Goal: Contribute content: Contribute content

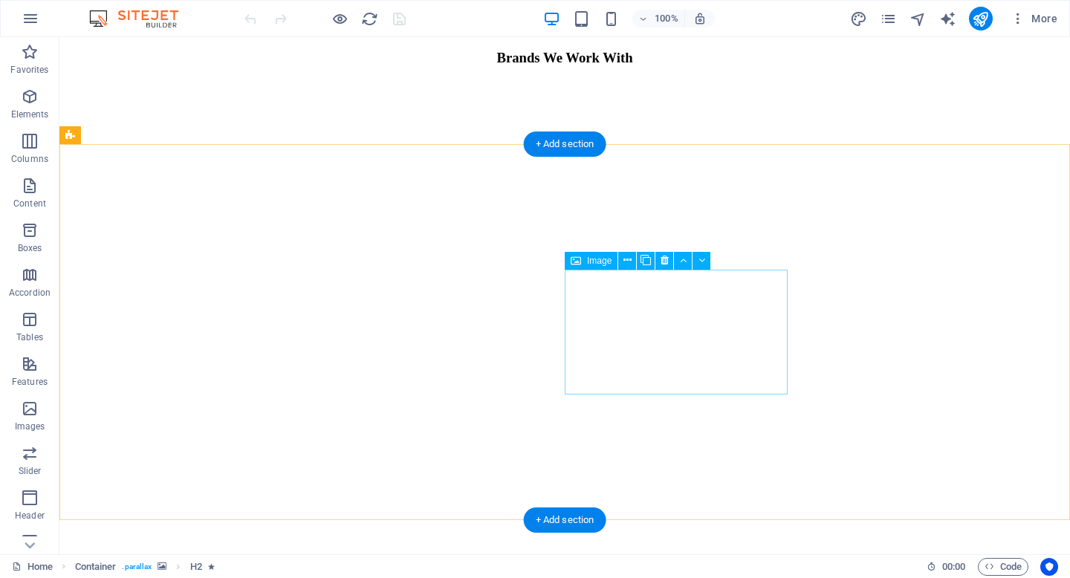
scroll to position [1125, 0]
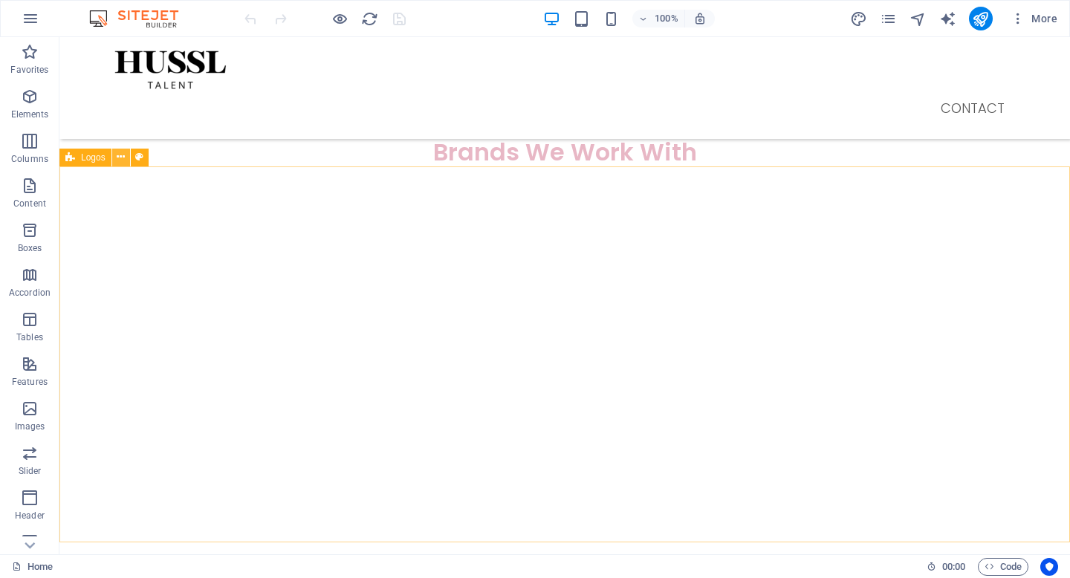
click at [125, 159] on button at bounding box center [121, 158] width 18 height 18
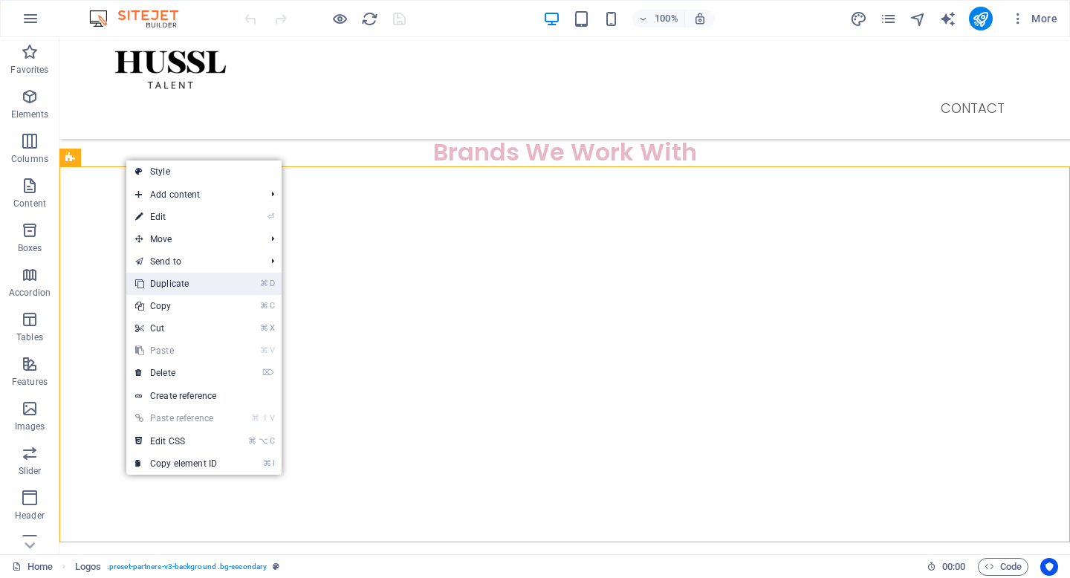
click at [155, 286] on link "⌘ D Duplicate" at bounding box center [176, 284] width 100 height 22
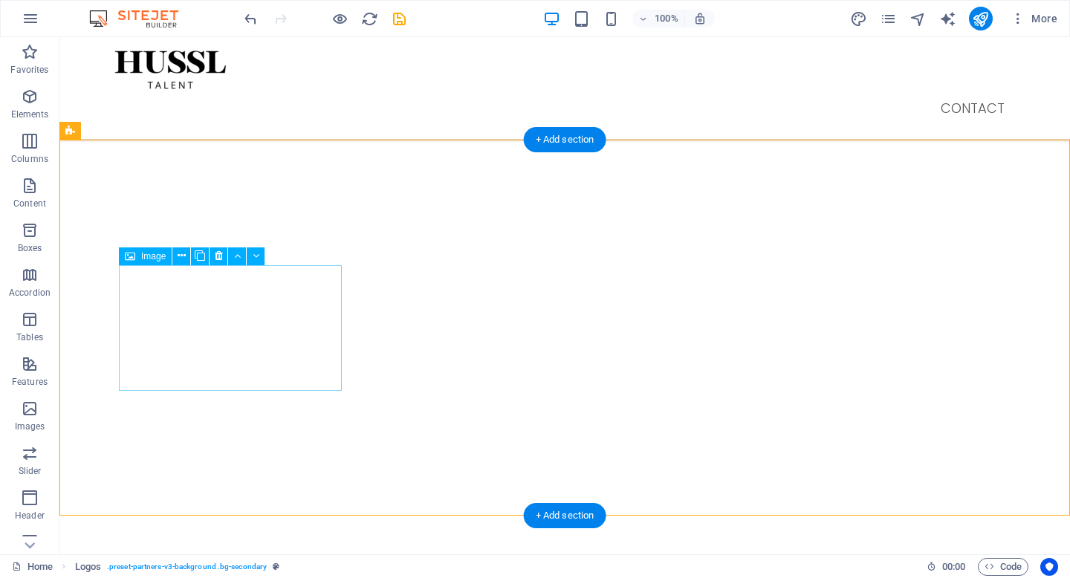
scroll to position [1530, 0]
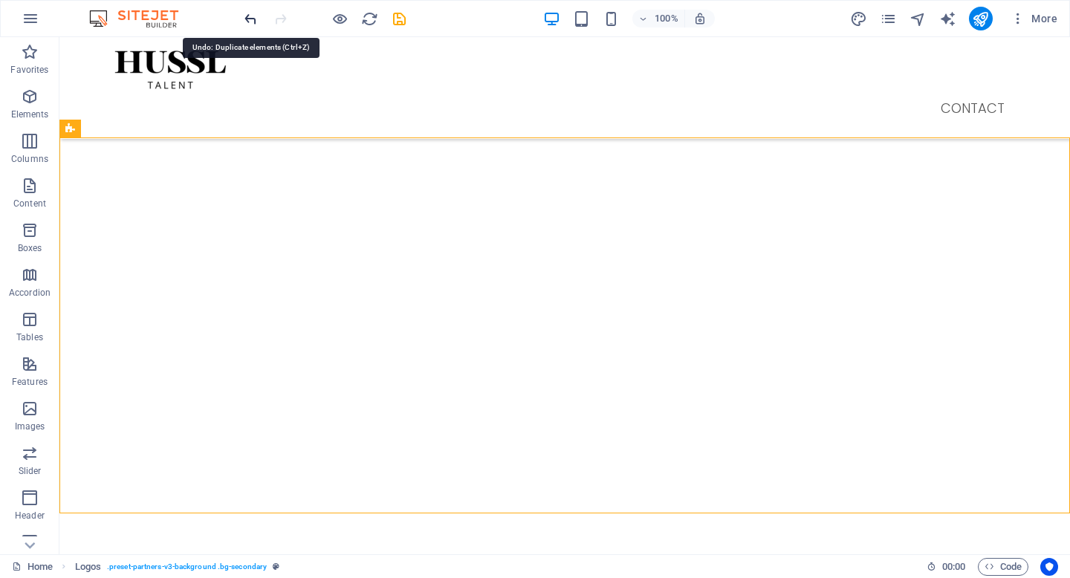
click at [0, 0] on icon "undo" at bounding box center [0, 0] width 0 height 0
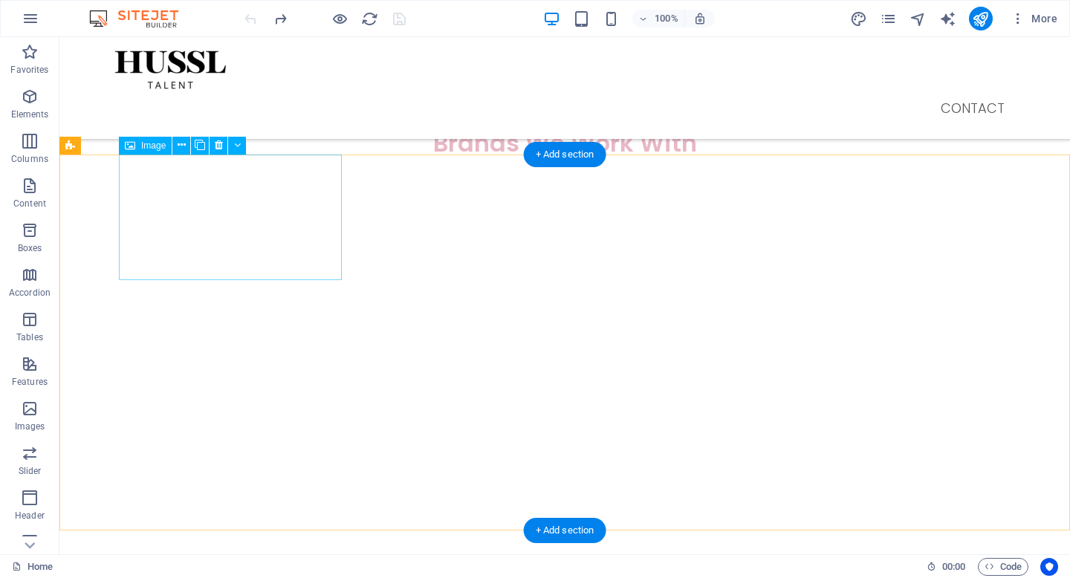
scroll to position [1137, 0]
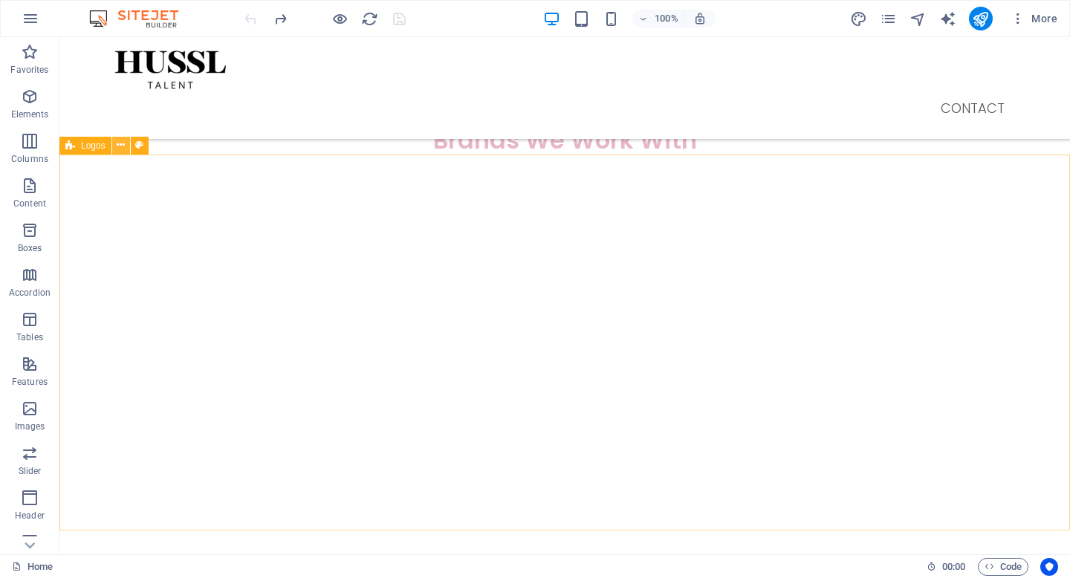
click at [122, 149] on icon at bounding box center [121, 145] width 8 height 16
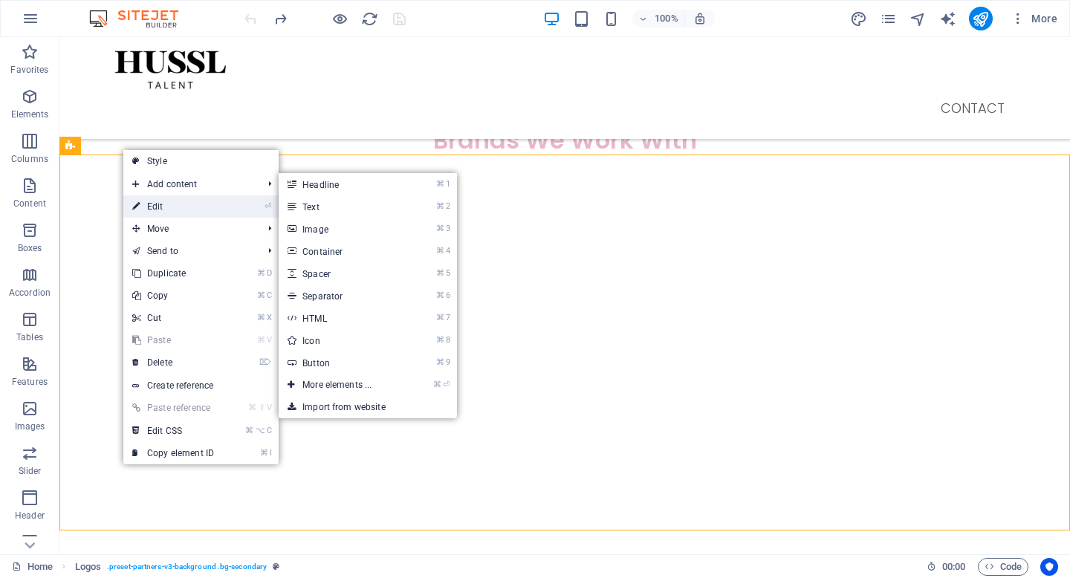
click at [173, 206] on link "⏎ Edit" at bounding box center [173, 206] width 100 height 22
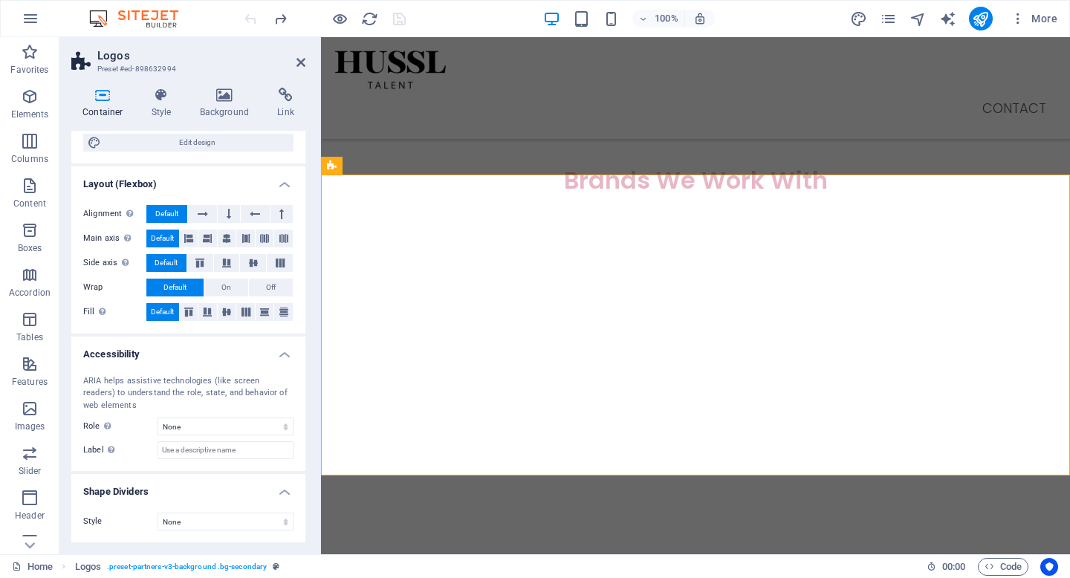
scroll to position [0, 0]
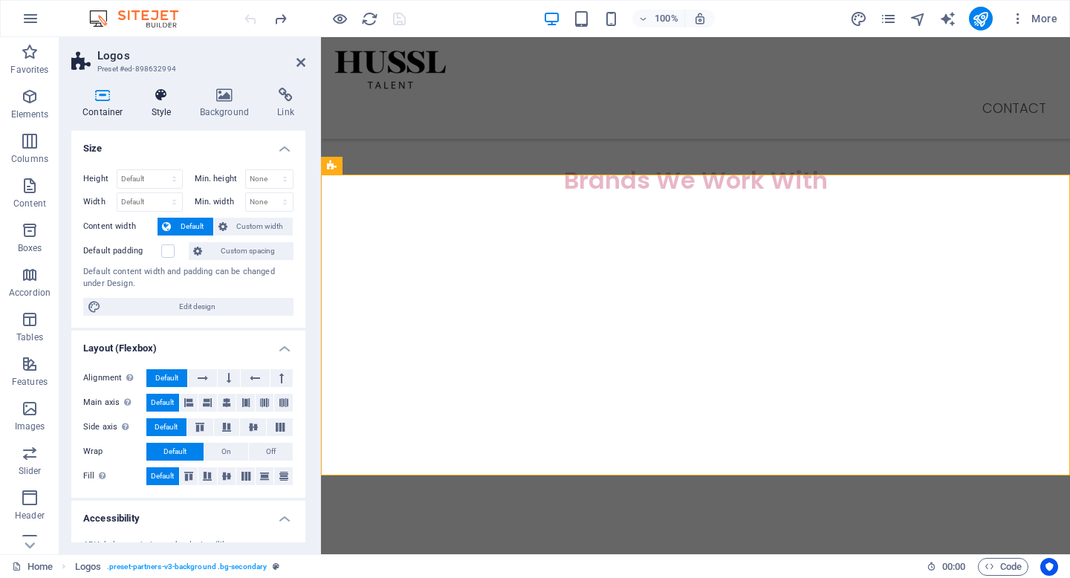
click at [158, 109] on h4 "Style" at bounding box center [164, 103] width 48 height 31
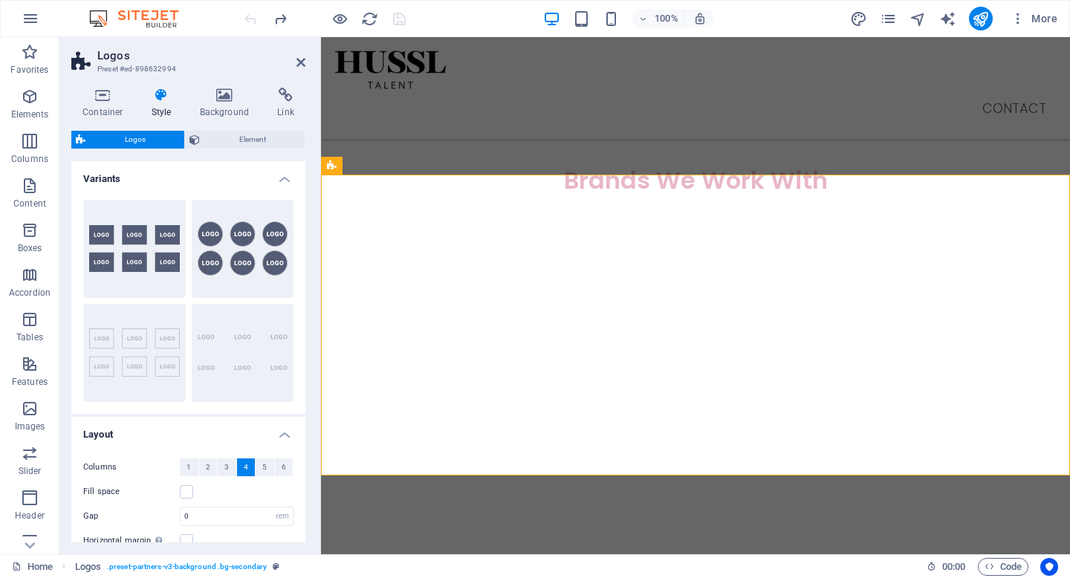
scroll to position [169, 0]
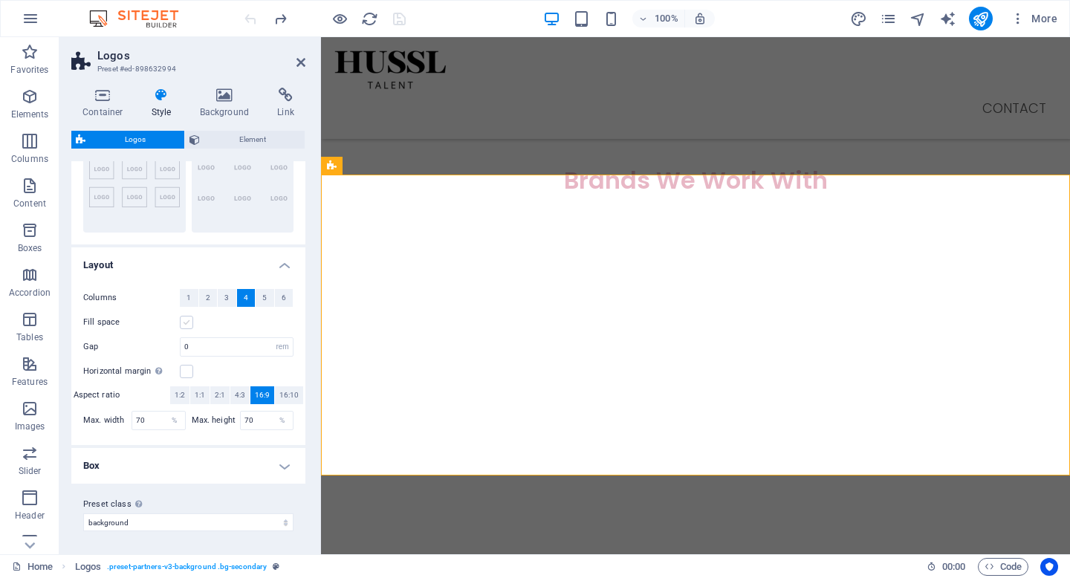
click at [189, 322] on label at bounding box center [186, 322] width 13 height 13
click at [0, 0] on input "Fill space" at bounding box center [0, 0] width 0 height 0
click at [189, 322] on label at bounding box center [186, 322] width 13 height 13
click at [0, 0] on input "Fill space" at bounding box center [0, 0] width 0 height 0
click at [222, 462] on h4 "Box" at bounding box center [188, 466] width 234 height 36
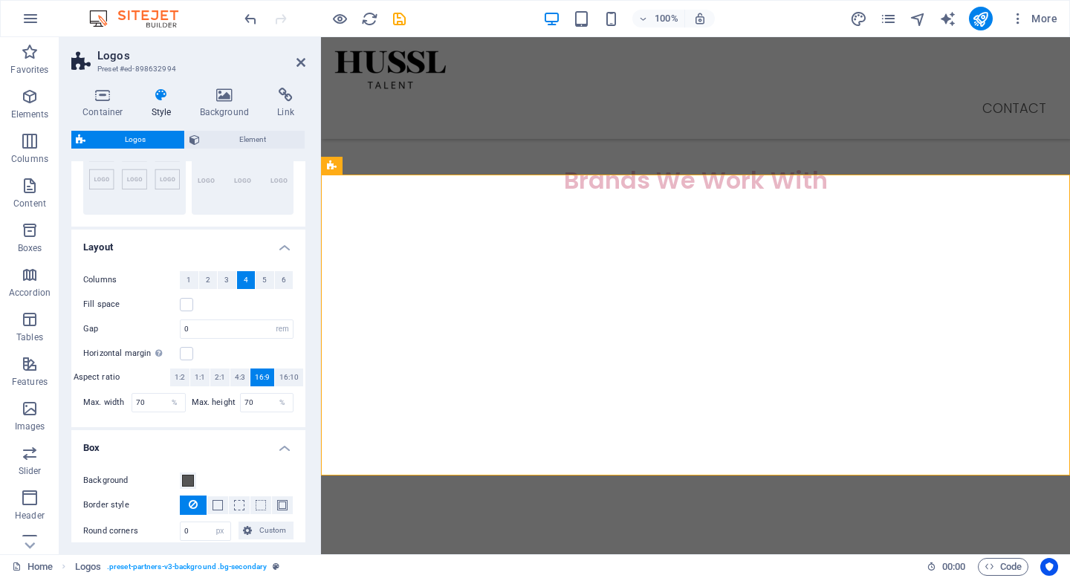
click at [224, 451] on h4 "Box" at bounding box center [188, 443] width 234 height 27
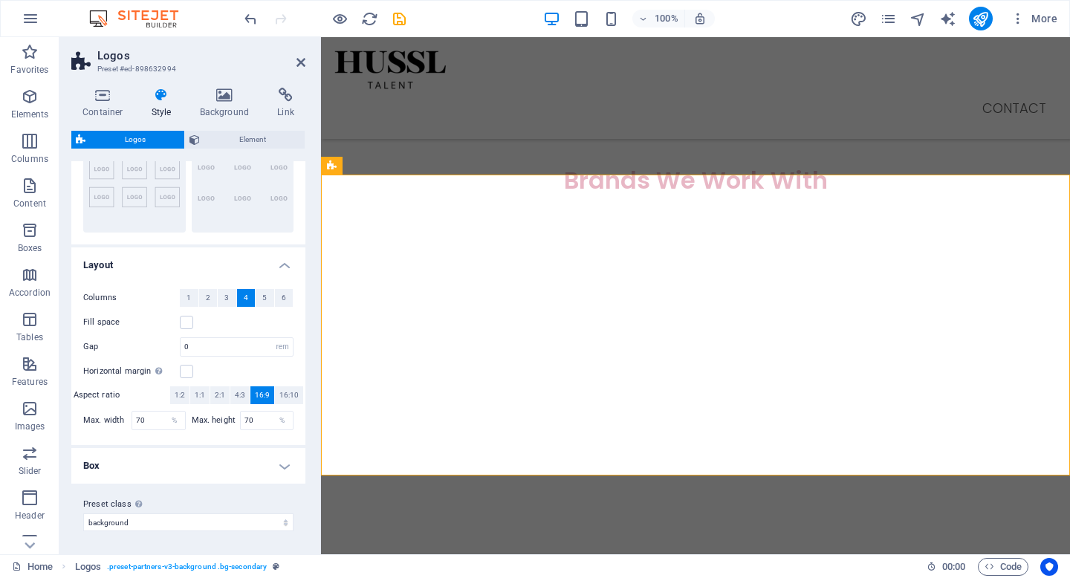
scroll to position [0, 0]
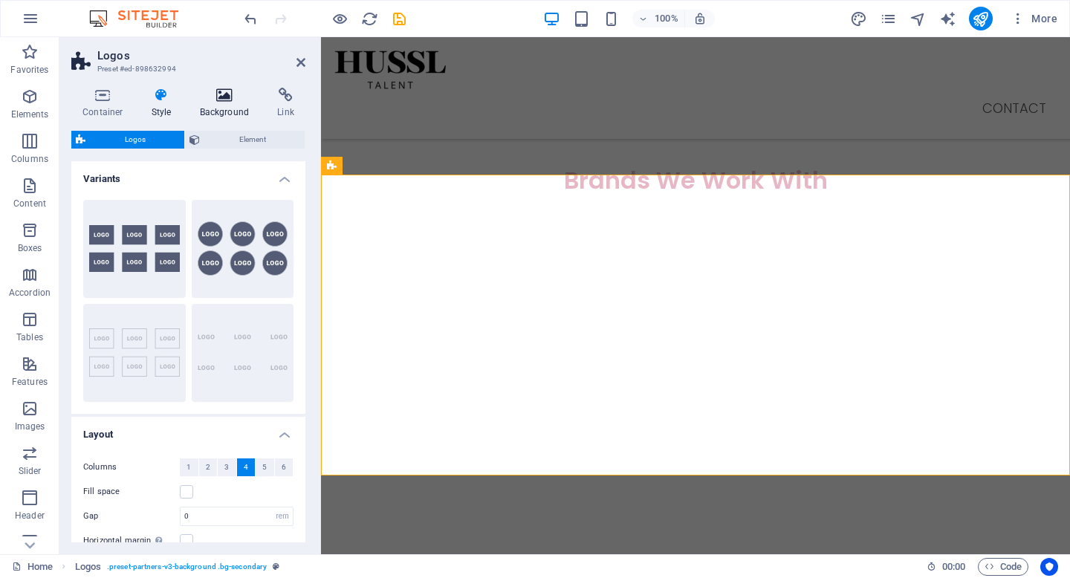
click at [221, 110] on h4 "Background" at bounding box center [228, 103] width 78 height 31
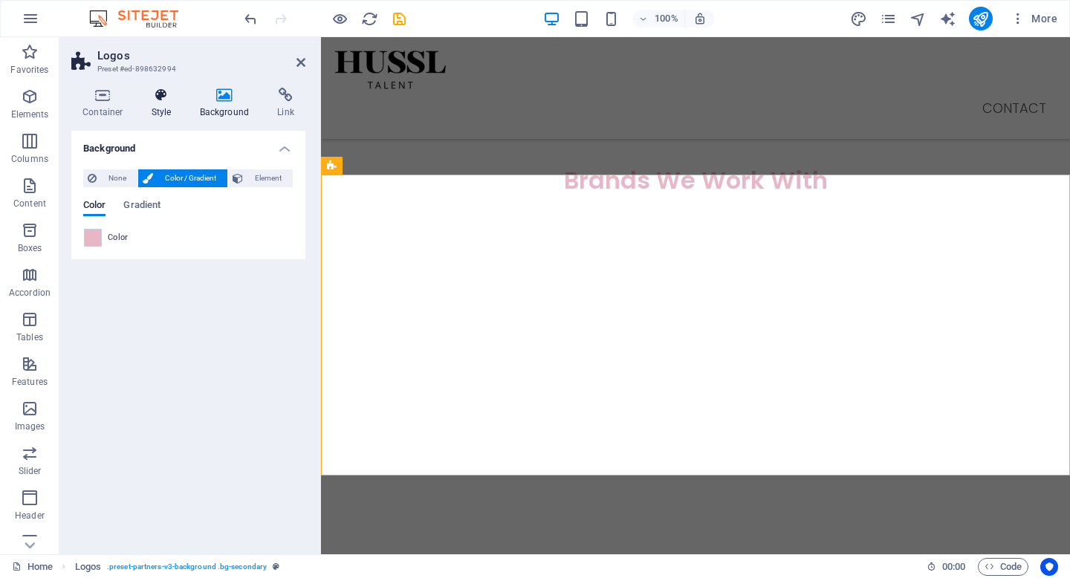
click at [162, 110] on h4 "Style" at bounding box center [164, 103] width 48 height 31
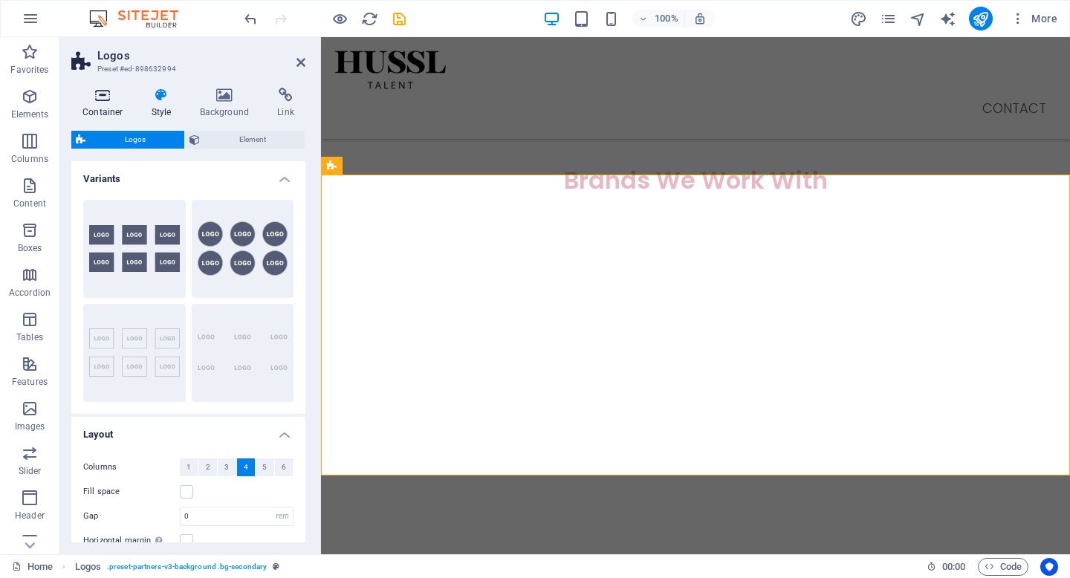
click at [91, 105] on h4 "Container" at bounding box center [105, 103] width 69 height 31
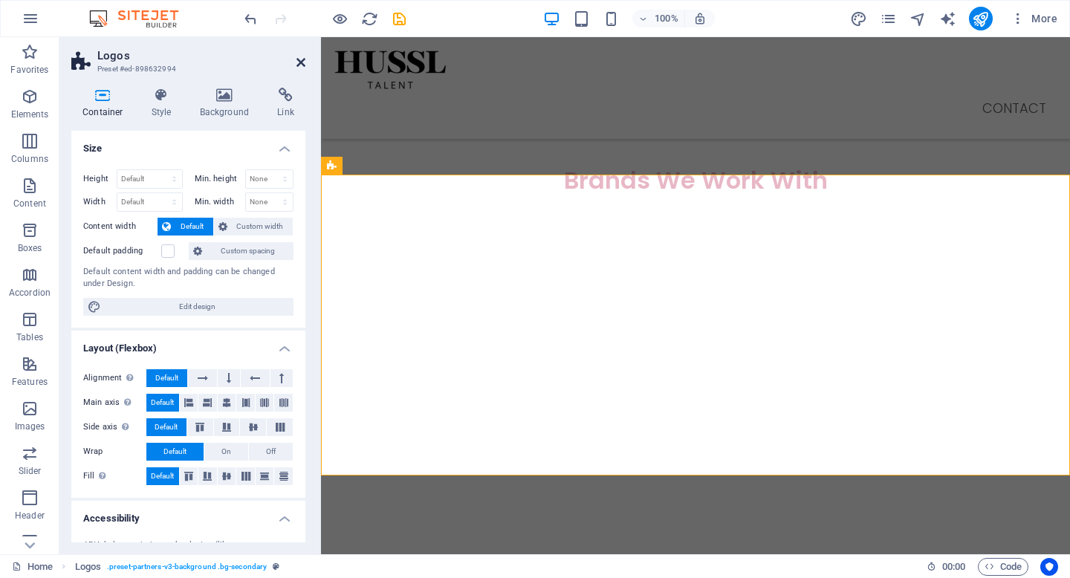
click at [304, 68] on icon at bounding box center [300, 62] width 9 height 12
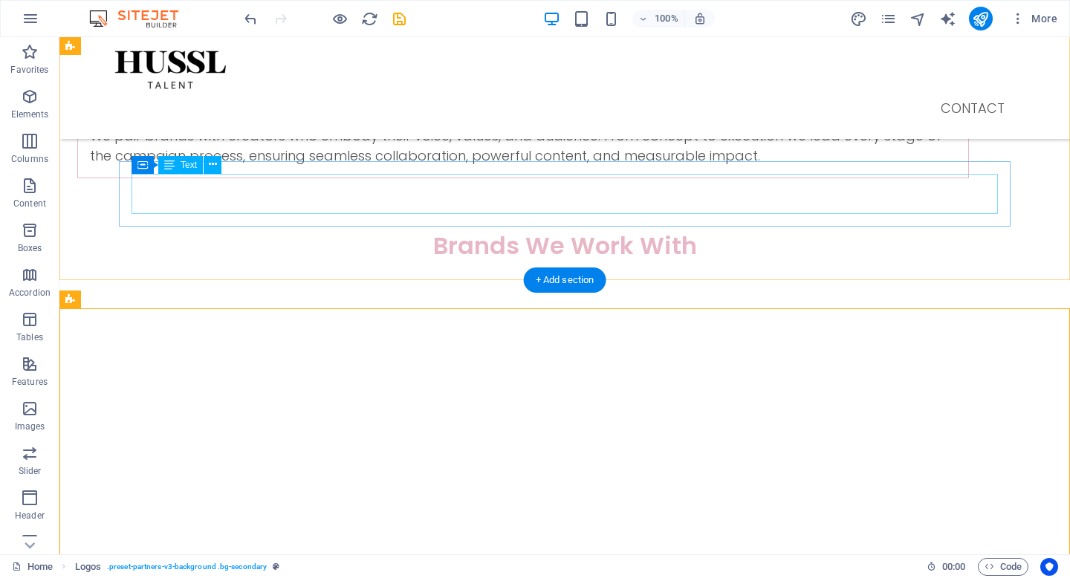
scroll to position [1045, 0]
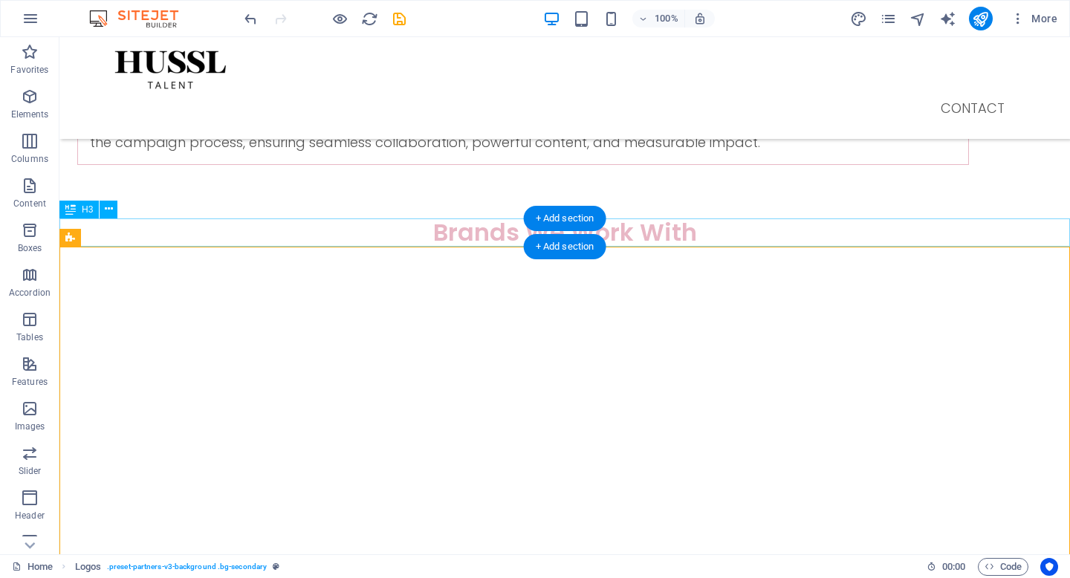
click at [440, 236] on div "Brands We Work With" at bounding box center [564, 232] width 1010 height 28
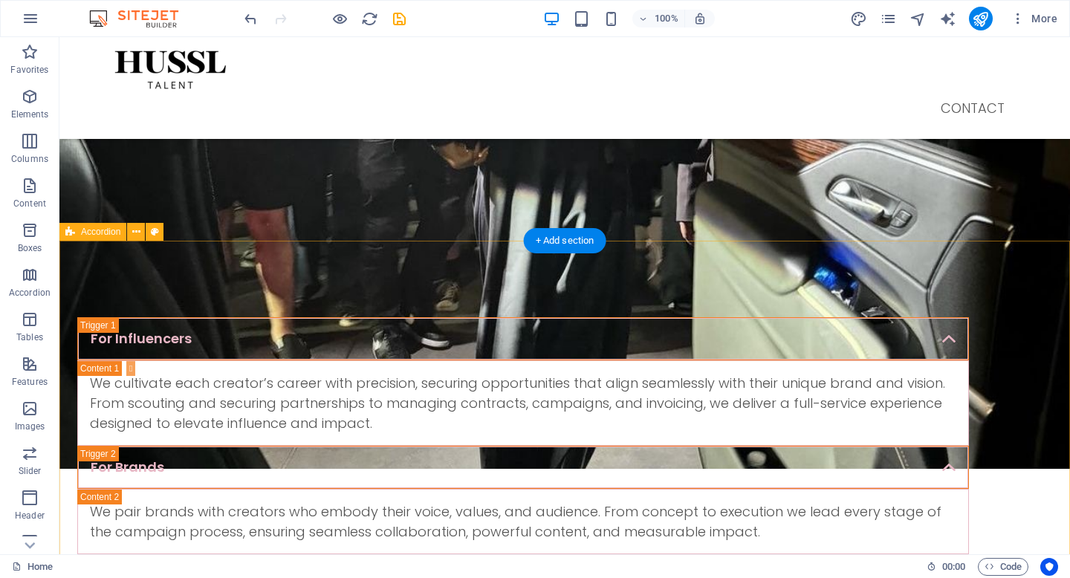
scroll to position [674, 0]
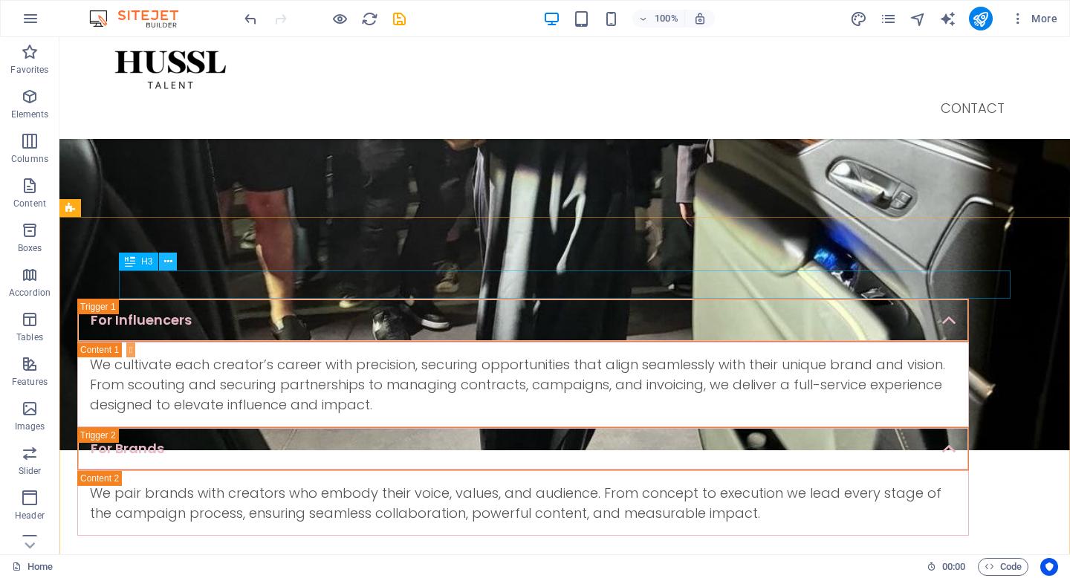
click at [167, 262] on icon at bounding box center [168, 262] width 8 height 16
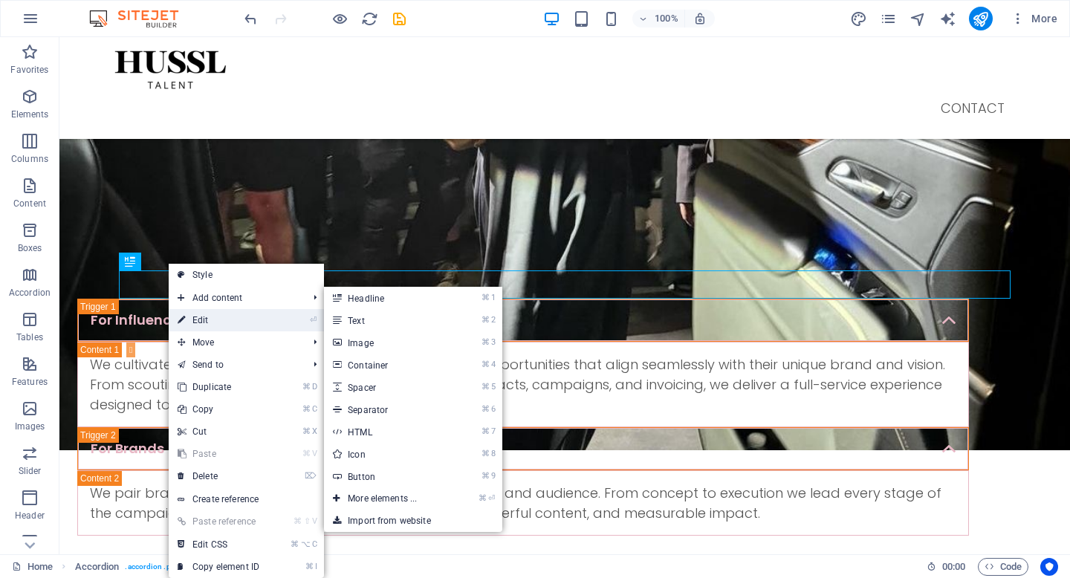
click at [218, 316] on link "⏎ Edit" at bounding box center [219, 320] width 100 height 22
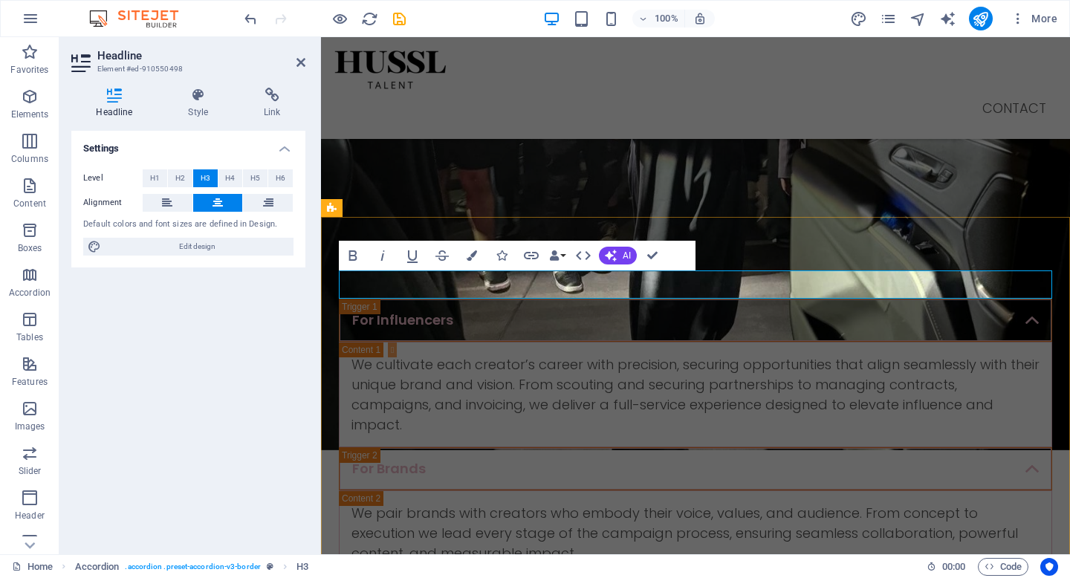
click at [781, 292] on h3 "What We Do" at bounding box center [695, 284] width 713 height 28
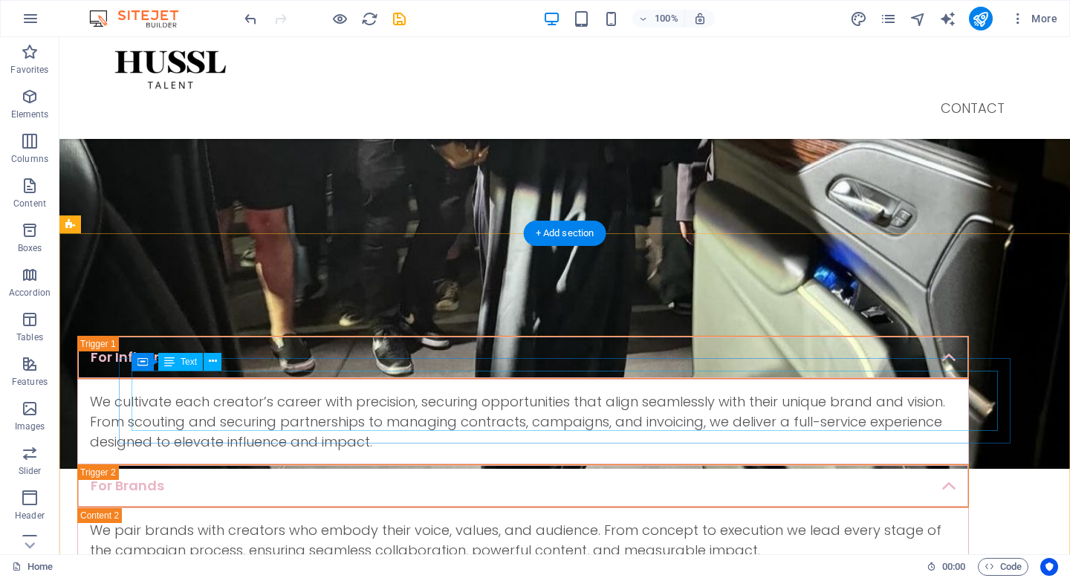
scroll to position [637, 0]
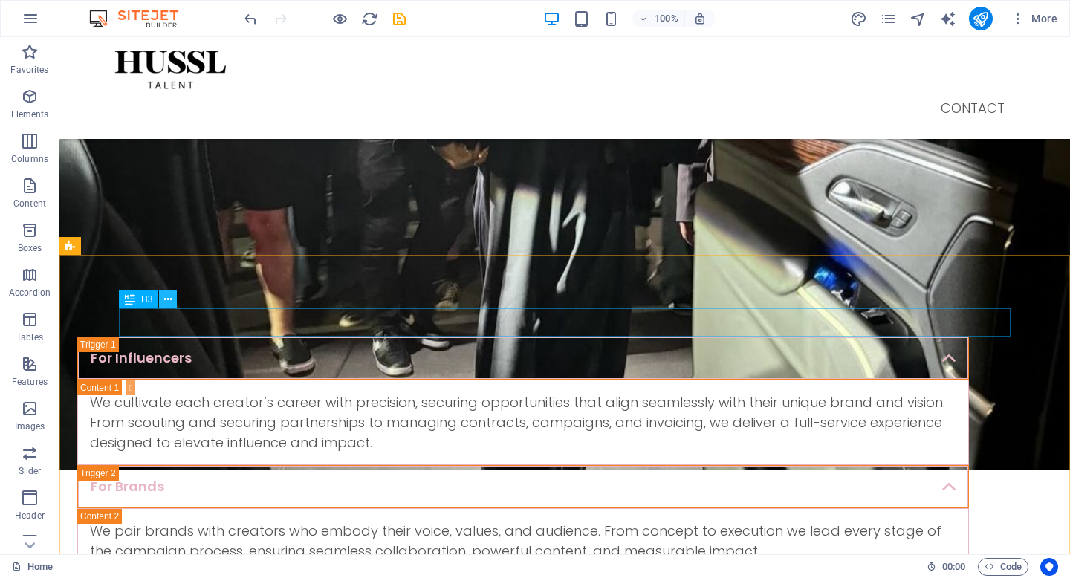
click at [166, 299] on icon at bounding box center [168, 300] width 8 height 16
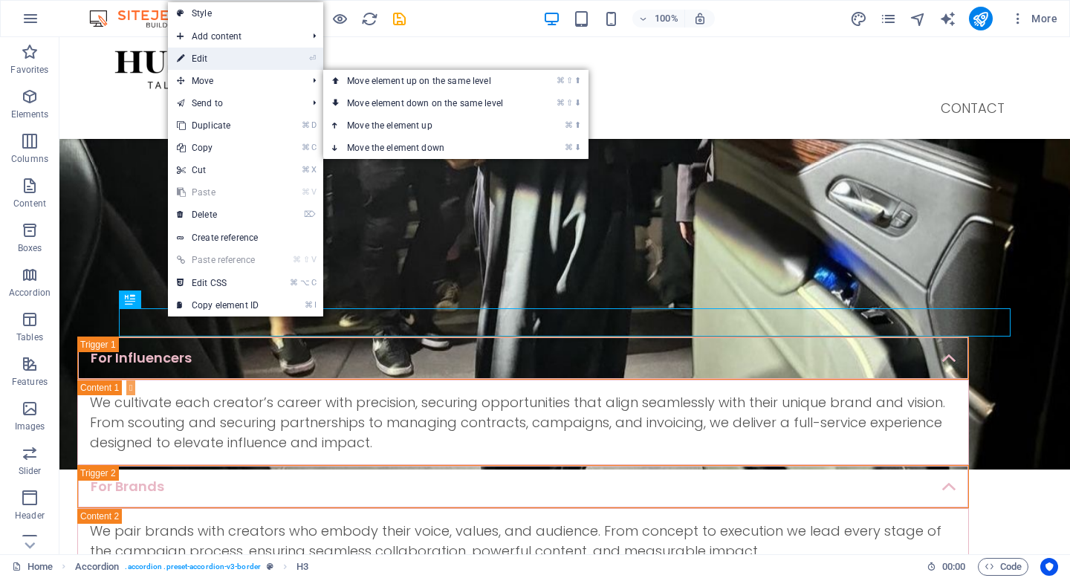
click at [259, 48] on link "⏎ Edit" at bounding box center [218, 59] width 100 height 22
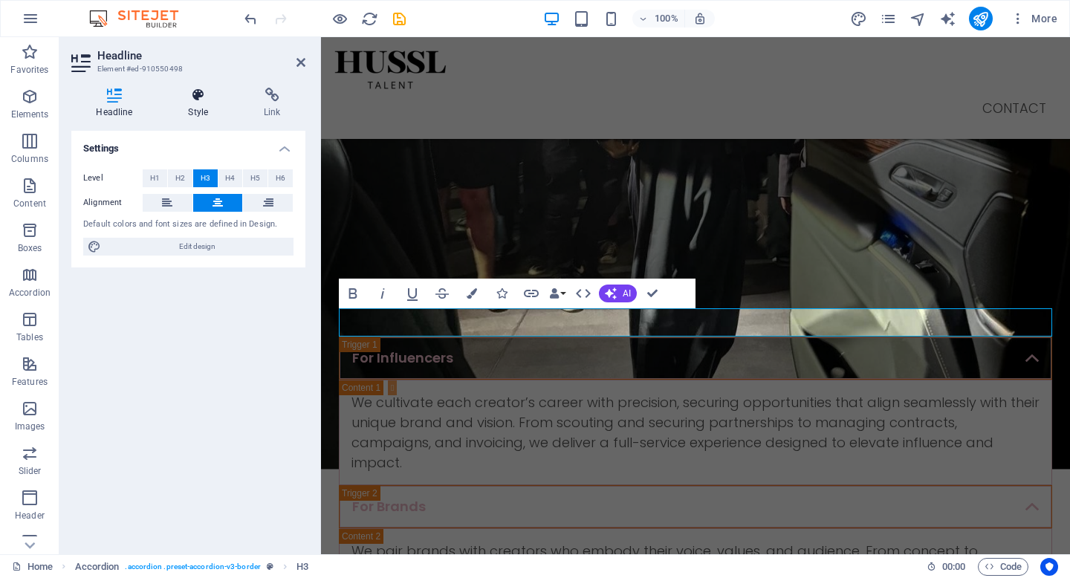
click at [192, 113] on h4 "Style" at bounding box center [201, 103] width 76 height 31
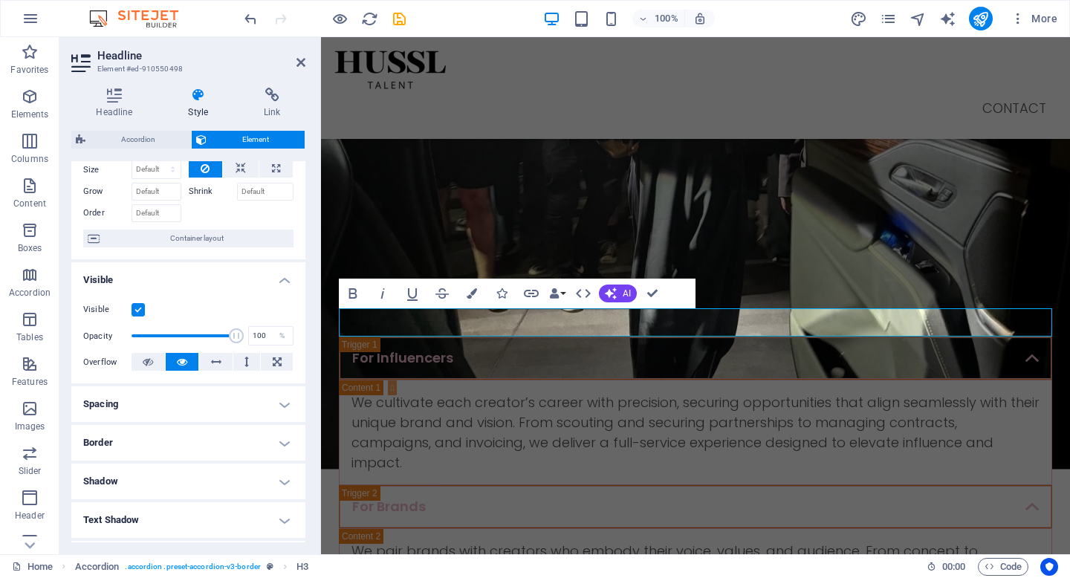
scroll to position [63, 0]
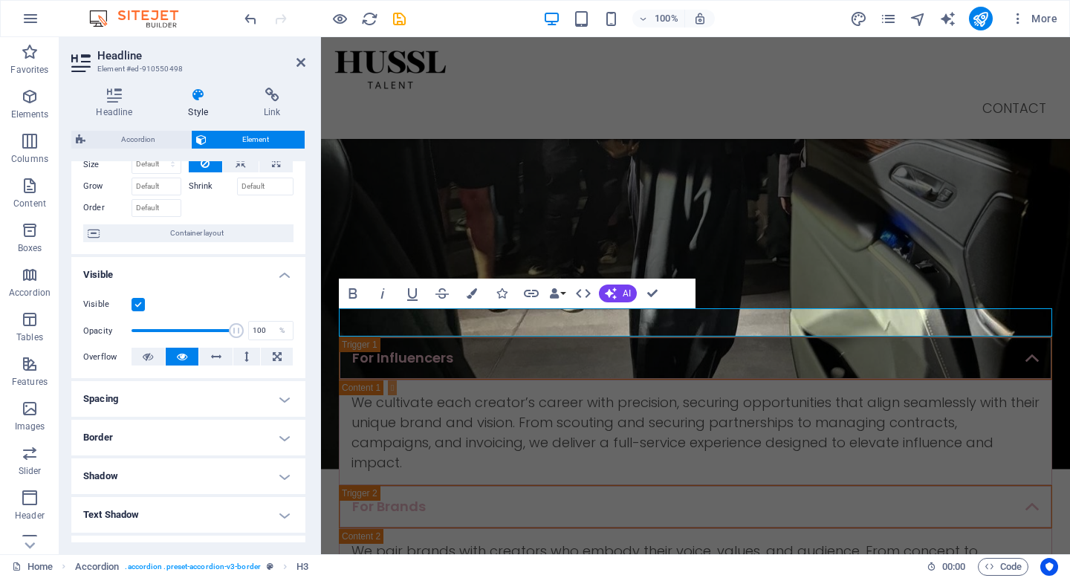
click at [183, 420] on h4 "Border" at bounding box center [188, 438] width 234 height 36
click at [186, 397] on h4 "Spacing" at bounding box center [188, 399] width 234 height 36
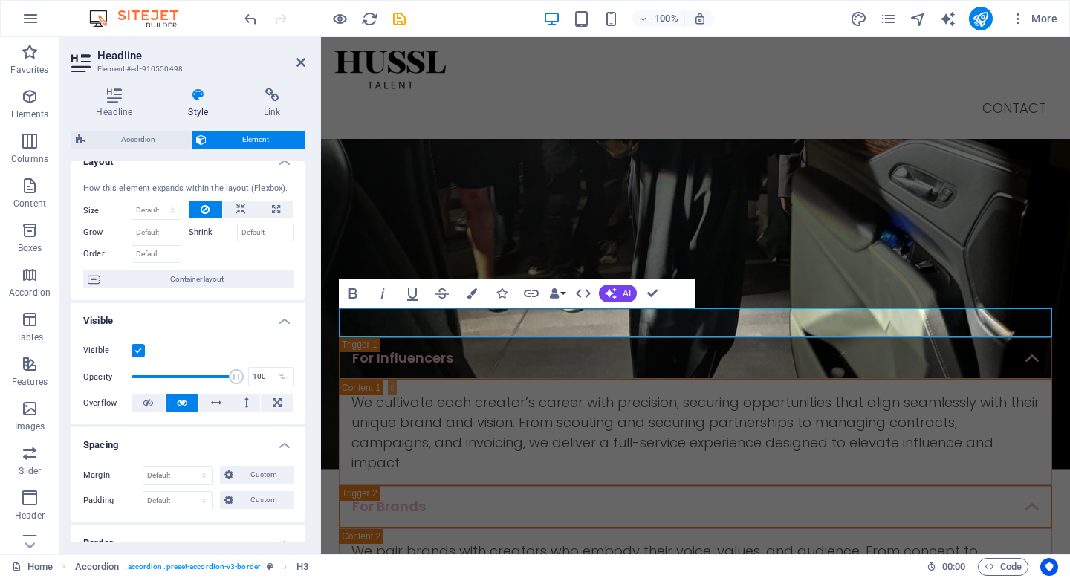
scroll to position [0, 0]
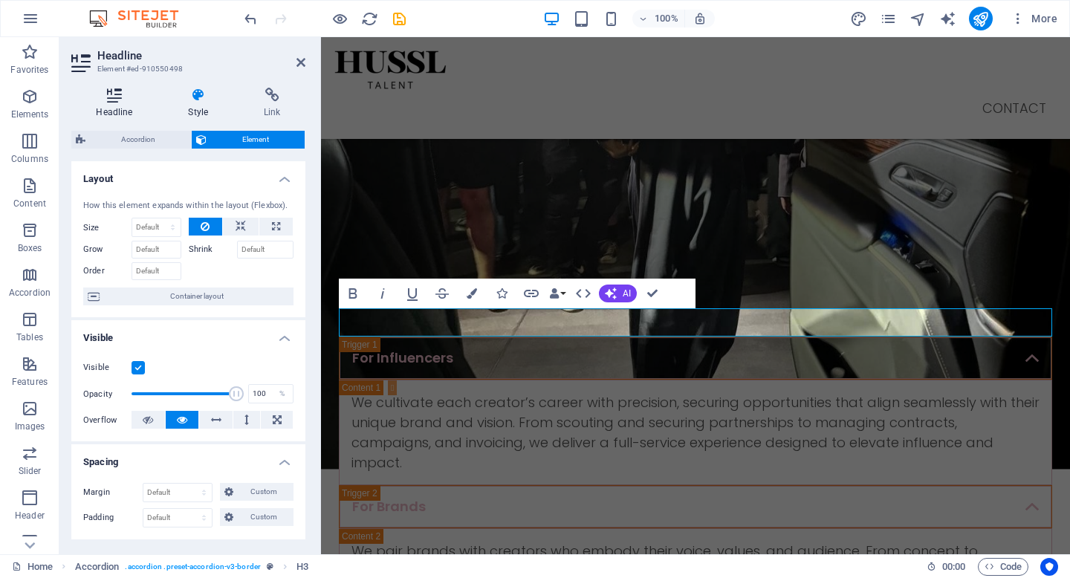
click at [127, 95] on icon at bounding box center [114, 95] width 86 height 15
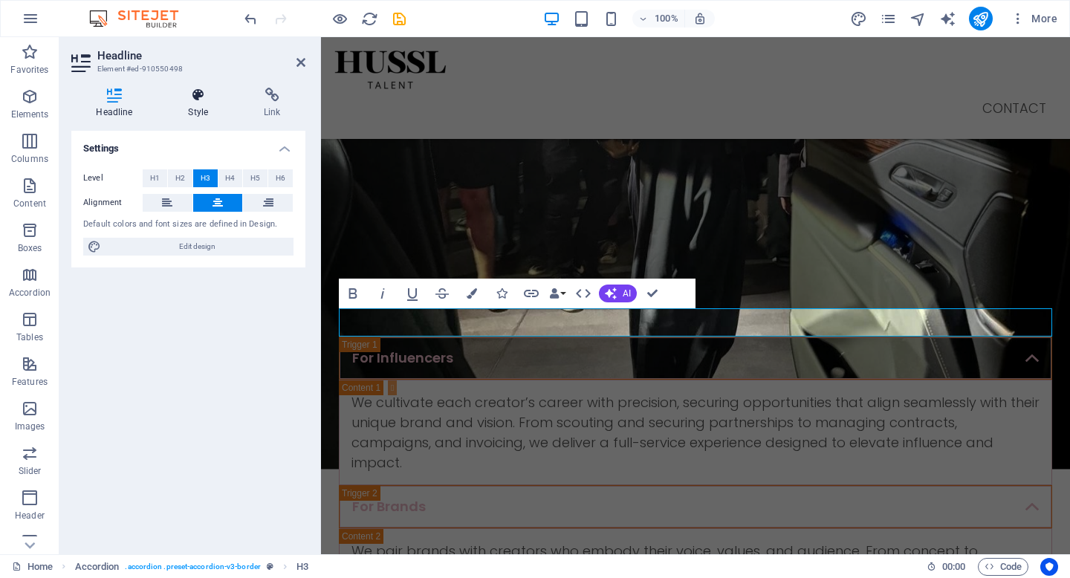
click at [200, 105] on h4 "Style" at bounding box center [201, 103] width 76 height 31
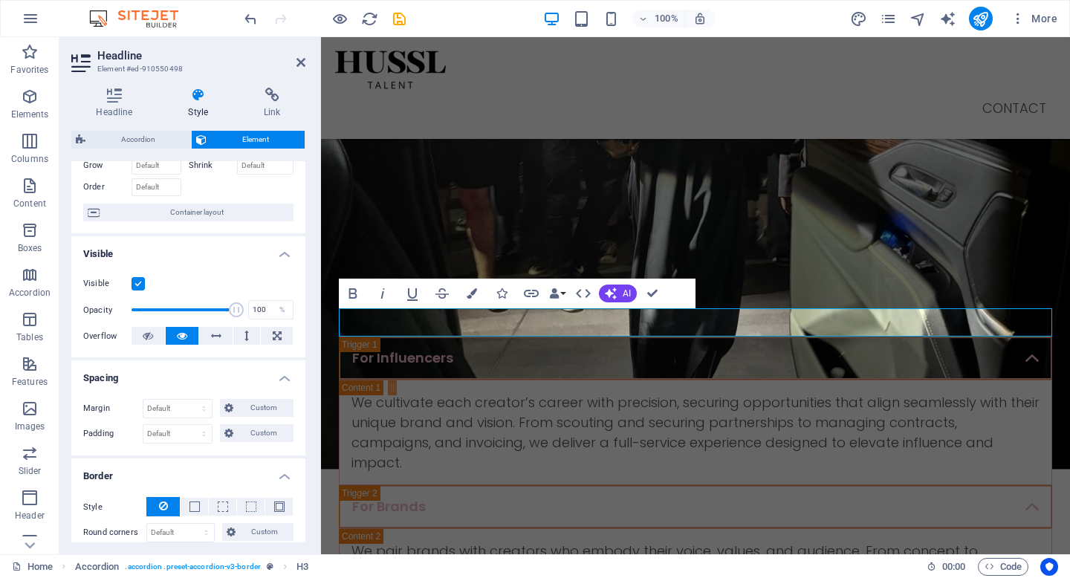
scroll to position [94, 0]
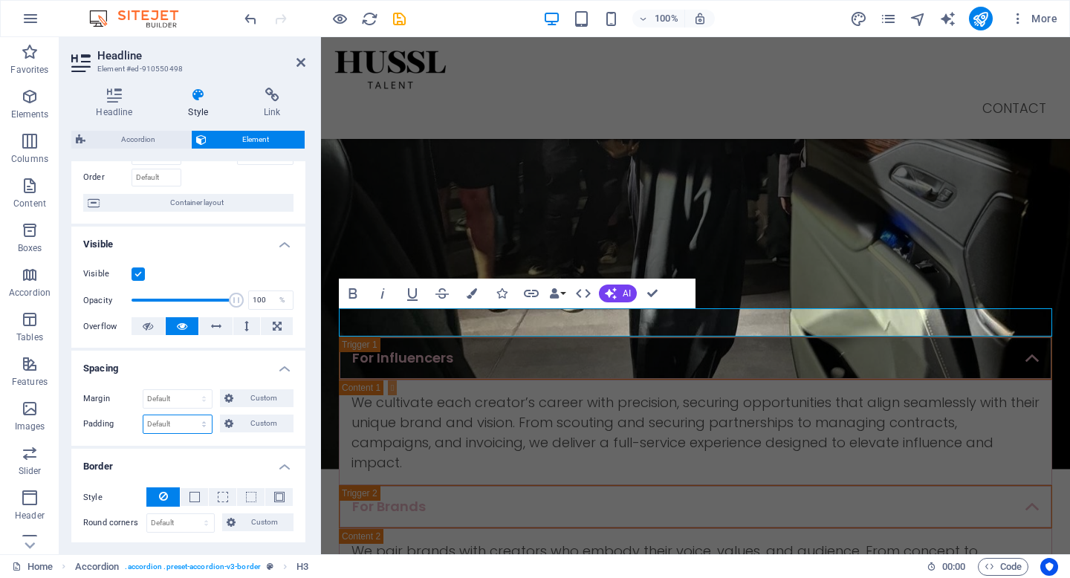
click at [187, 421] on select "Default px rem % vh vw Custom" at bounding box center [177, 424] width 68 height 18
select select "px"
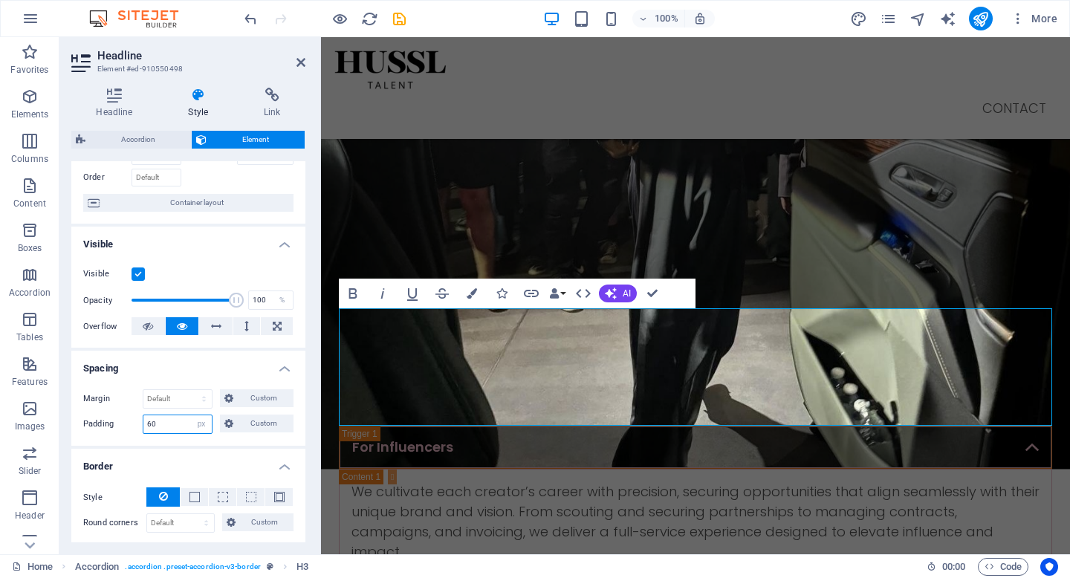
click at [177, 420] on input "60" at bounding box center [177, 424] width 68 height 18
type input "6"
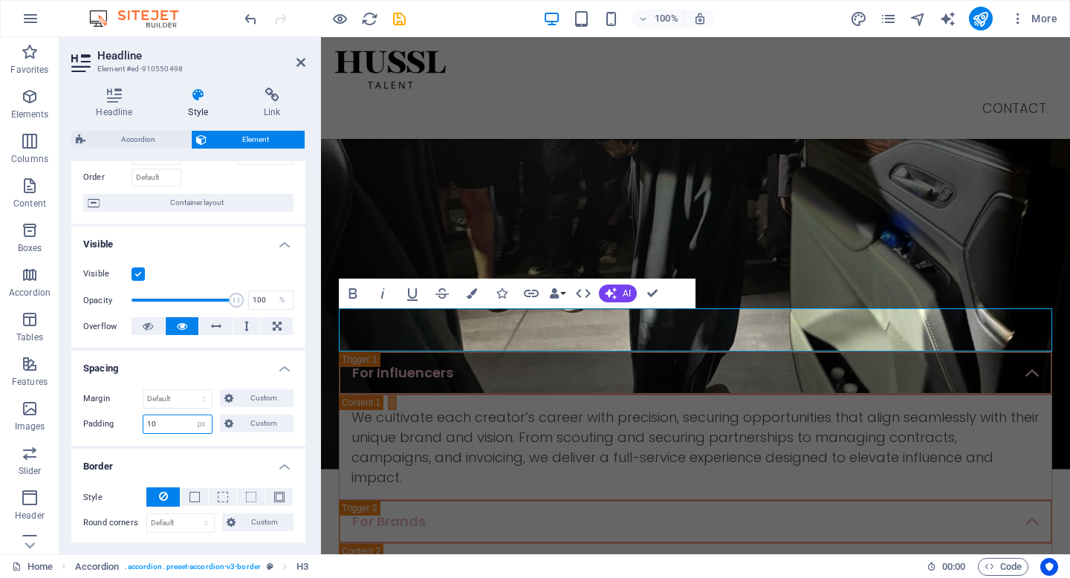
click at [170, 427] on input "10" at bounding box center [177, 424] width 68 height 18
type input "1"
type input "20"
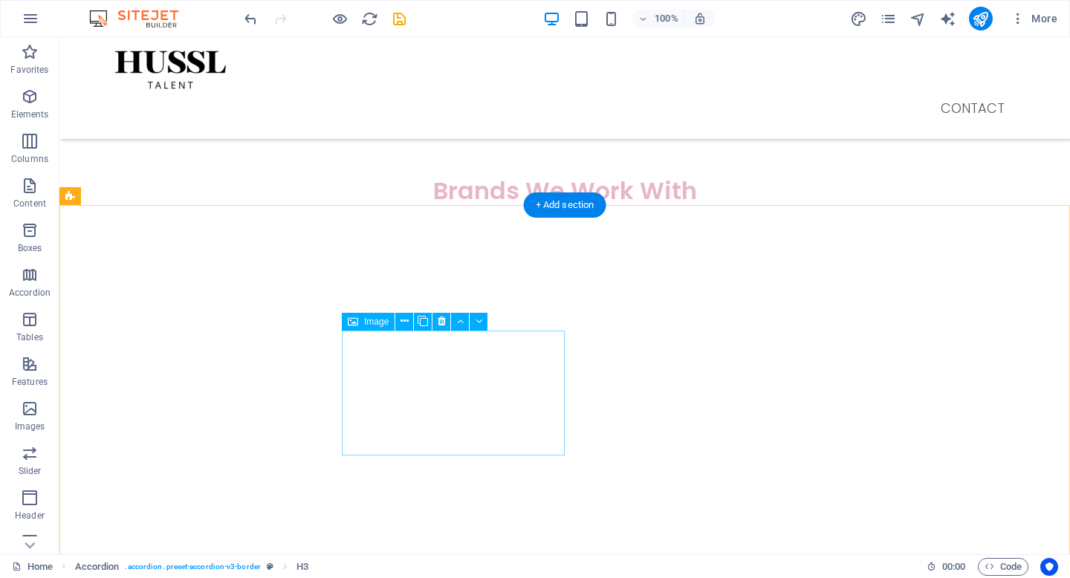
scroll to position [1045, 0]
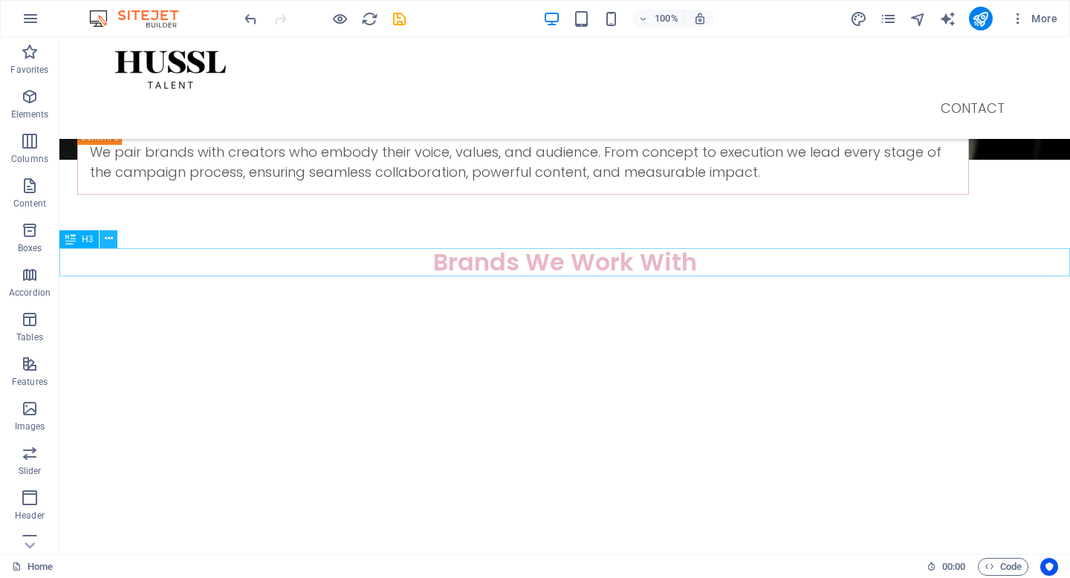
click at [105, 240] on icon at bounding box center [109, 239] width 8 height 16
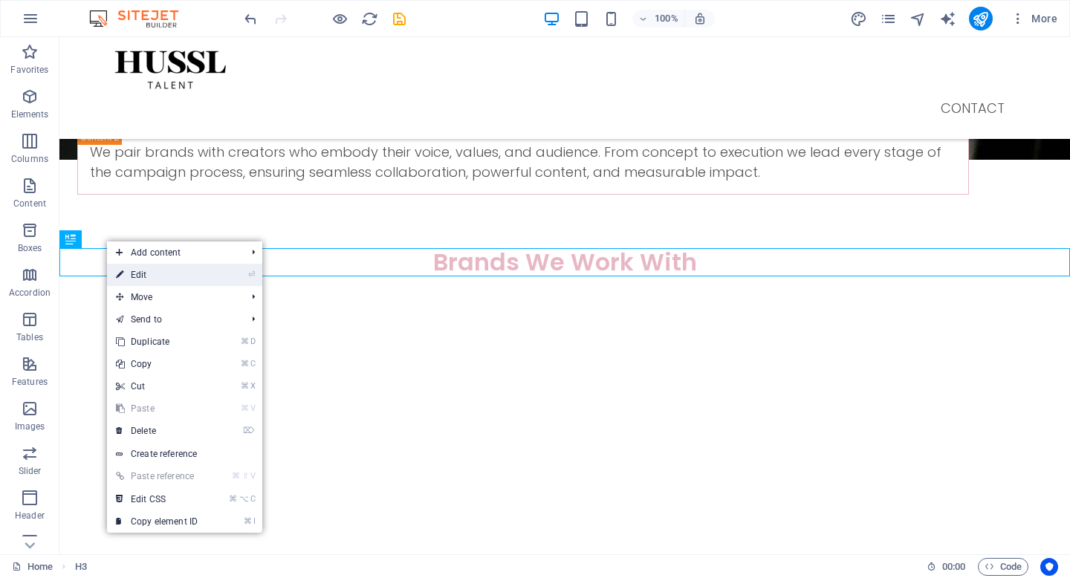
click at [151, 279] on link "⏎ Edit" at bounding box center [157, 275] width 100 height 22
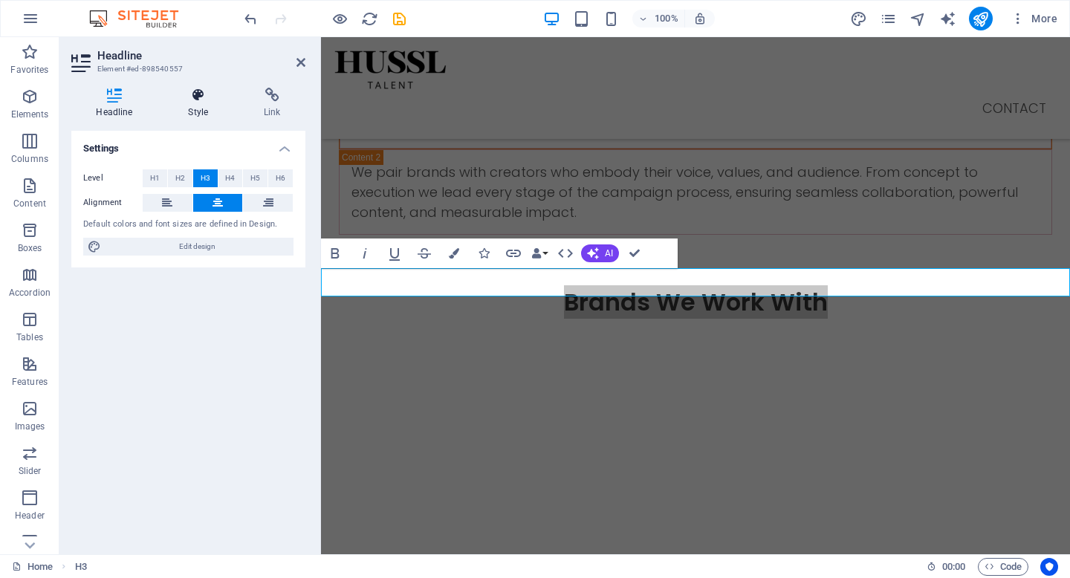
click at [187, 97] on icon at bounding box center [198, 95] width 70 height 15
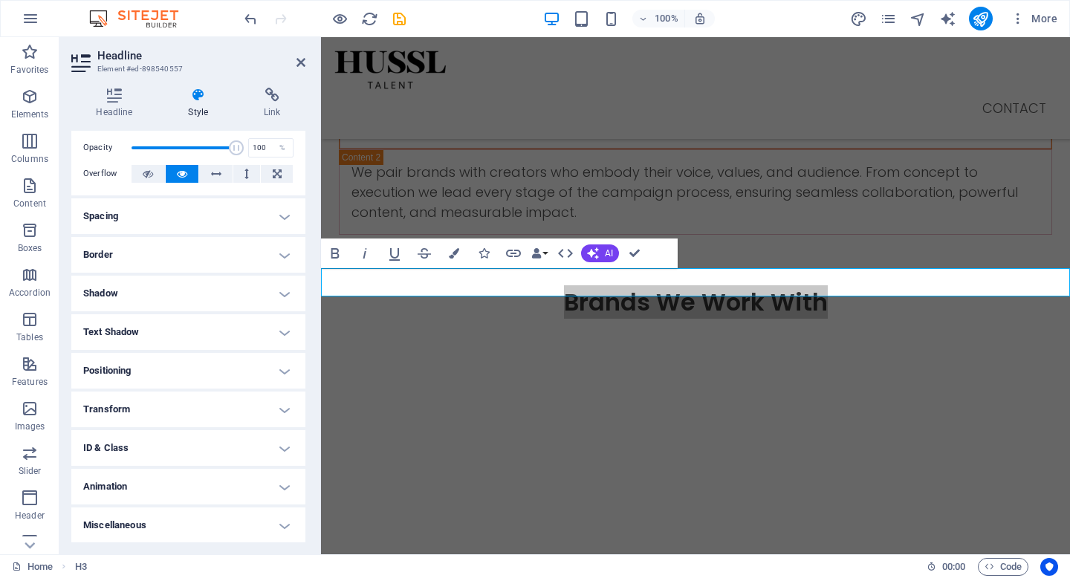
scroll to position [0, 0]
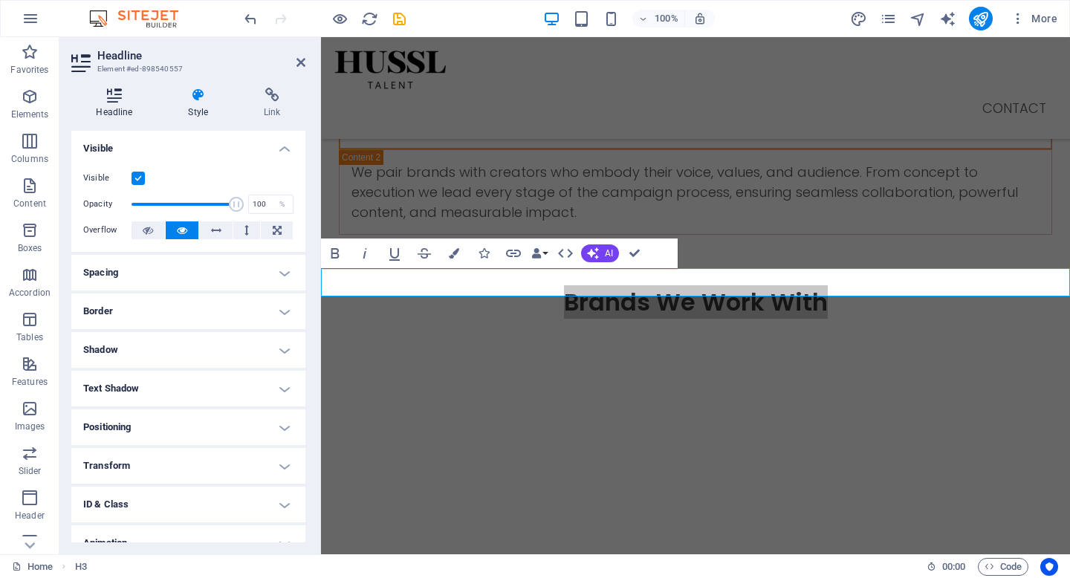
click at [116, 110] on h4 "Headline" at bounding box center [117, 103] width 92 height 31
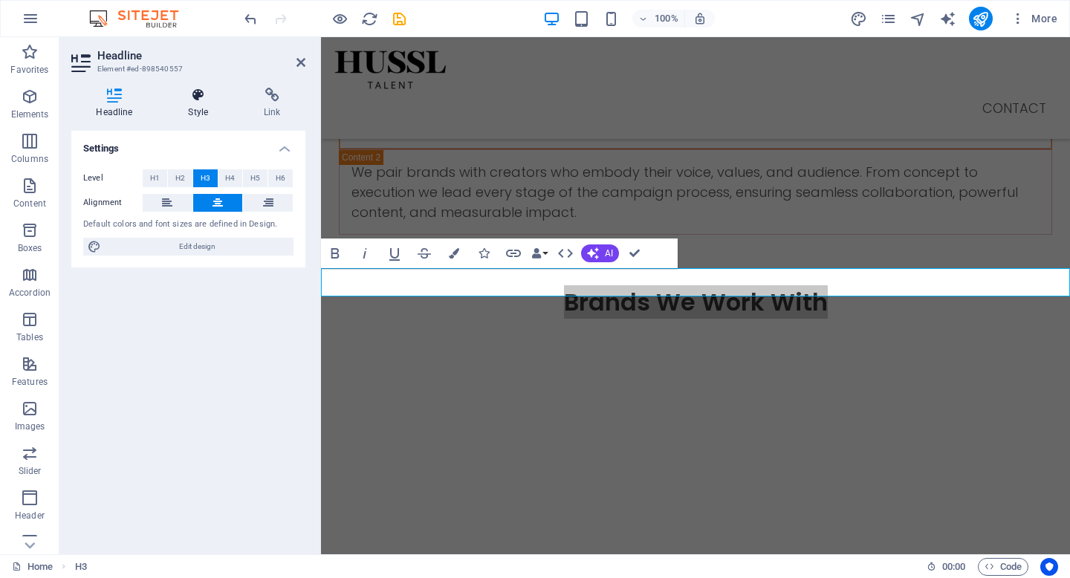
click at [180, 109] on h4 "Style" at bounding box center [201, 103] width 76 height 31
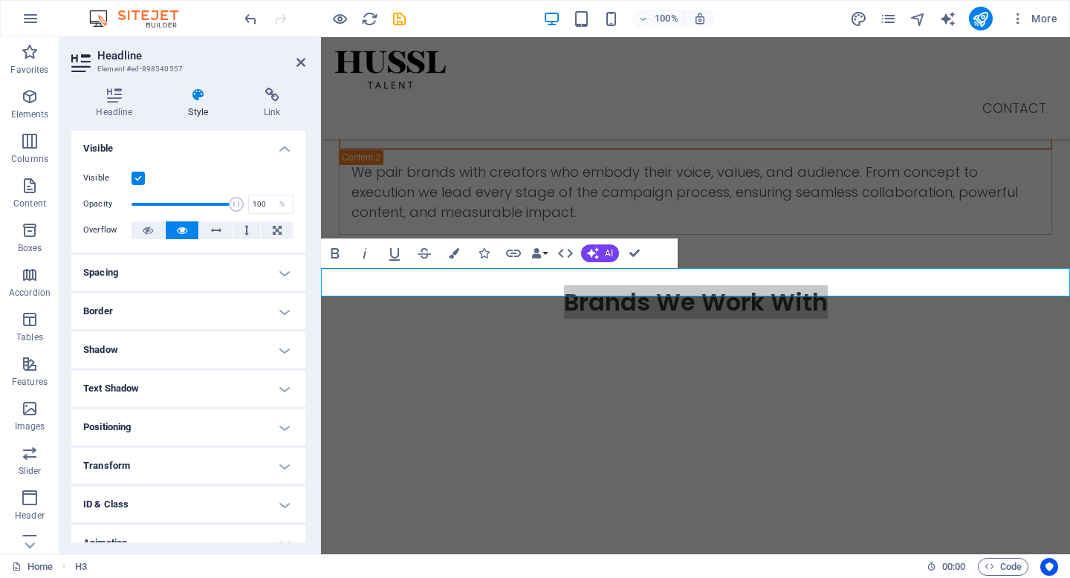
click at [177, 268] on h4 "Spacing" at bounding box center [188, 273] width 234 height 36
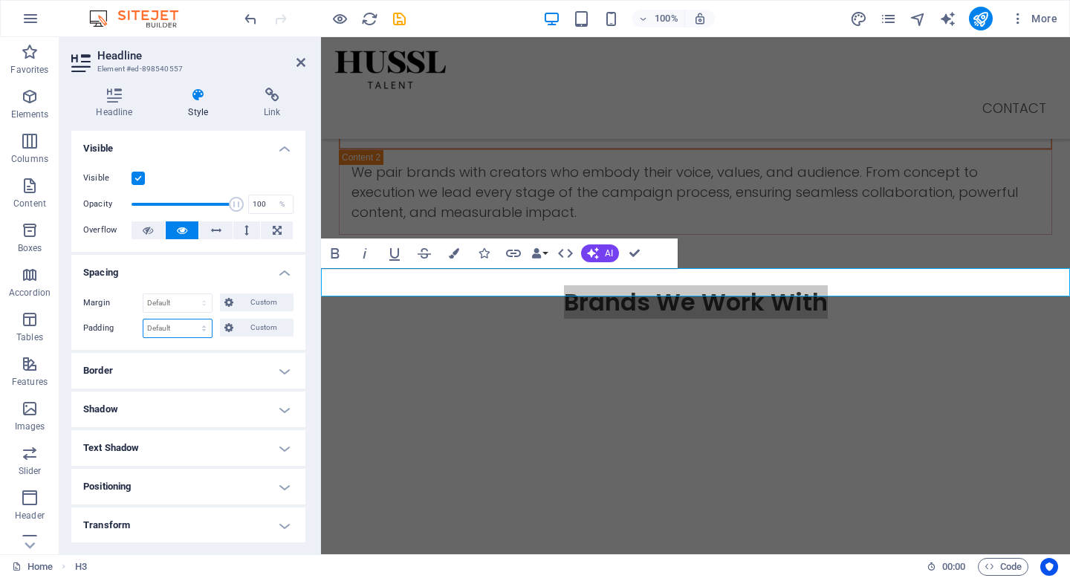
click at [186, 324] on select "Default px rem % vh vw Custom" at bounding box center [177, 328] width 68 height 18
select select "px"
type input "20"
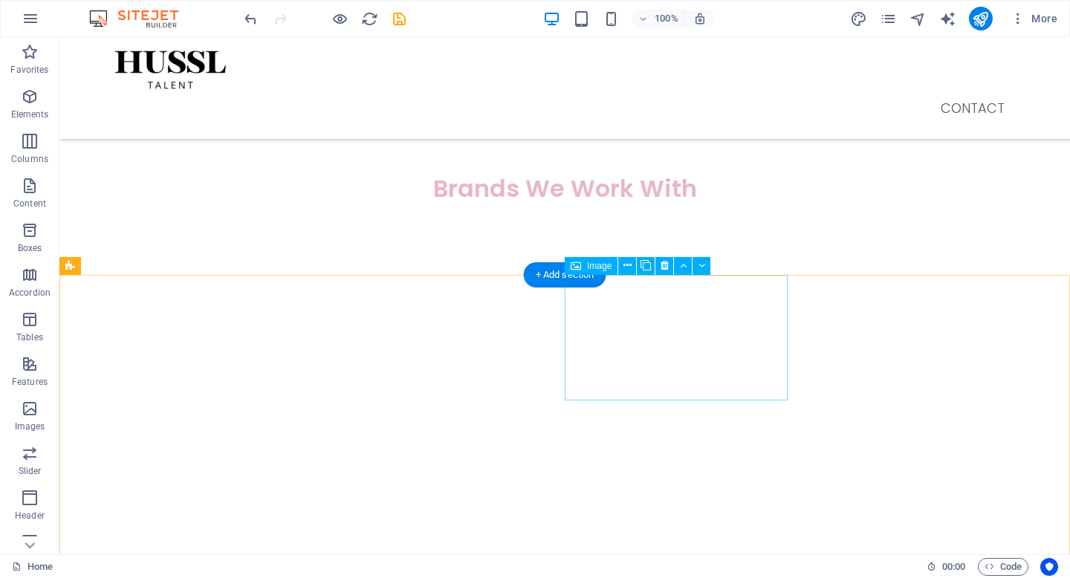
scroll to position [1134, 0]
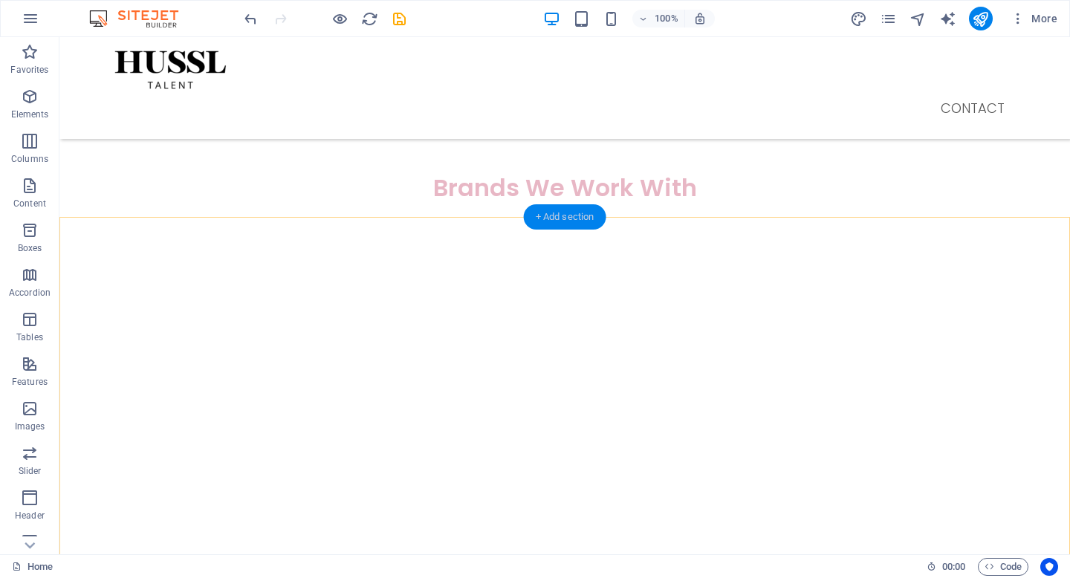
click at [561, 218] on div "+ Add section" at bounding box center [565, 216] width 82 height 25
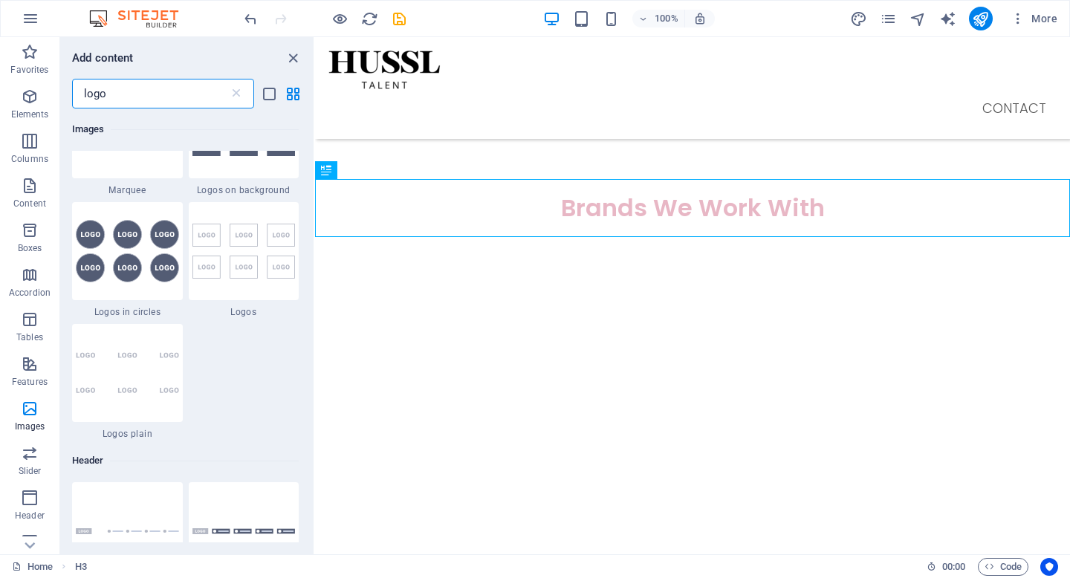
scroll to position [172, 0]
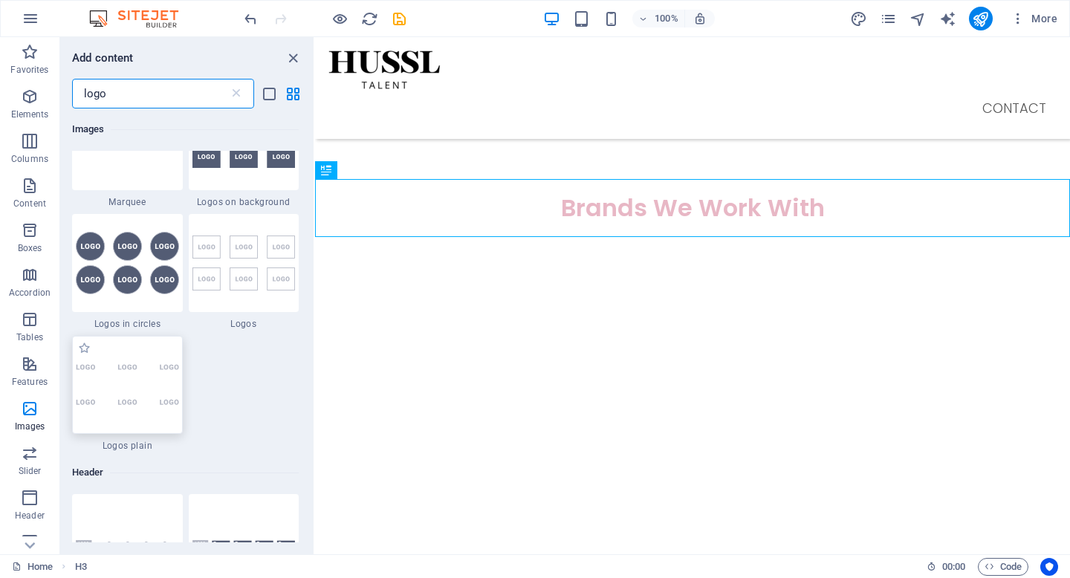
type input "logo"
click at [134, 388] on img at bounding box center [127, 385] width 103 height 44
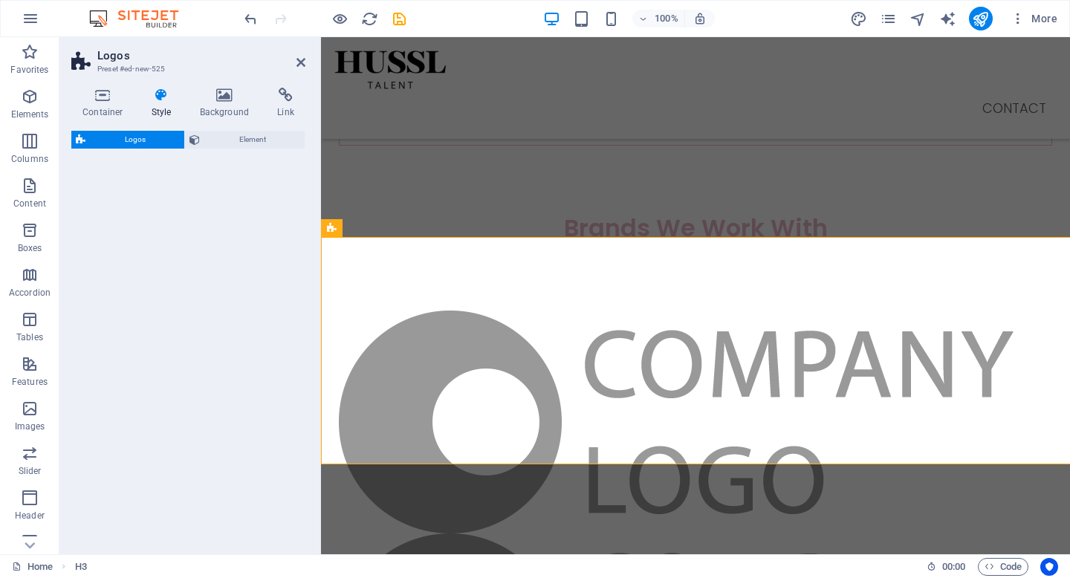
select select "rem"
select select "preset-partners-v3-plain"
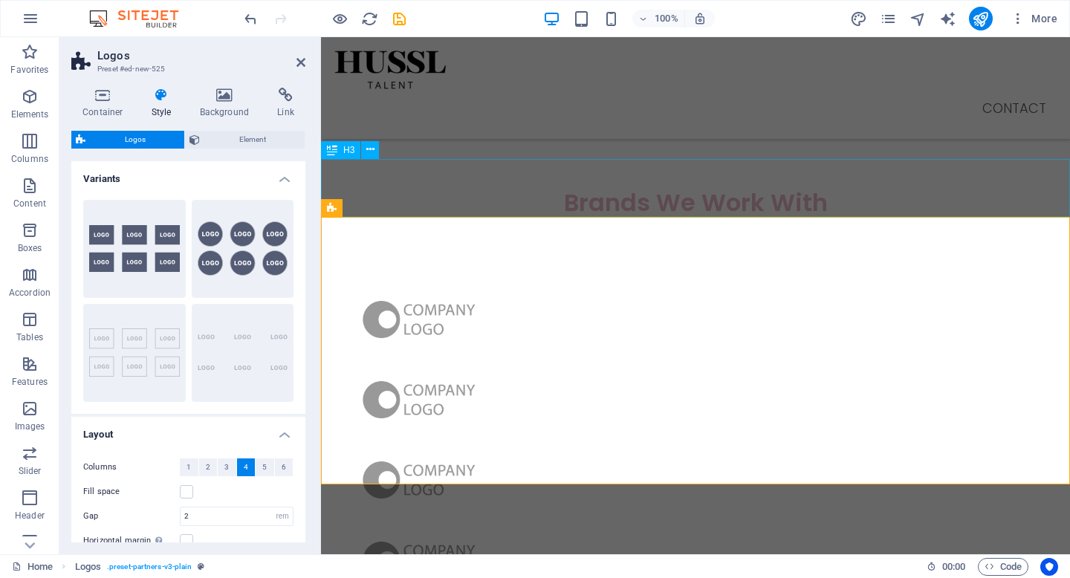
scroll to position [1160, 0]
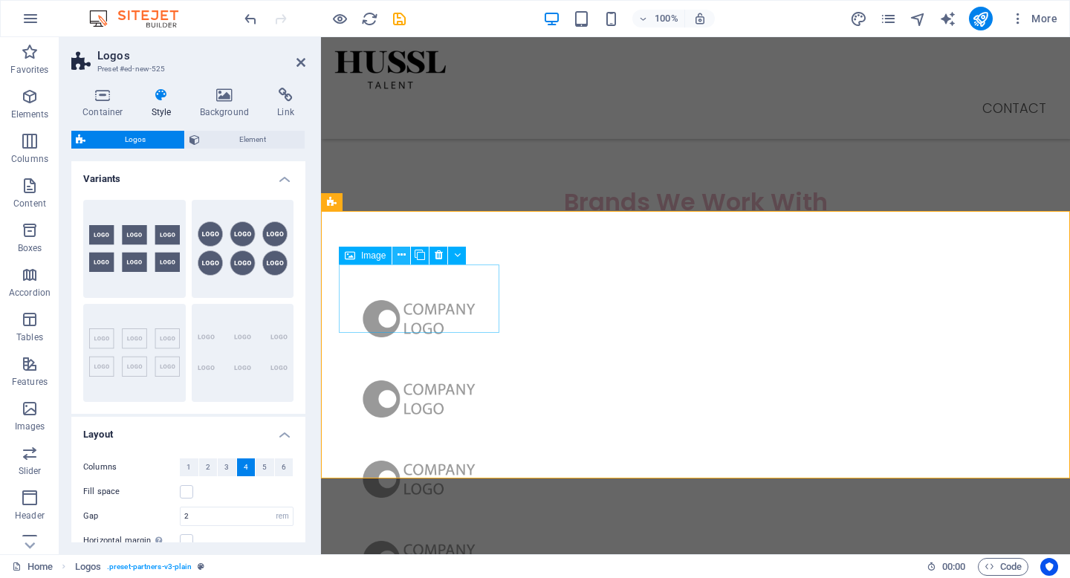
click at [397, 260] on icon at bounding box center [401, 255] width 8 height 16
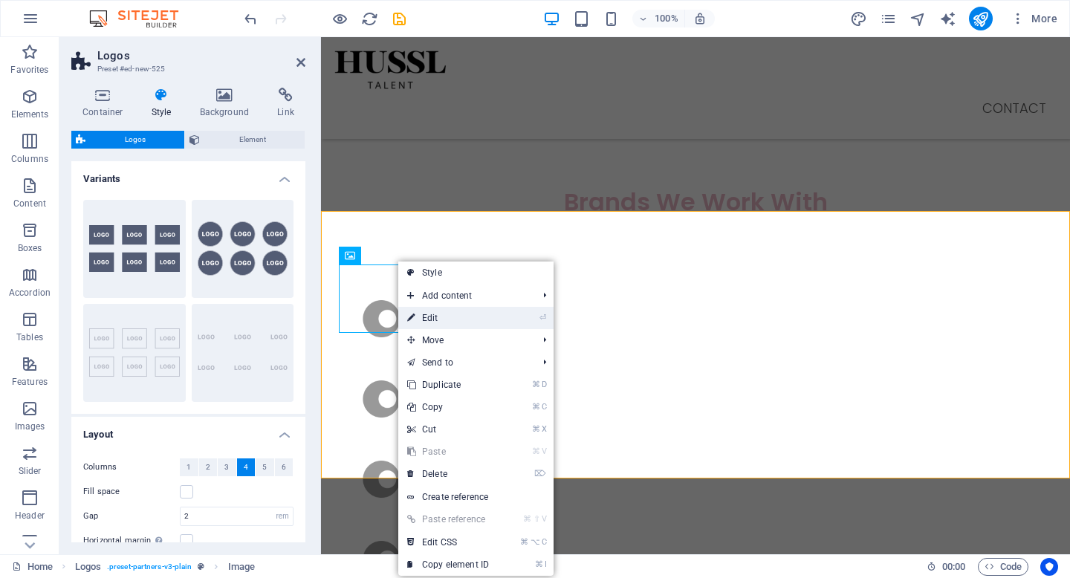
click at [444, 322] on link "⏎ Edit" at bounding box center [448, 318] width 100 height 22
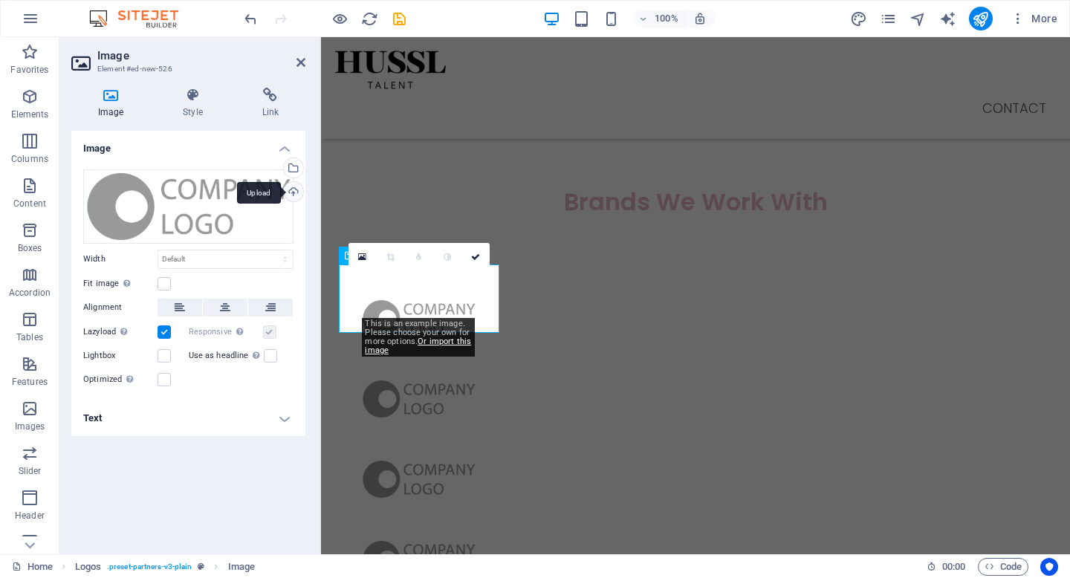
click at [291, 190] on div "Upload" at bounding box center [292, 193] width 22 height 22
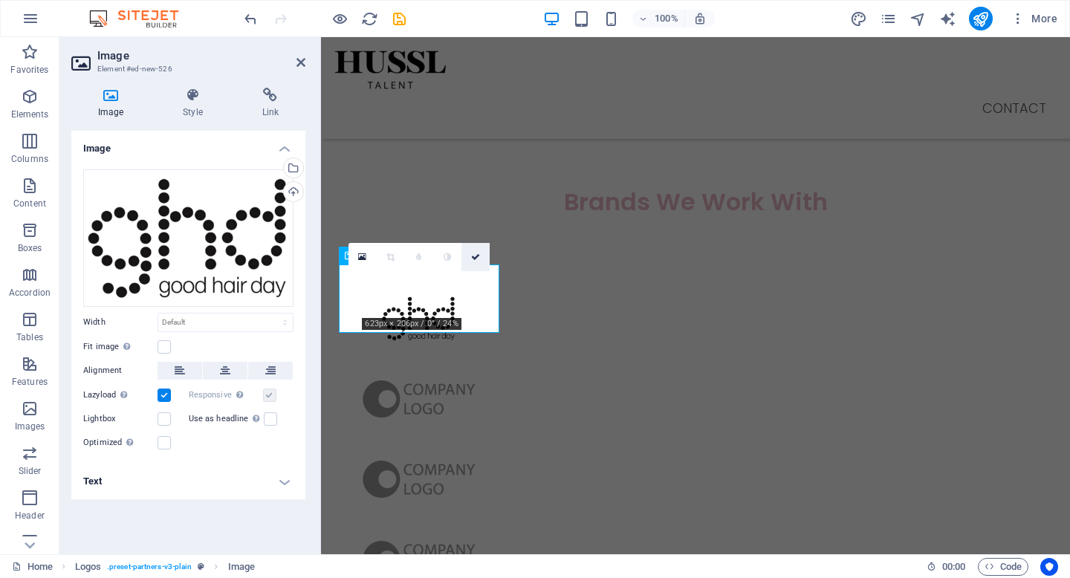
click at [479, 253] on icon at bounding box center [475, 257] width 9 height 9
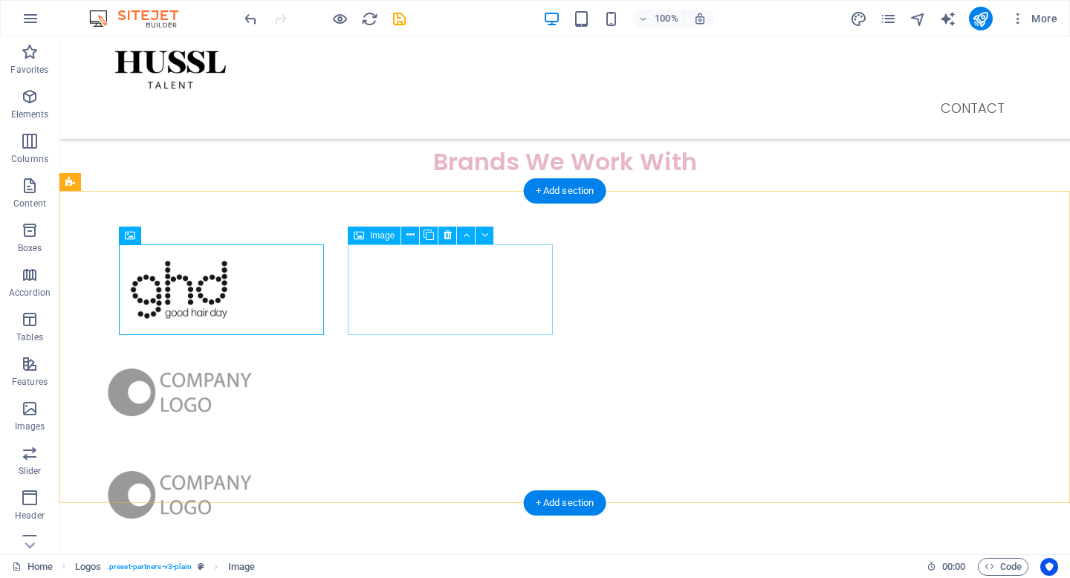
click at [282, 347] on figure at bounding box center [179, 392] width 205 height 91
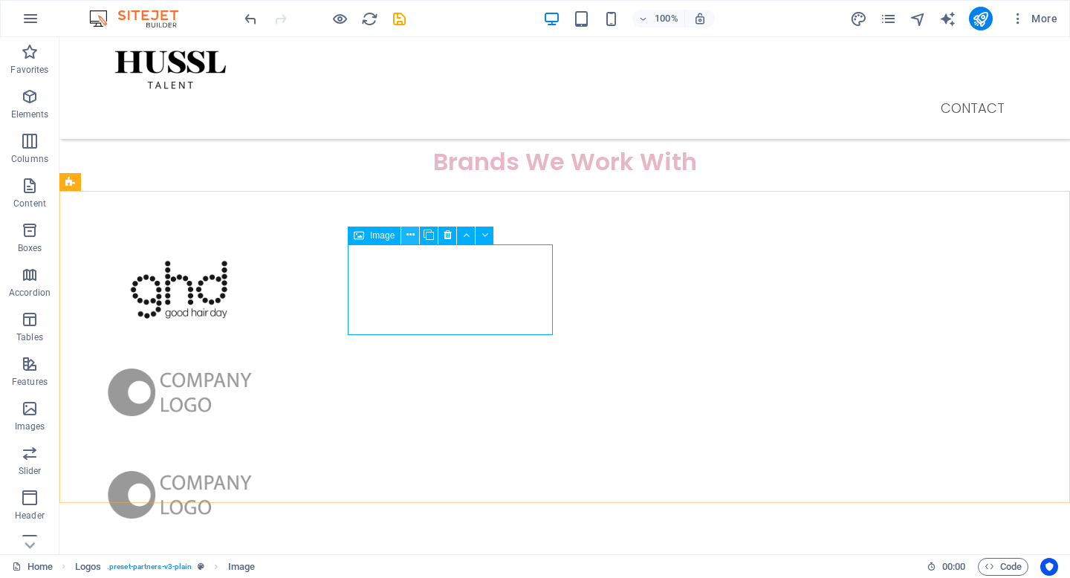
click at [409, 240] on icon at bounding box center [410, 235] width 8 height 16
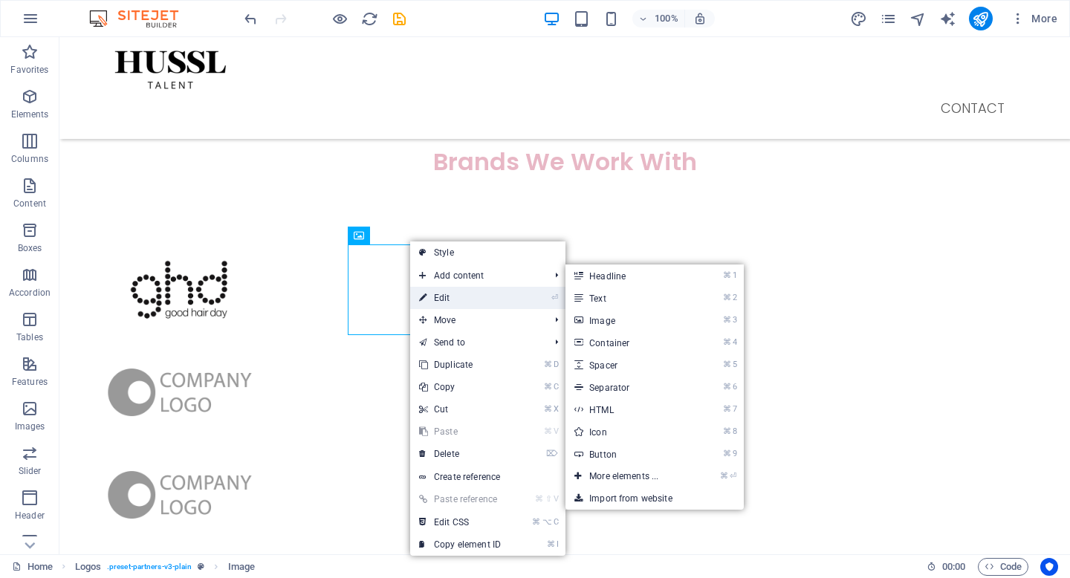
click at [439, 303] on link "⏎ Edit" at bounding box center [460, 298] width 100 height 22
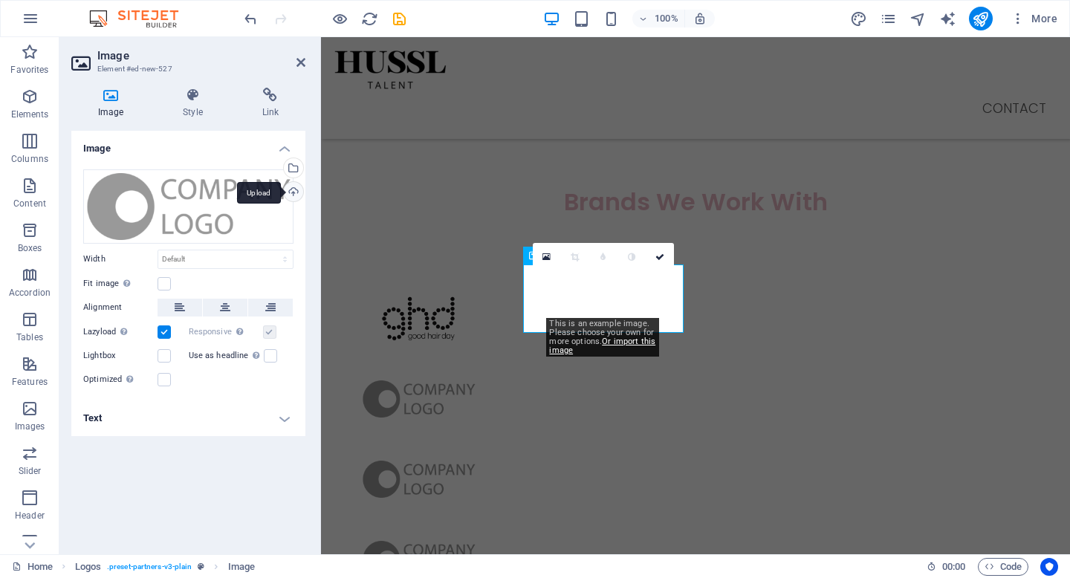
click at [291, 195] on div "Upload" at bounding box center [292, 193] width 22 height 22
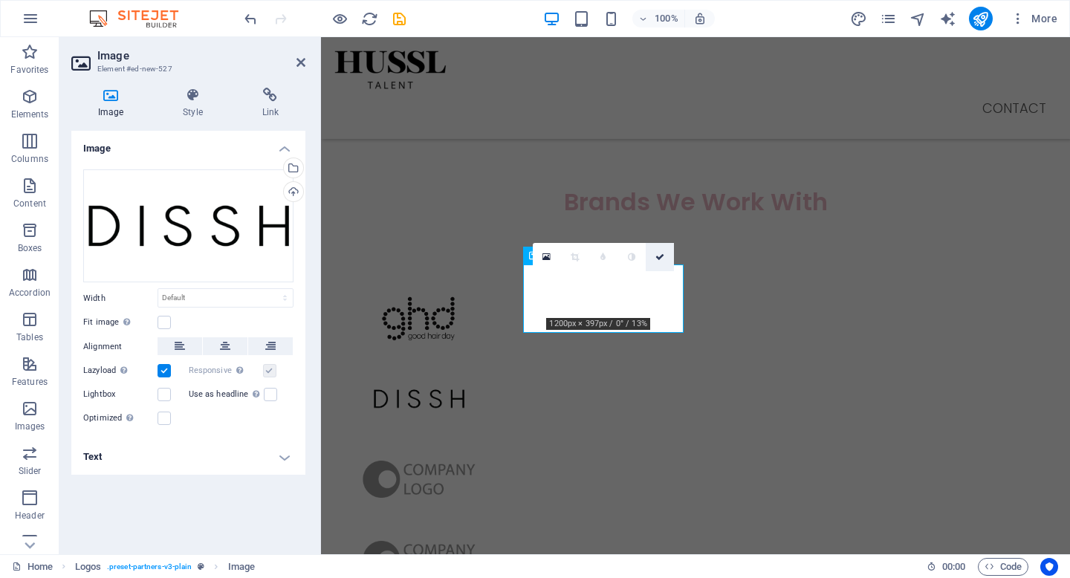
click at [662, 255] on icon at bounding box center [659, 257] width 9 height 9
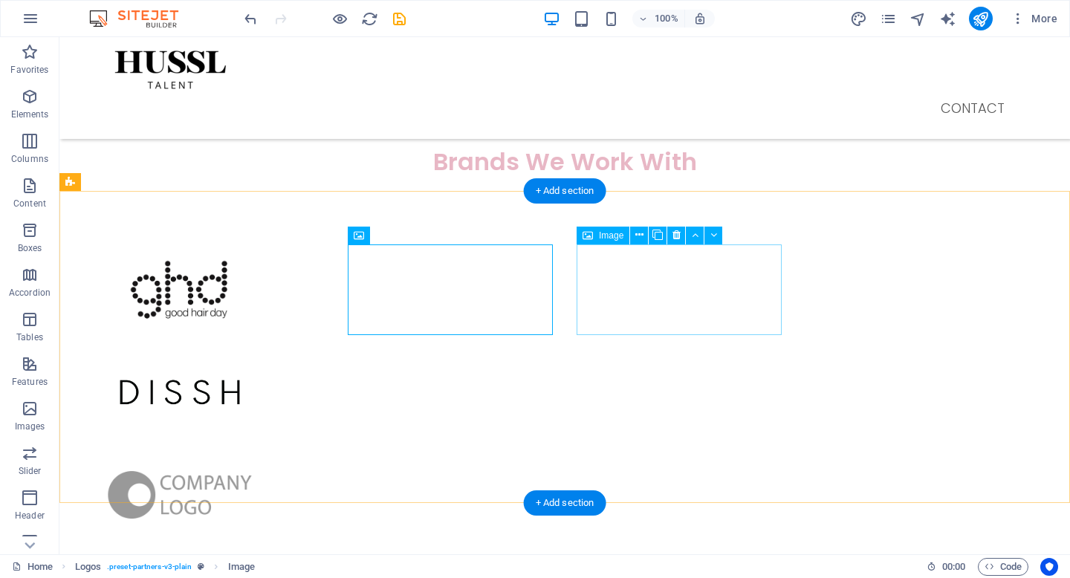
click at [282, 449] on figure at bounding box center [179, 494] width 205 height 91
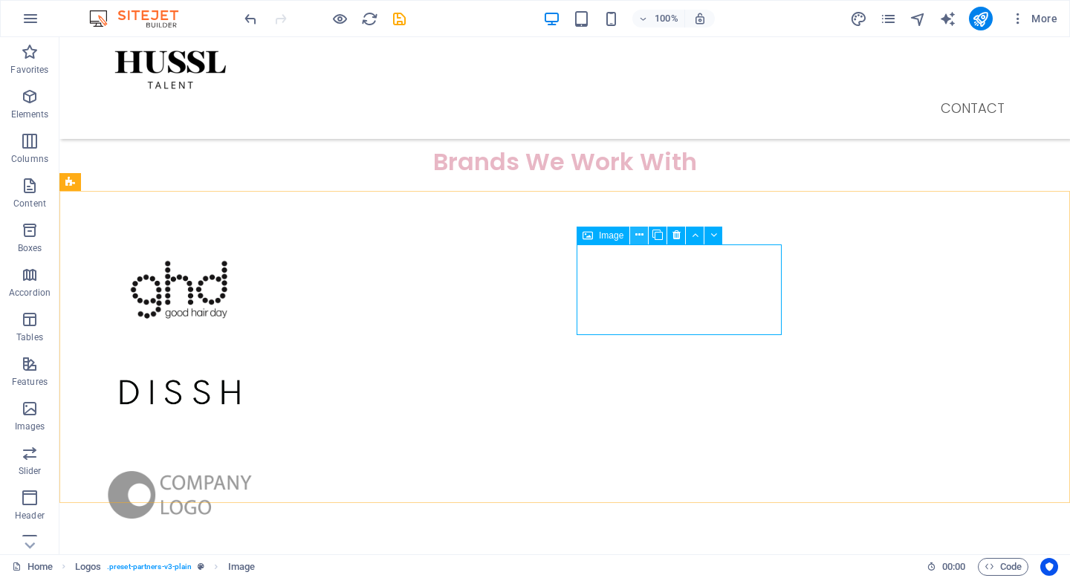
click at [637, 236] on icon at bounding box center [639, 235] width 8 height 16
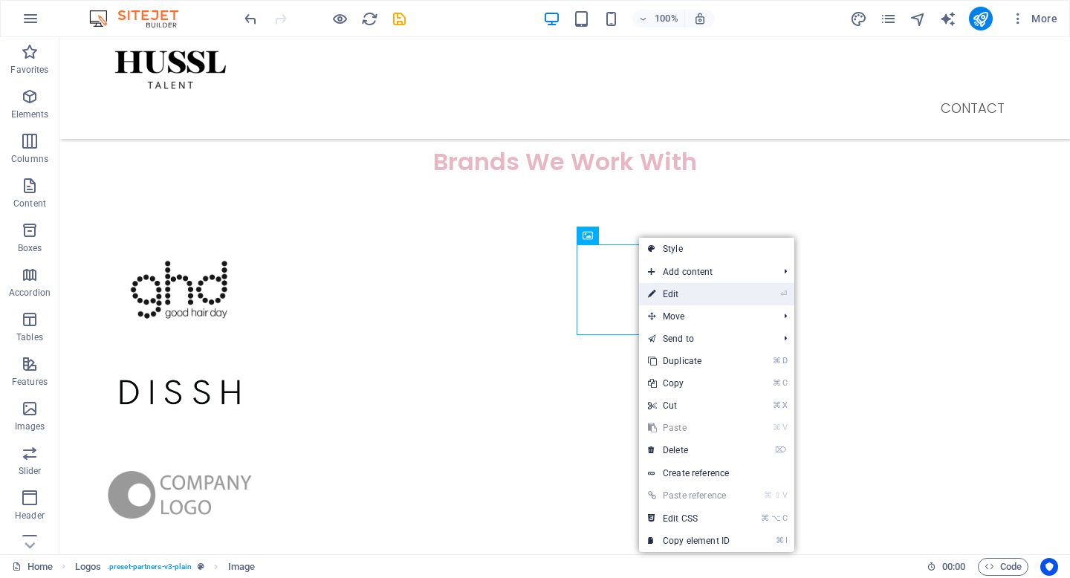
click at [686, 288] on link "⏎ Edit" at bounding box center [689, 294] width 100 height 22
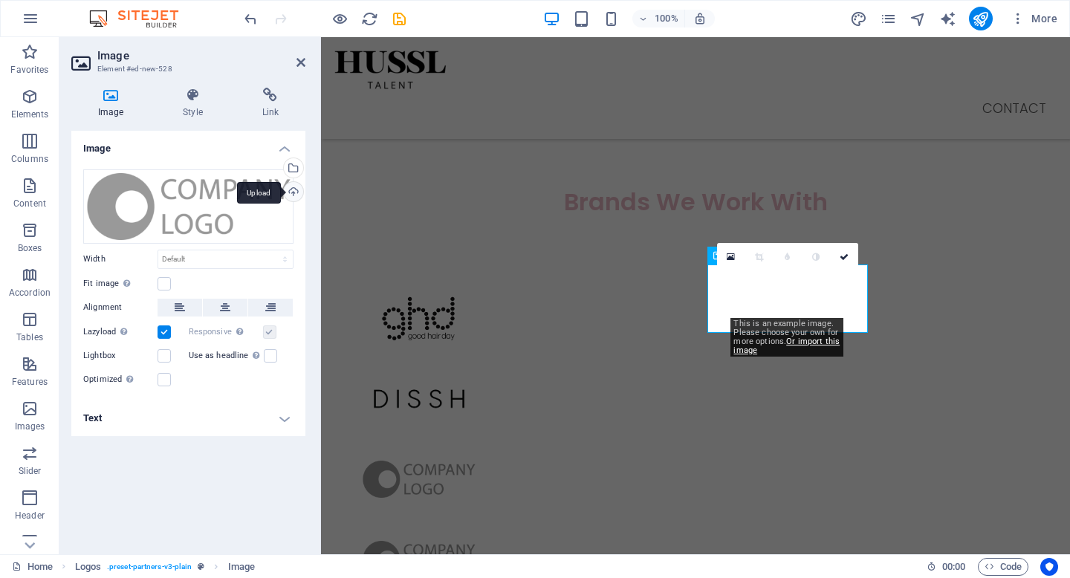
click at [290, 195] on div "Upload" at bounding box center [292, 193] width 22 height 22
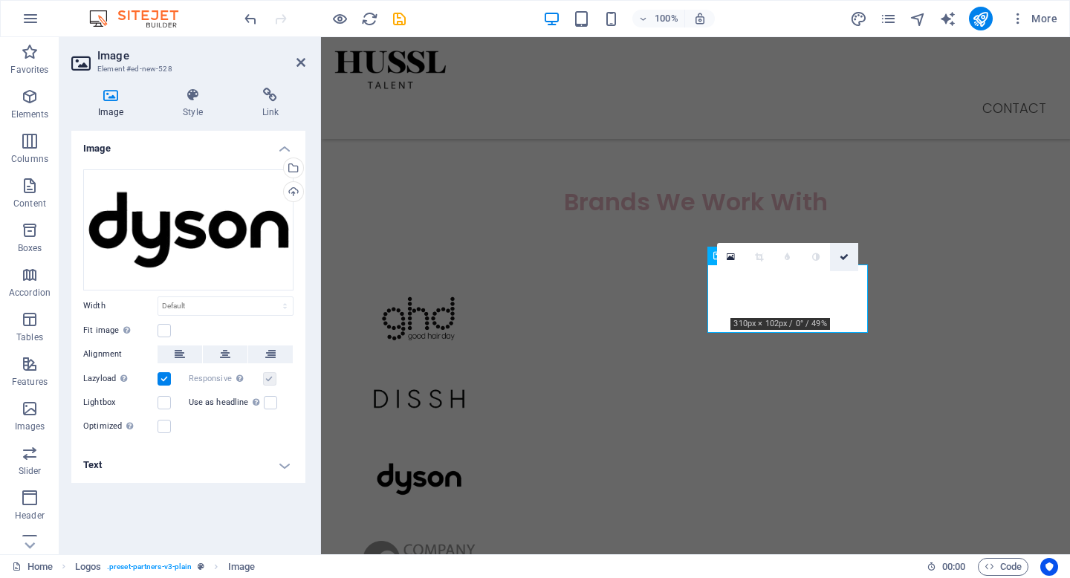
click at [848, 261] on link at bounding box center [844, 257] width 28 height 28
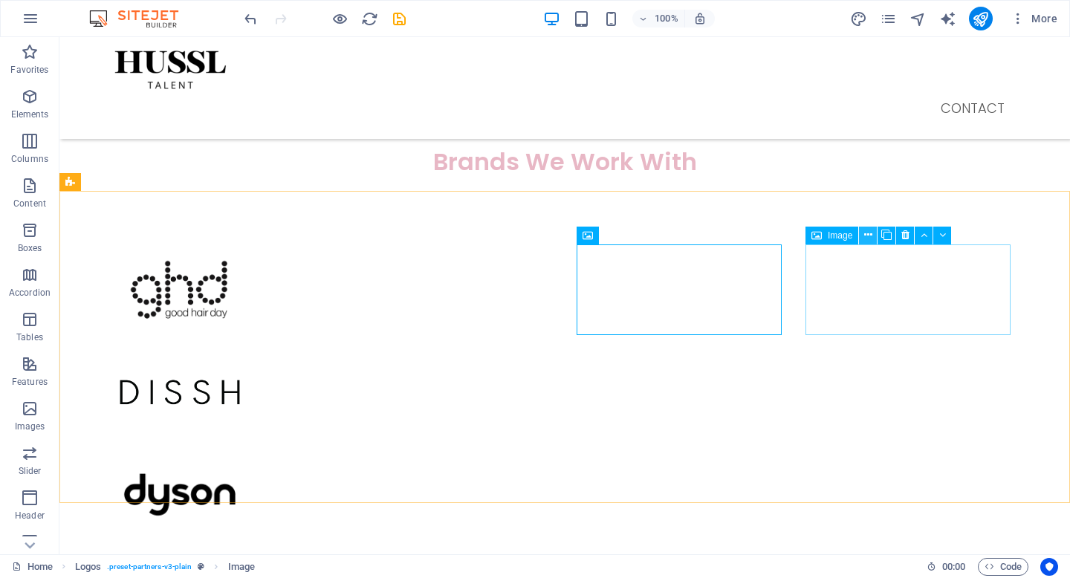
click at [867, 238] on icon at bounding box center [868, 235] width 8 height 16
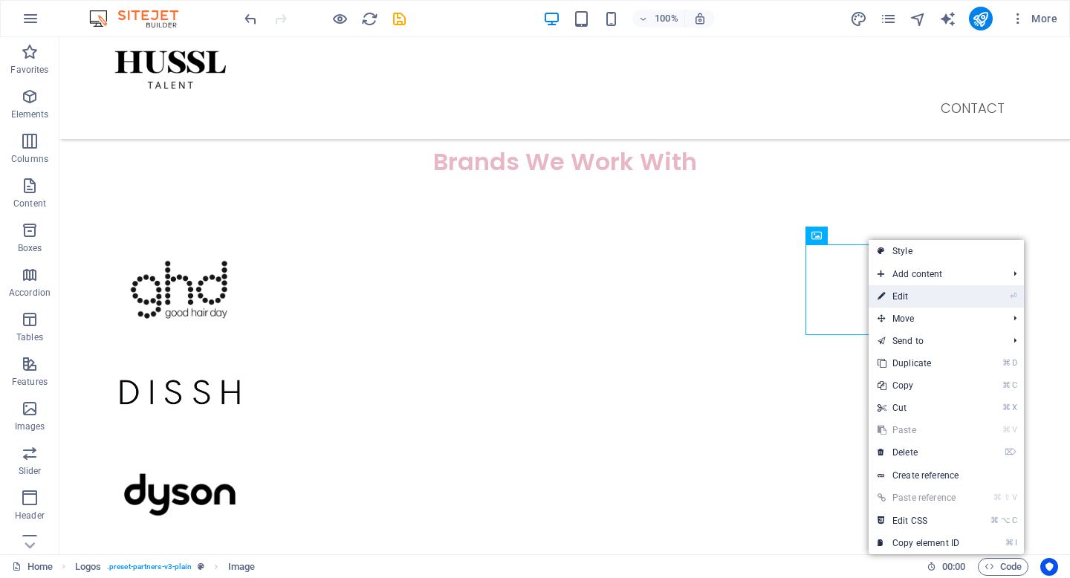
click at [904, 293] on link "⏎ Edit" at bounding box center [918, 296] width 100 height 22
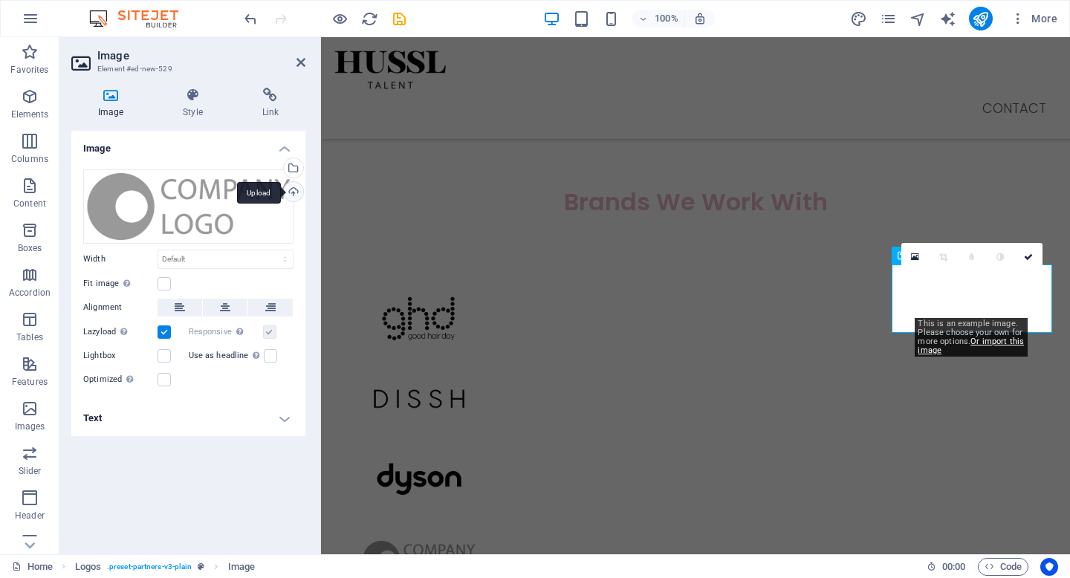
click at [293, 189] on div "Upload" at bounding box center [292, 193] width 22 height 22
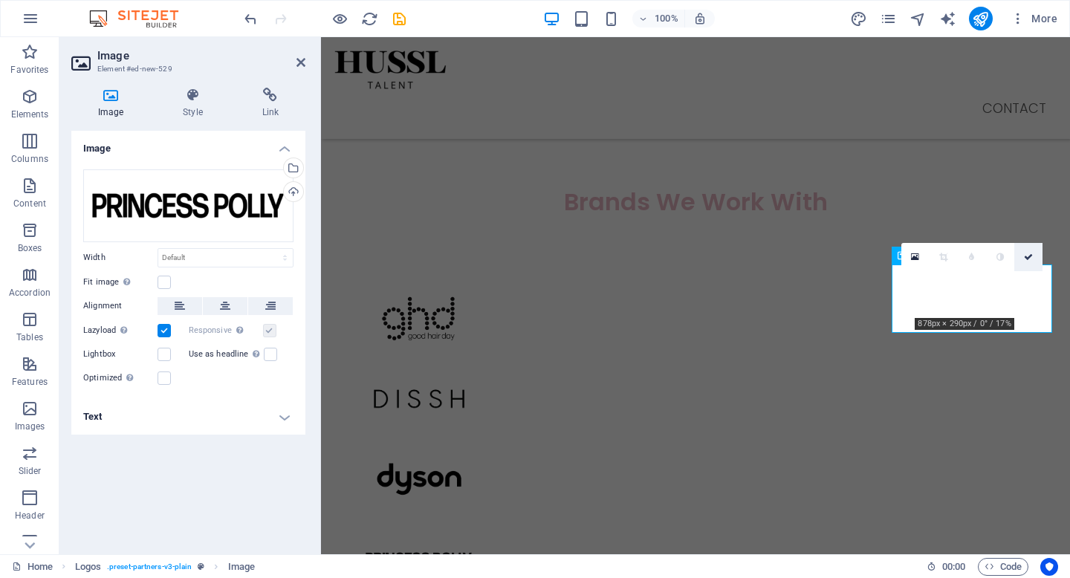
click at [1030, 256] on icon at bounding box center [1028, 257] width 9 height 9
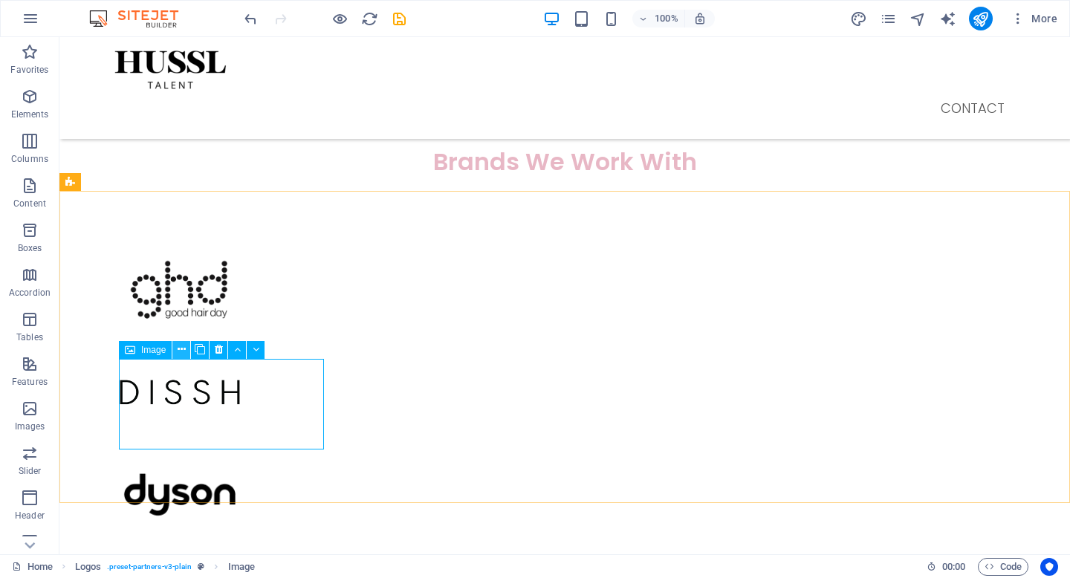
click at [183, 351] on icon at bounding box center [182, 350] width 8 height 16
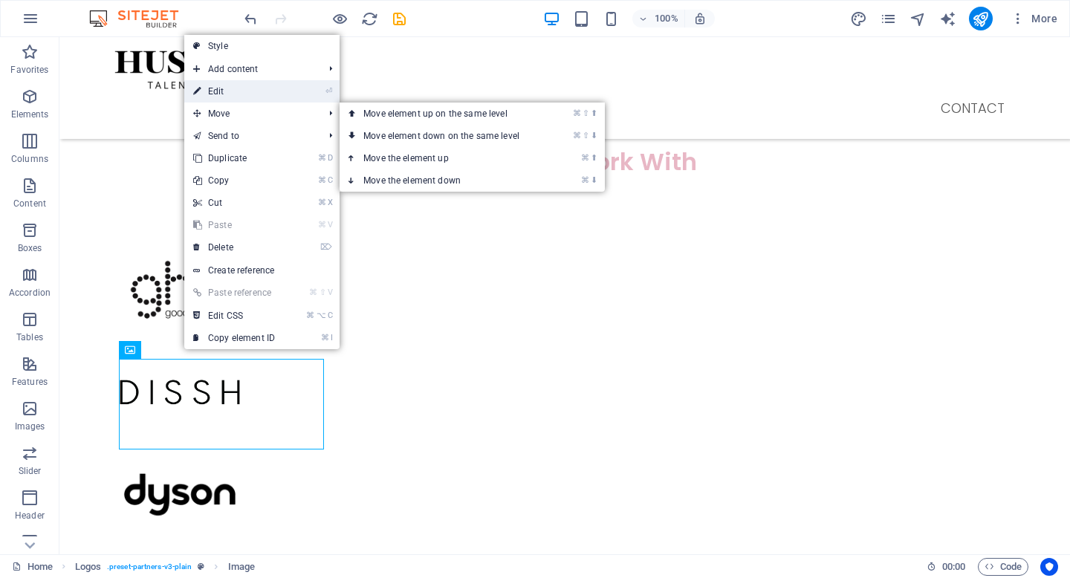
click at [260, 88] on link "⏎ Edit" at bounding box center [234, 91] width 100 height 22
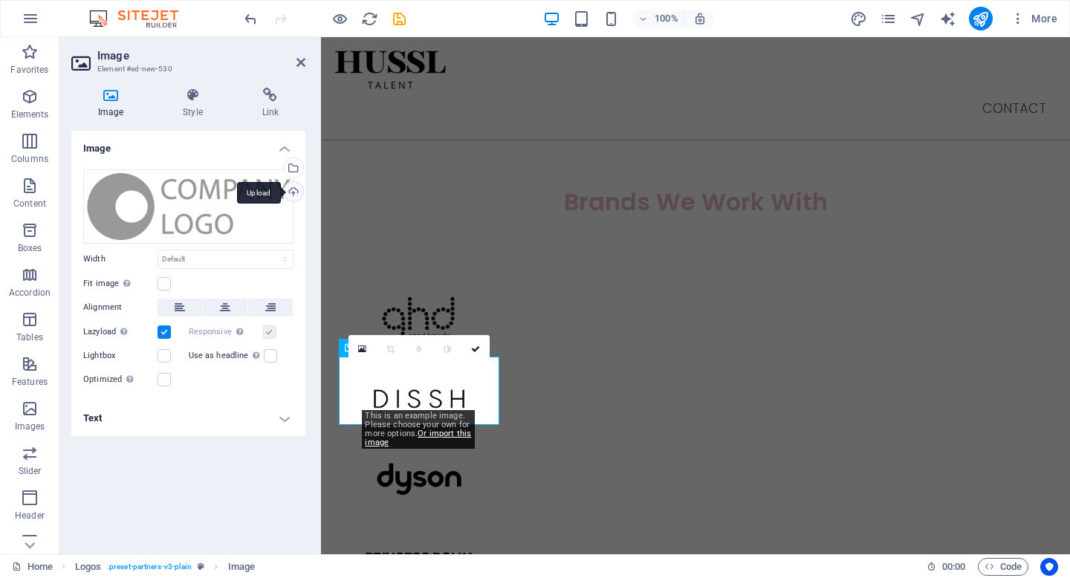
click at [296, 189] on div "Upload" at bounding box center [292, 193] width 22 height 22
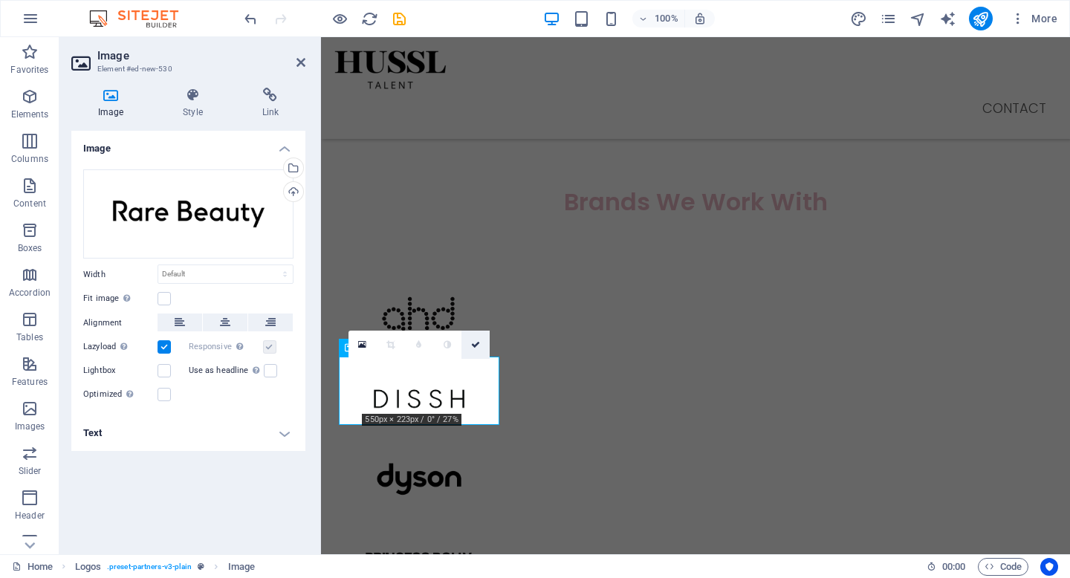
click at [480, 345] on link at bounding box center [475, 345] width 28 height 28
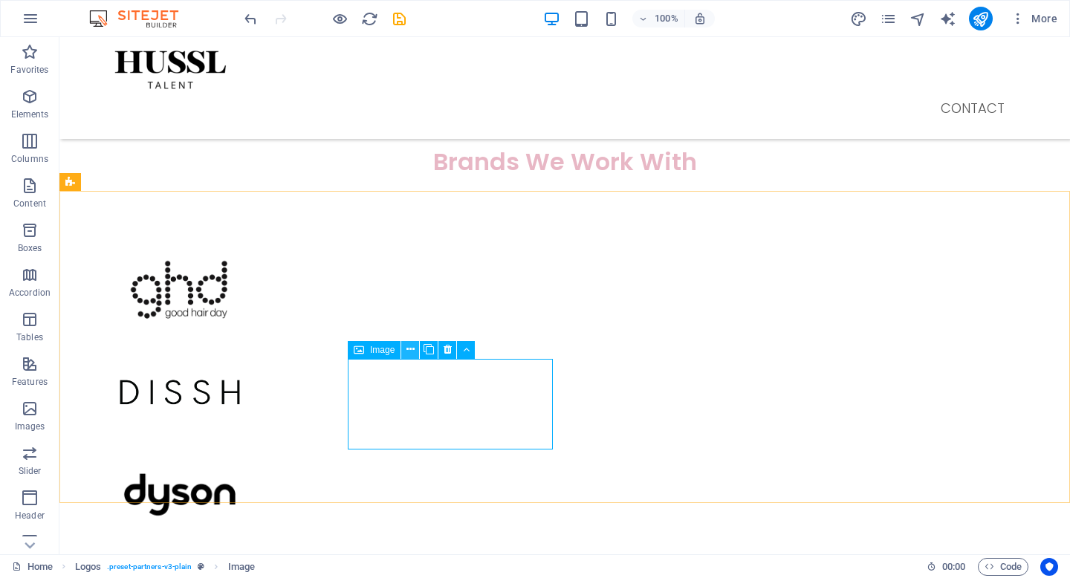
click at [412, 353] on icon at bounding box center [410, 350] width 8 height 16
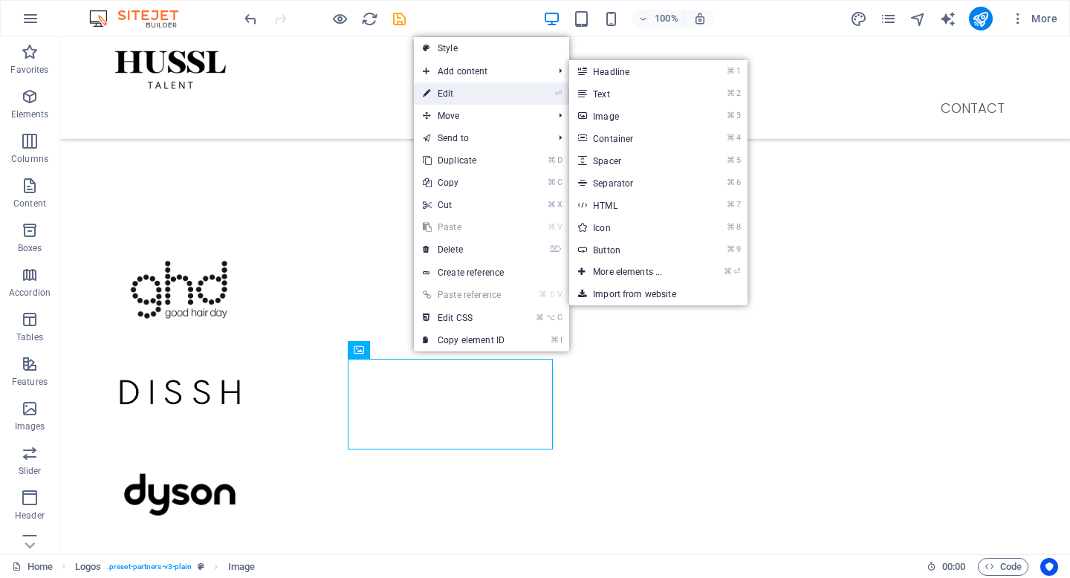
click at [472, 90] on link "⏎ Edit" at bounding box center [464, 93] width 100 height 22
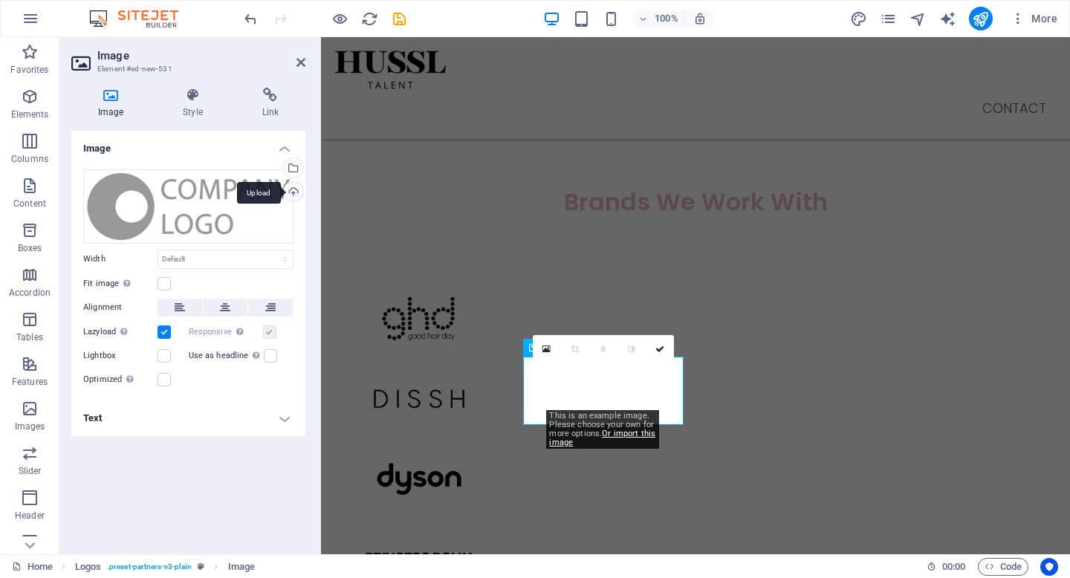
click at [295, 188] on div "Upload" at bounding box center [292, 193] width 22 height 22
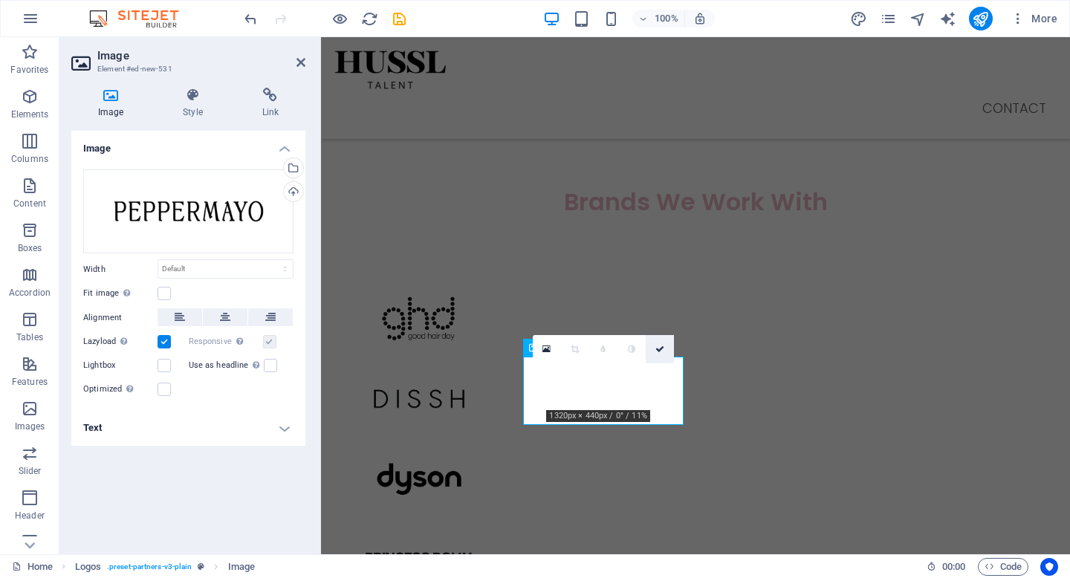
click at [654, 352] on link at bounding box center [660, 349] width 28 height 28
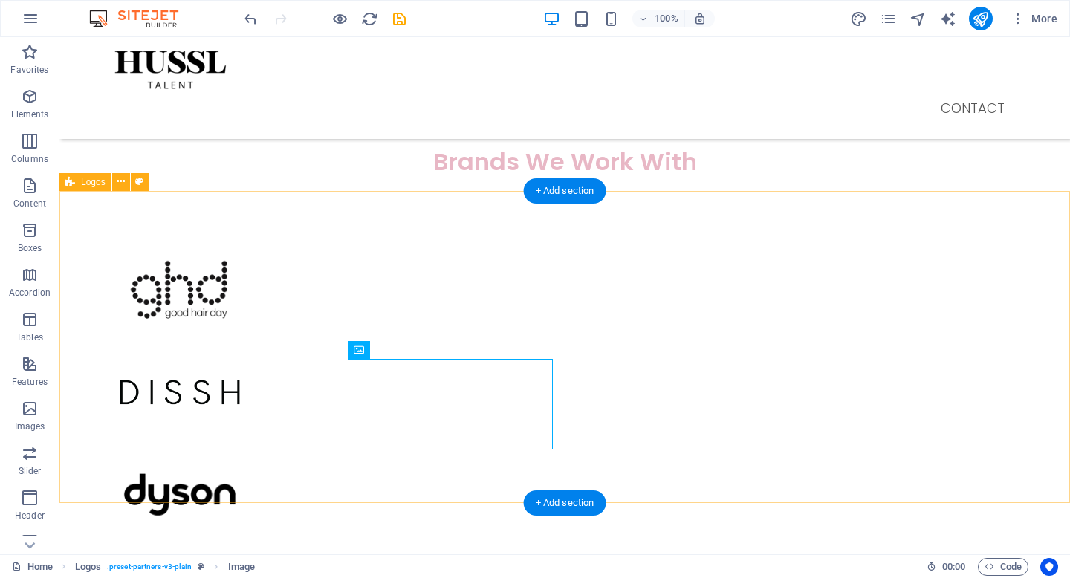
click at [671, 383] on div at bounding box center [564, 546] width 1010 height 710
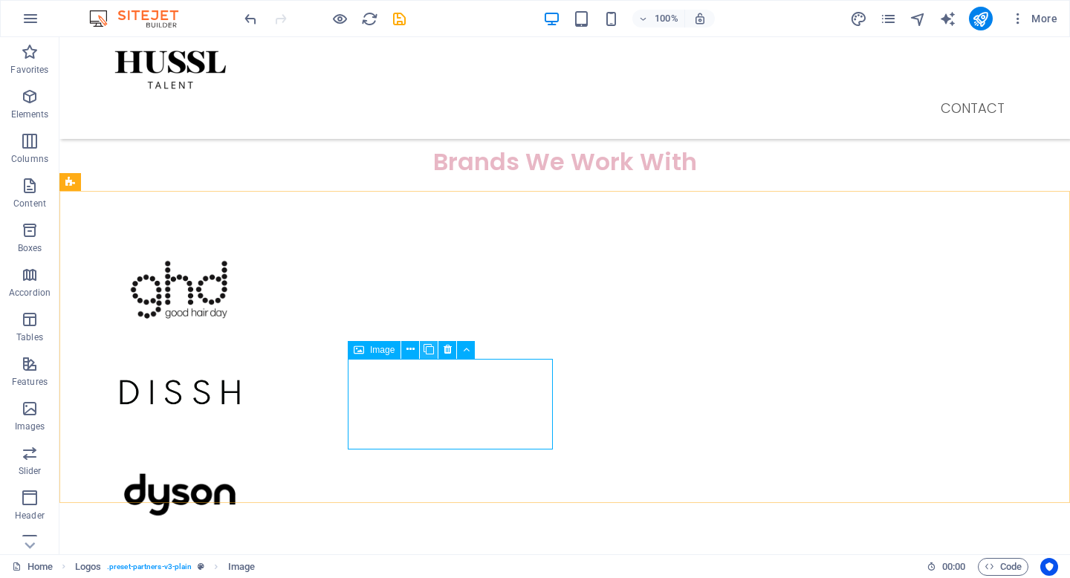
click at [432, 352] on icon at bounding box center [428, 350] width 10 height 16
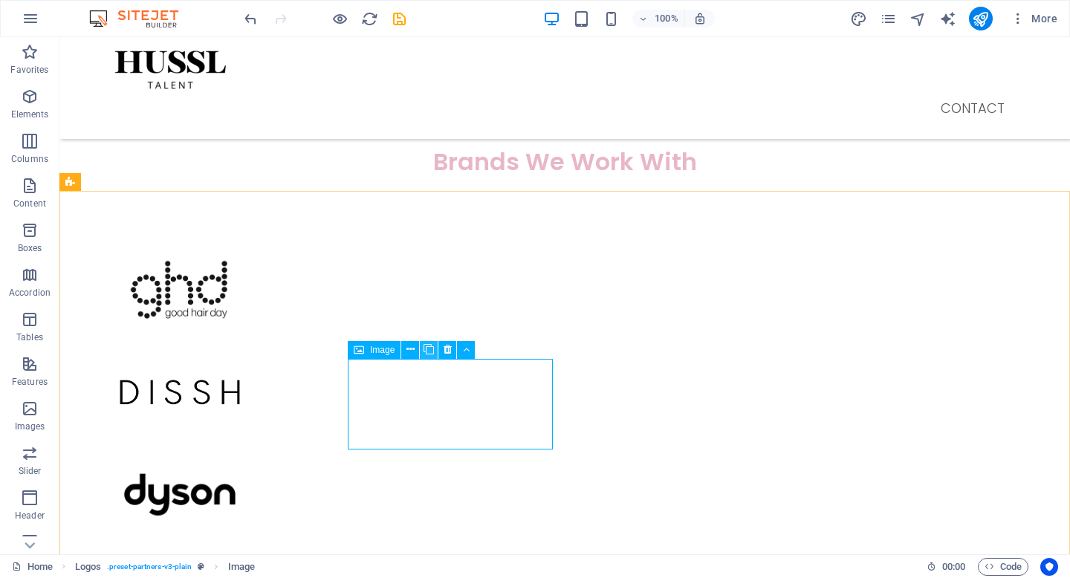
click at [432, 352] on icon at bounding box center [428, 350] width 10 height 16
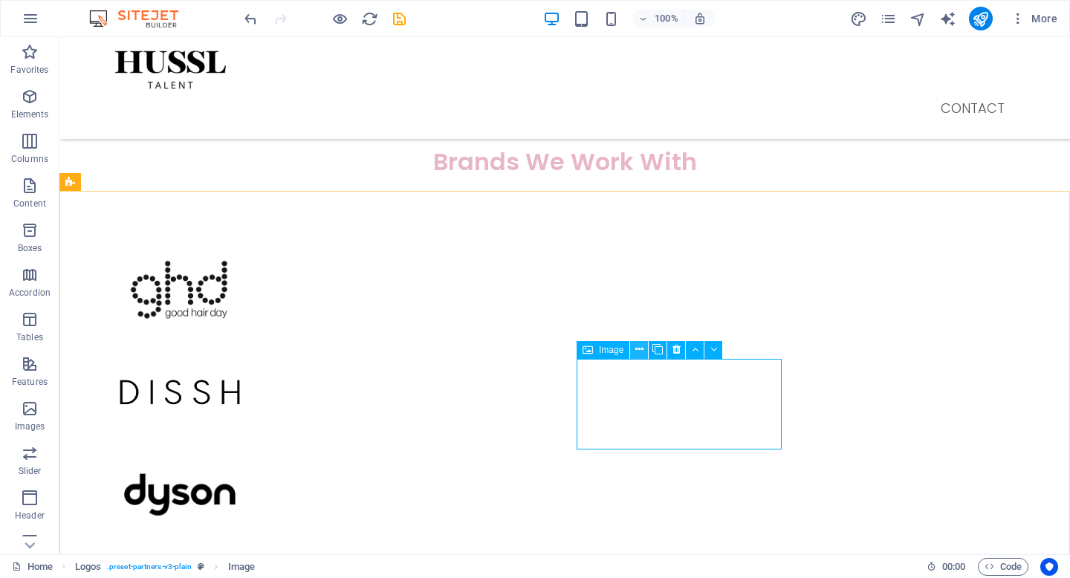
click at [637, 352] on icon at bounding box center [639, 350] width 8 height 16
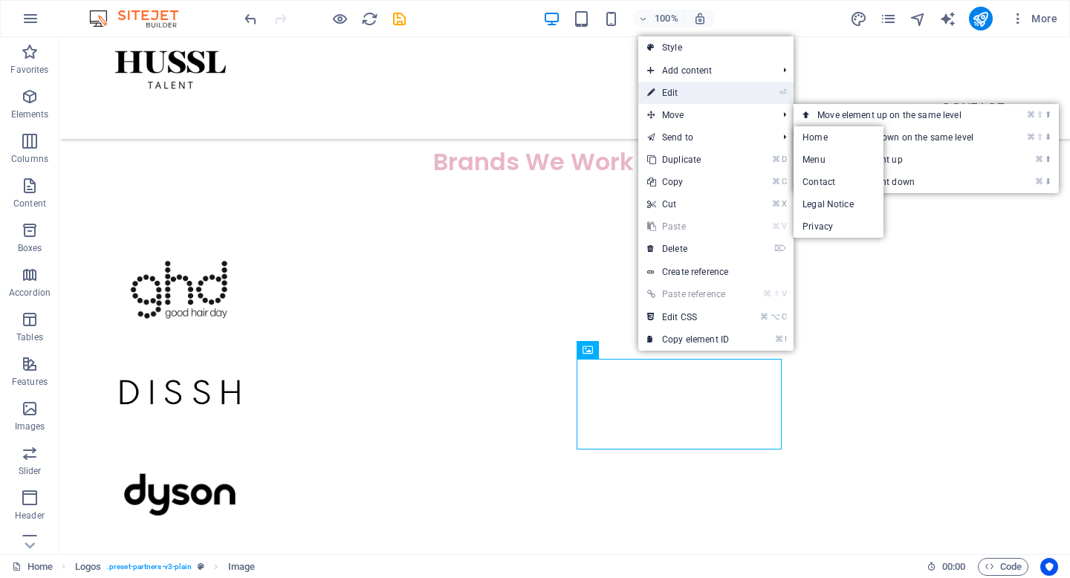
click at [684, 96] on link "⏎ Edit" at bounding box center [688, 93] width 100 height 22
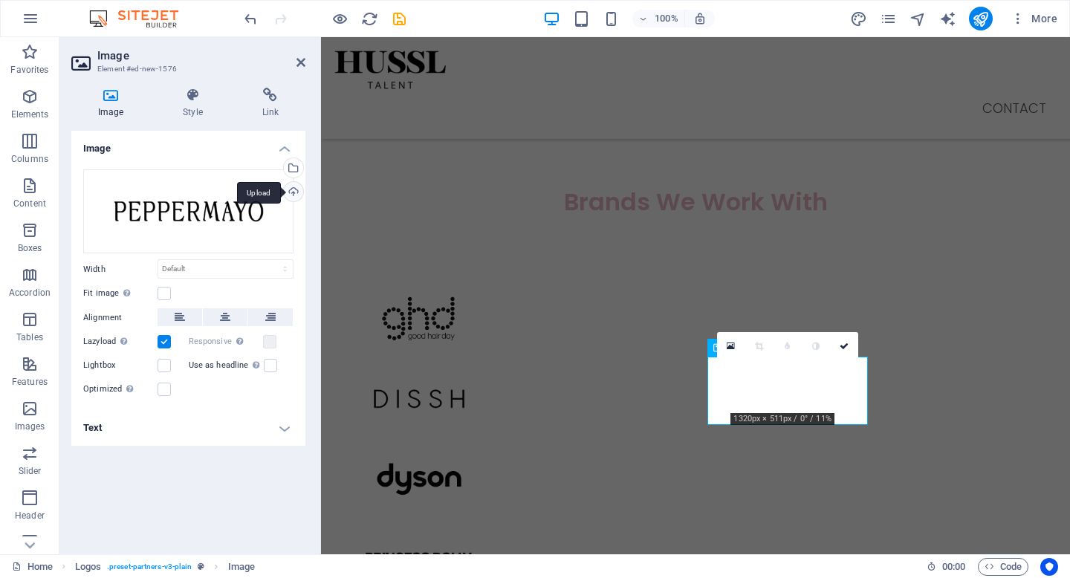
click at [296, 192] on div "Upload" at bounding box center [292, 193] width 22 height 22
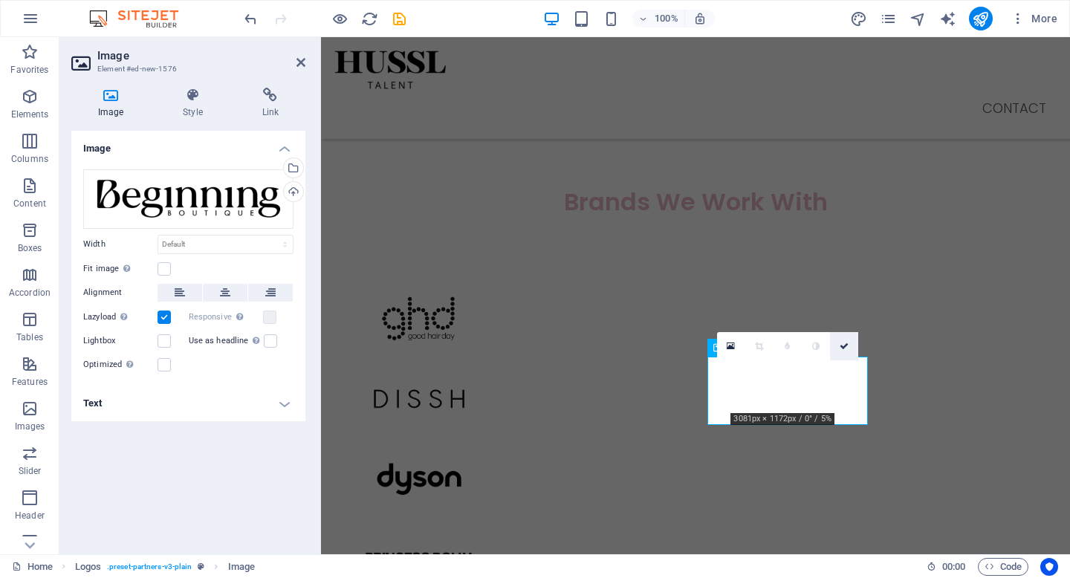
click at [839, 353] on link at bounding box center [844, 346] width 28 height 28
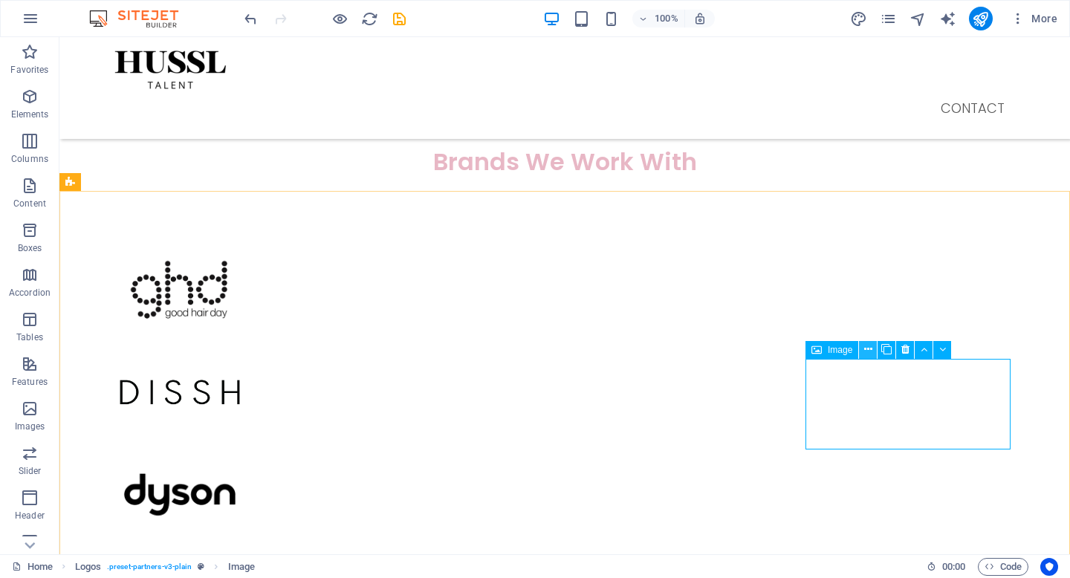
click at [867, 352] on icon at bounding box center [868, 350] width 8 height 16
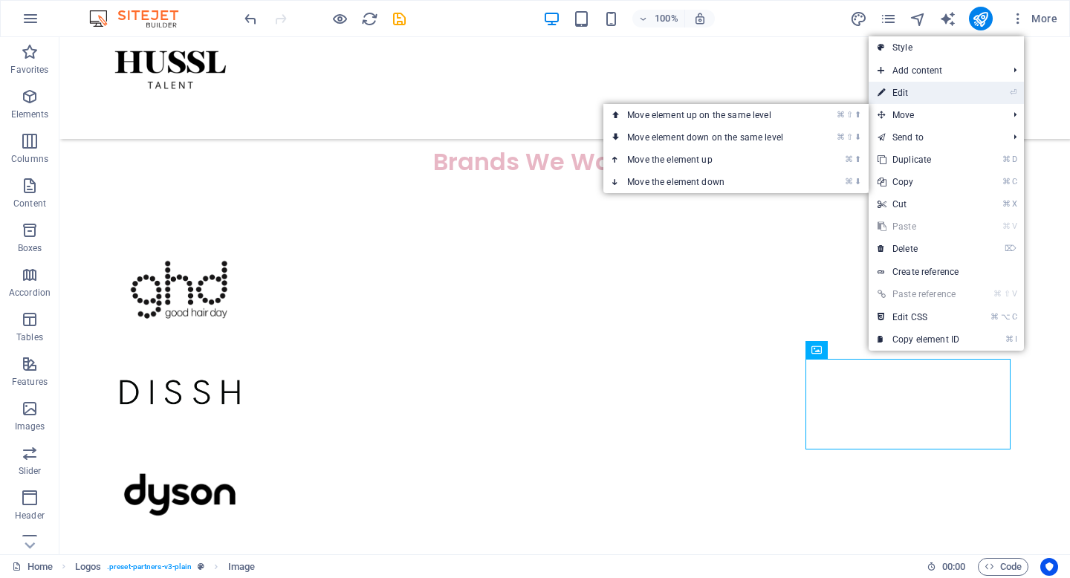
click at [908, 90] on link "⏎ Edit" at bounding box center [918, 93] width 100 height 22
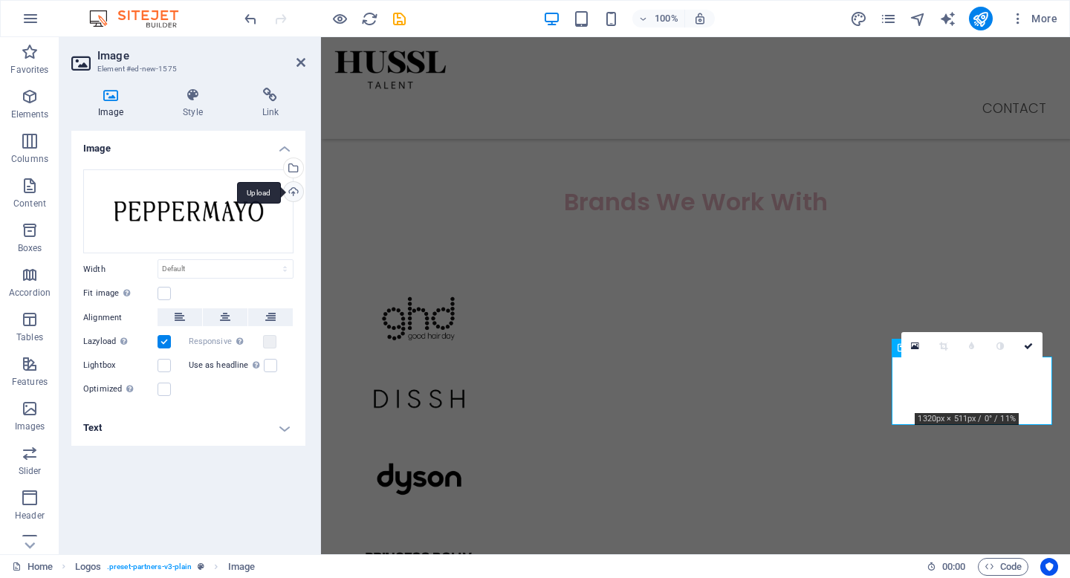
click at [292, 190] on div "Upload" at bounding box center [292, 193] width 22 height 22
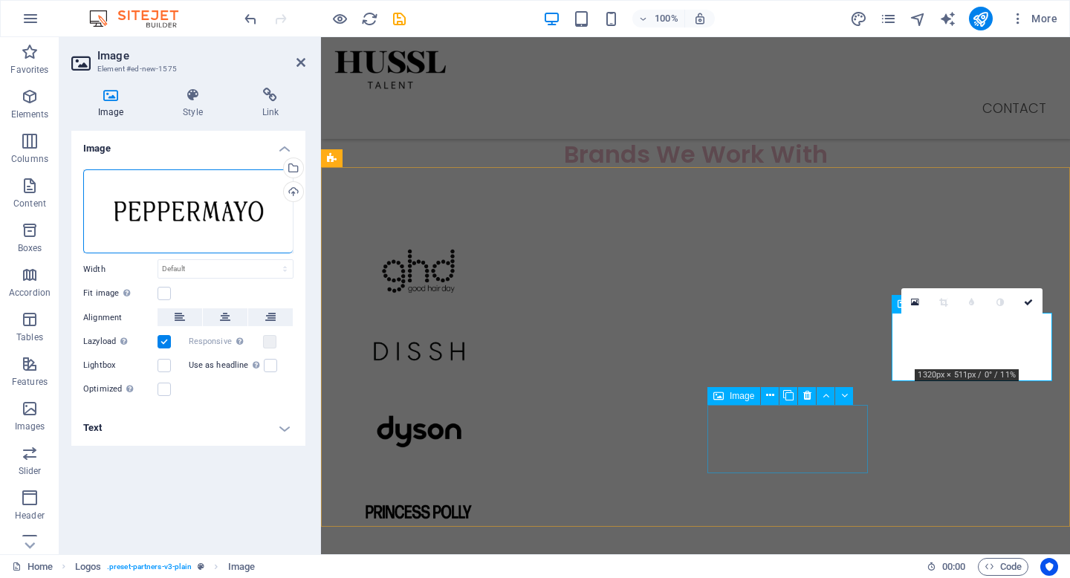
scroll to position [1209, 0]
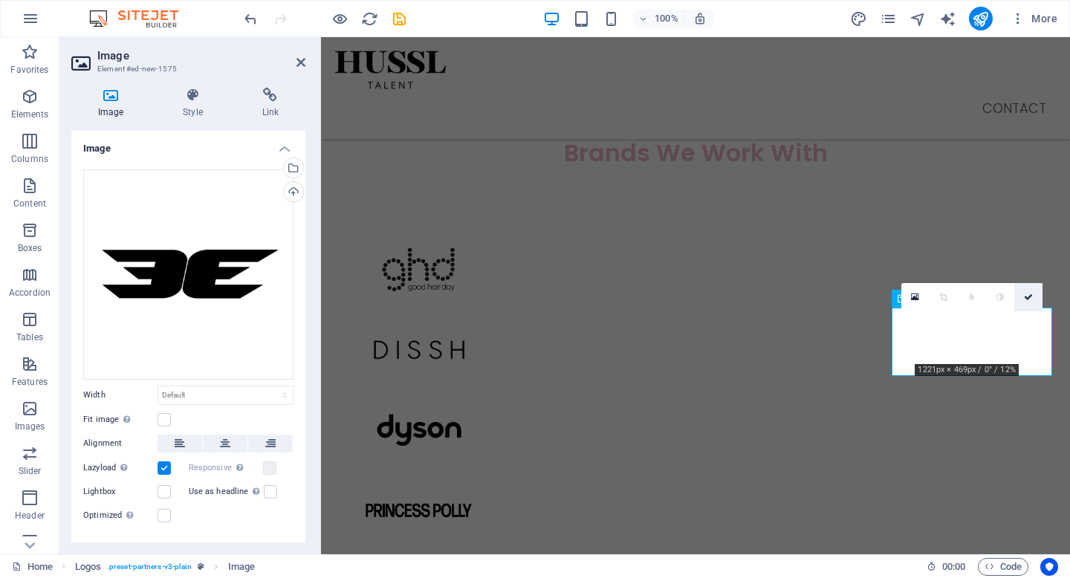
click at [1033, 293] on link at bounding box center [1028, 297] width 28 height 28
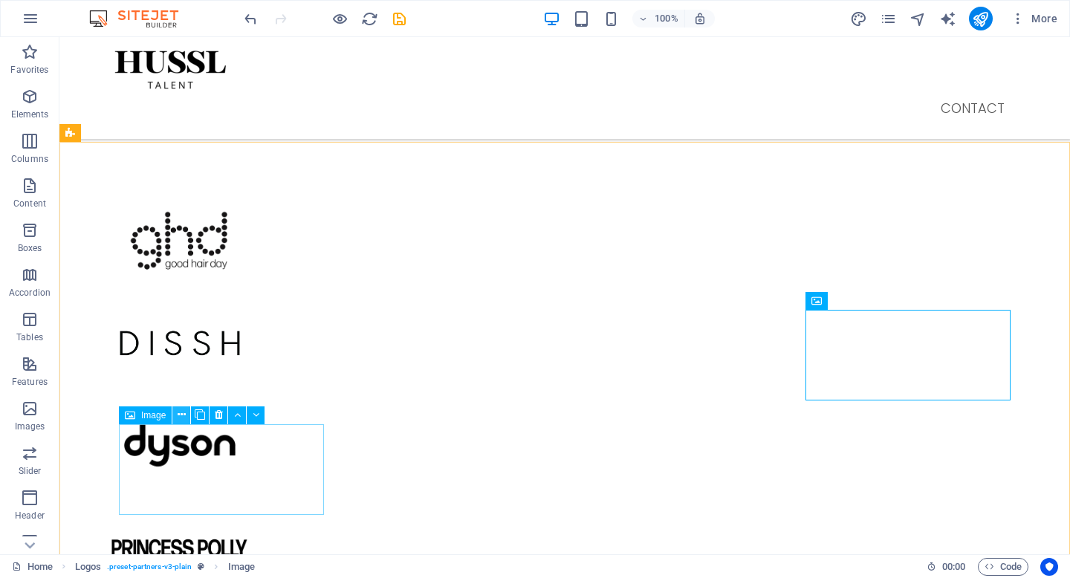
click at [178, 411] on icon at bounding box center [182, 415] width 8 height 16
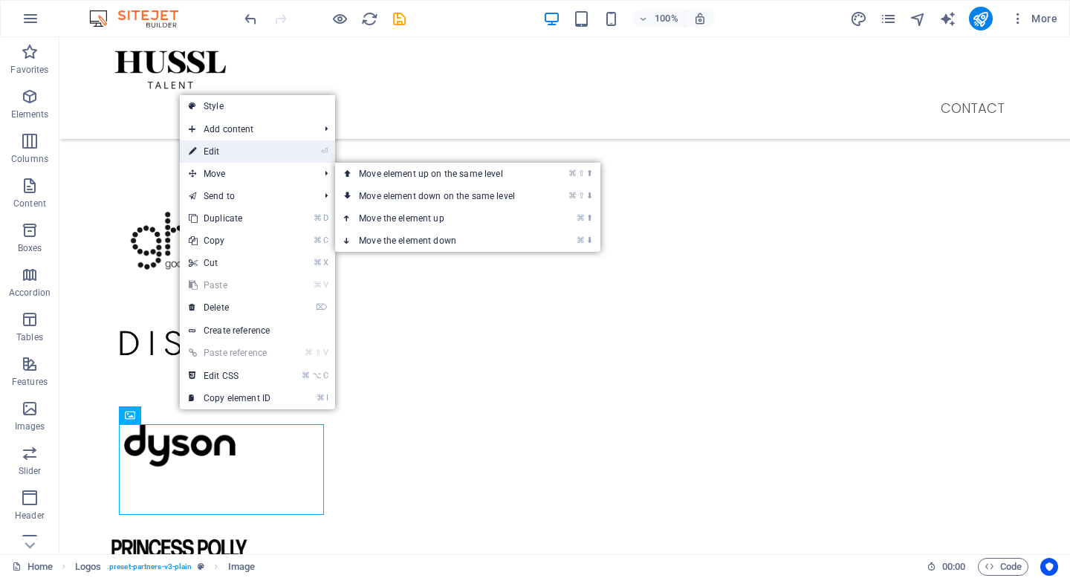
click at [228, 160] on link "⏎ Edit" at bounding box center [230, 151] width 100 height 22
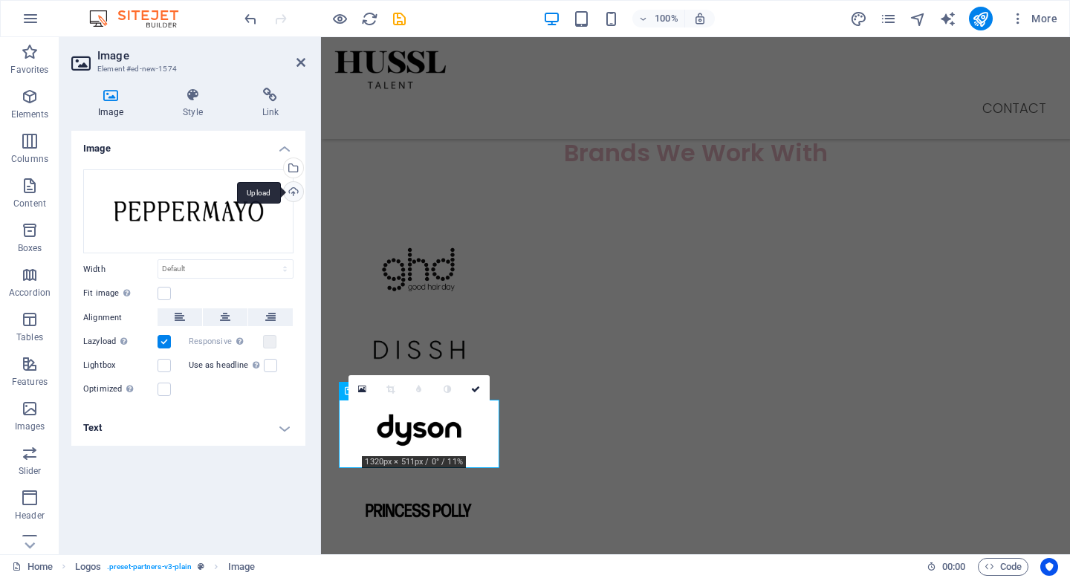
click at [290, 189] on div "Upload" at bounding box center [292, 193] width 22 height 22
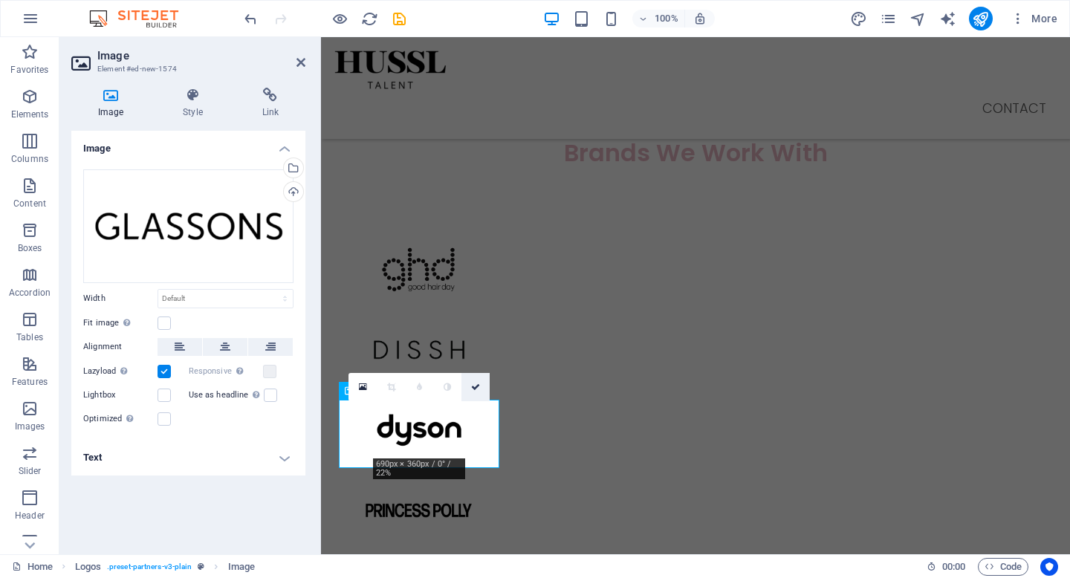
click at [479, 379] on link at bounding box center [475, 387] width 28 height 28
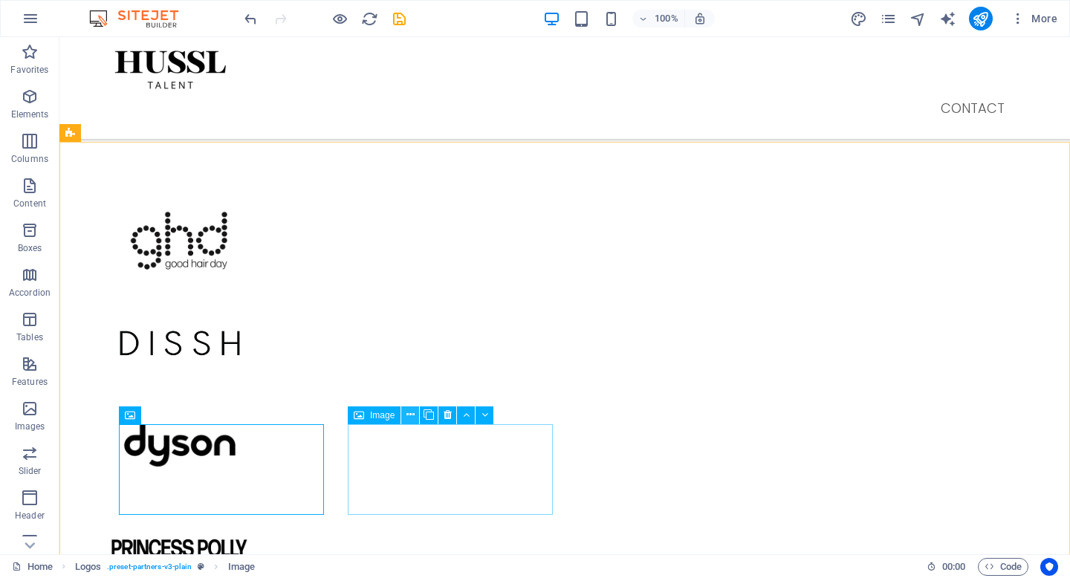
click at [414, 416] on button at bounding box center [410, 415] width 18 height 18
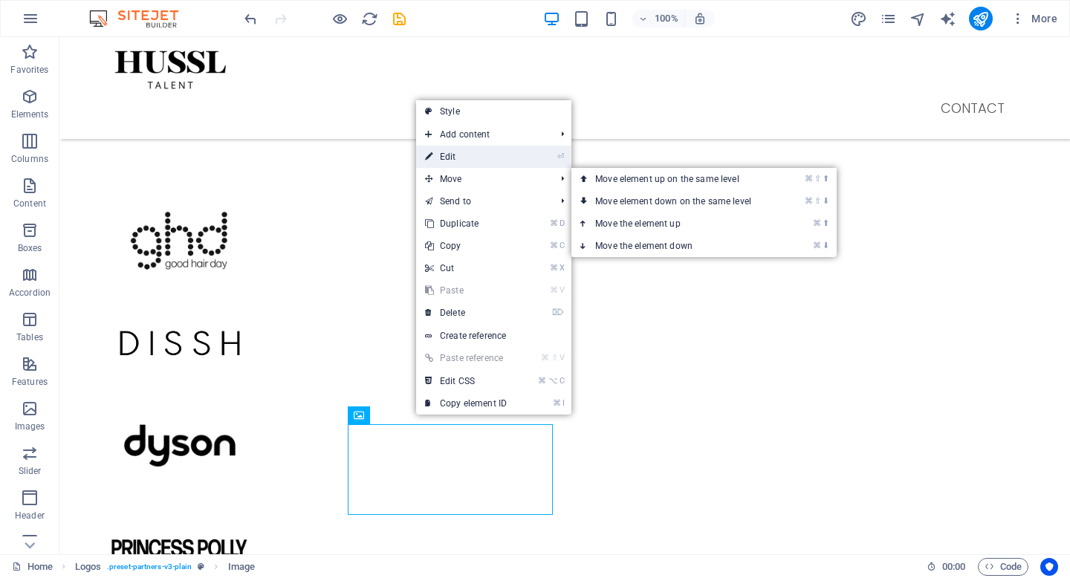
click at [492, 157] on link "⏎ Edit" at bounding box center [466, 157] width 100 height 22
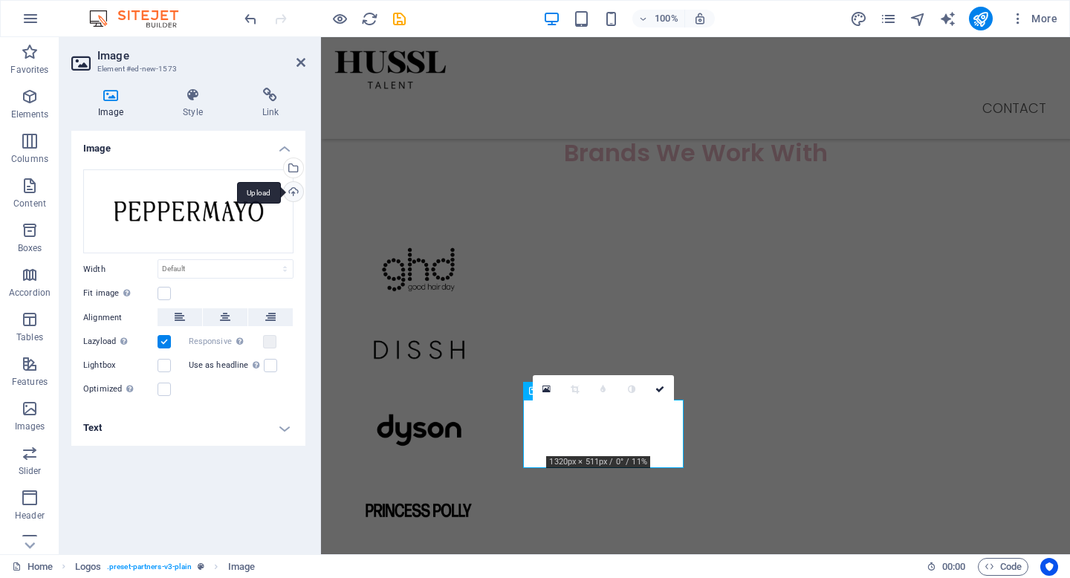
click at [293, 196] on div "Upload" at bounding box center [292, 193] width 22 height 22
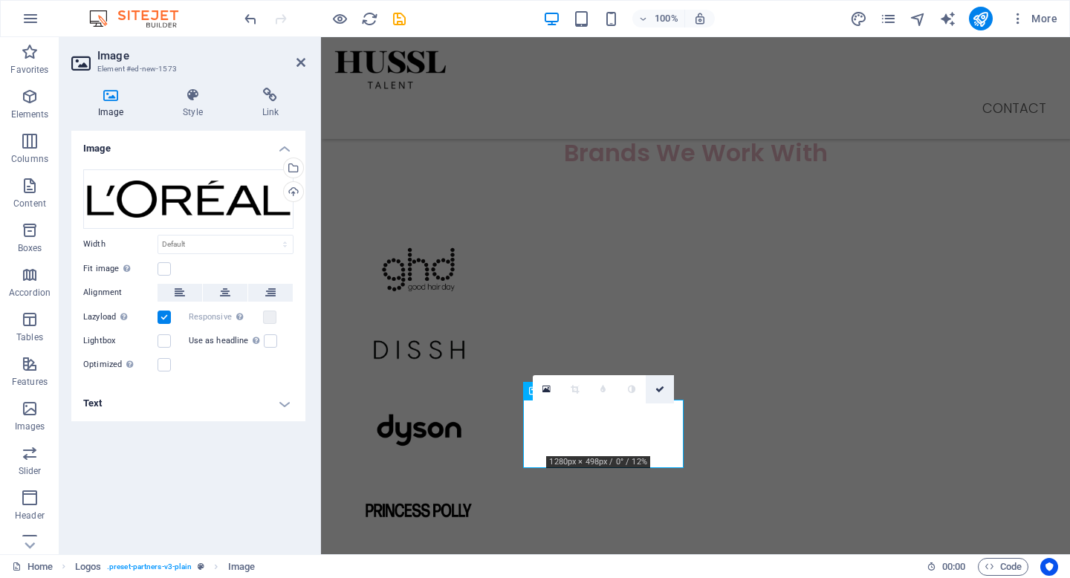
click at [660, 394] on link at bounding box center [660, 389] width 28 height 28
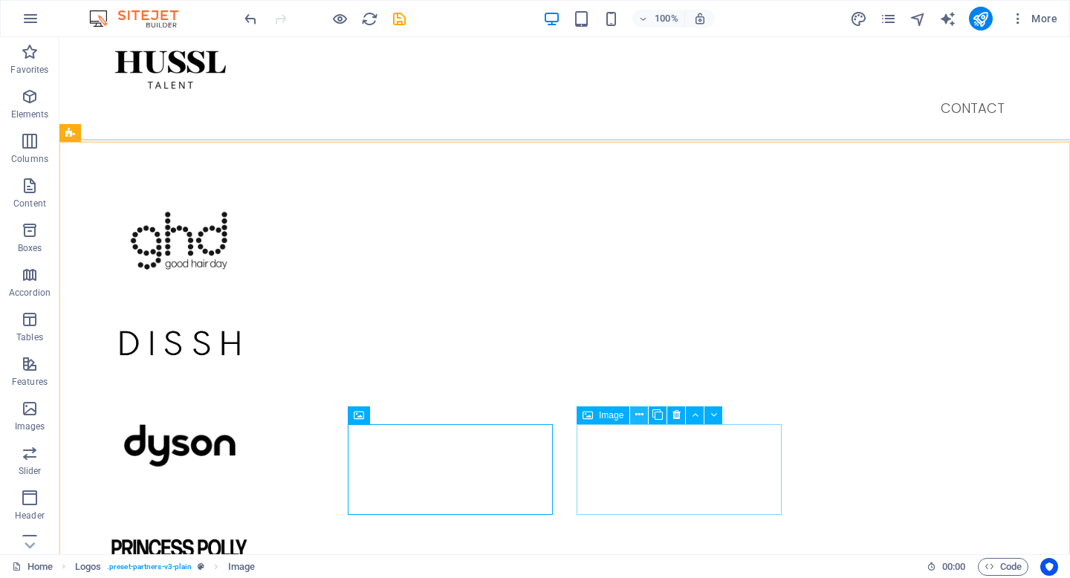
click at [640, 417] on icon at bounding box center [639, 415] width 8 height 16
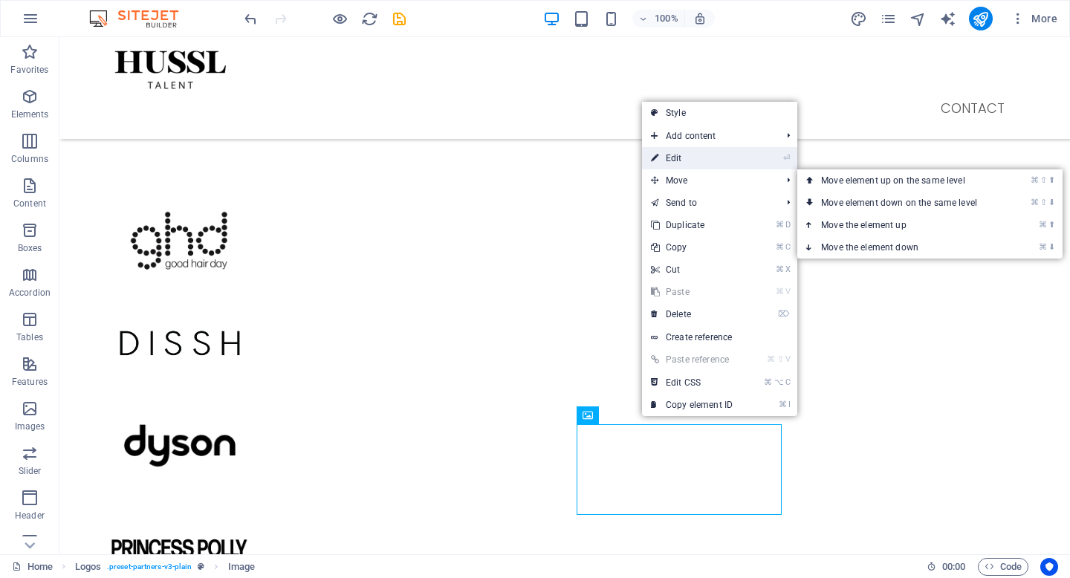
click at [687, 161] on link "⏎ Edit" at bounding box center [692, 158] width 100 height 22
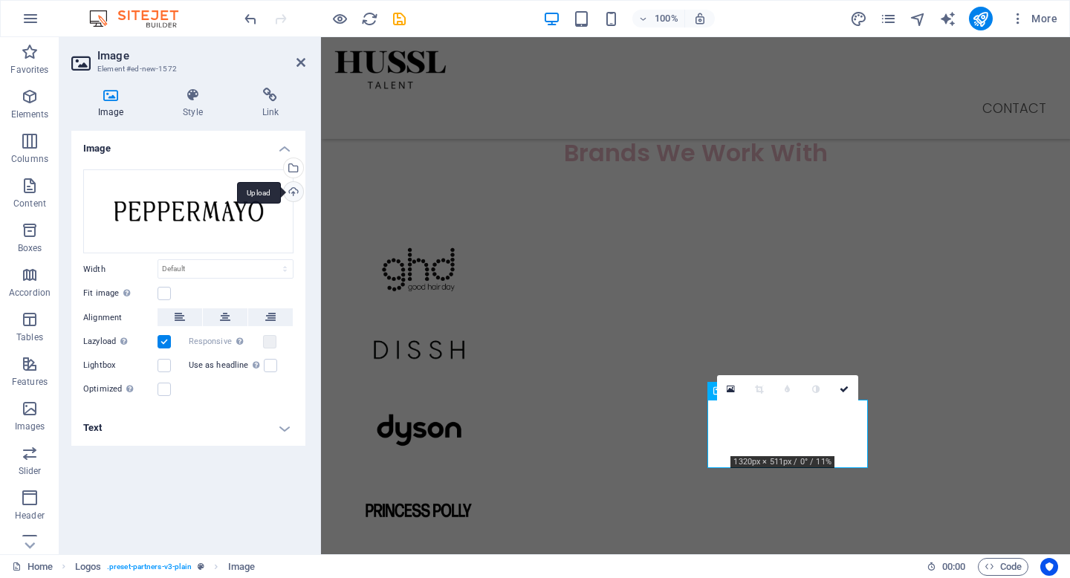
click at [291, 194] on div "Upload" at bounding box center [292, 193] width 22 height 22
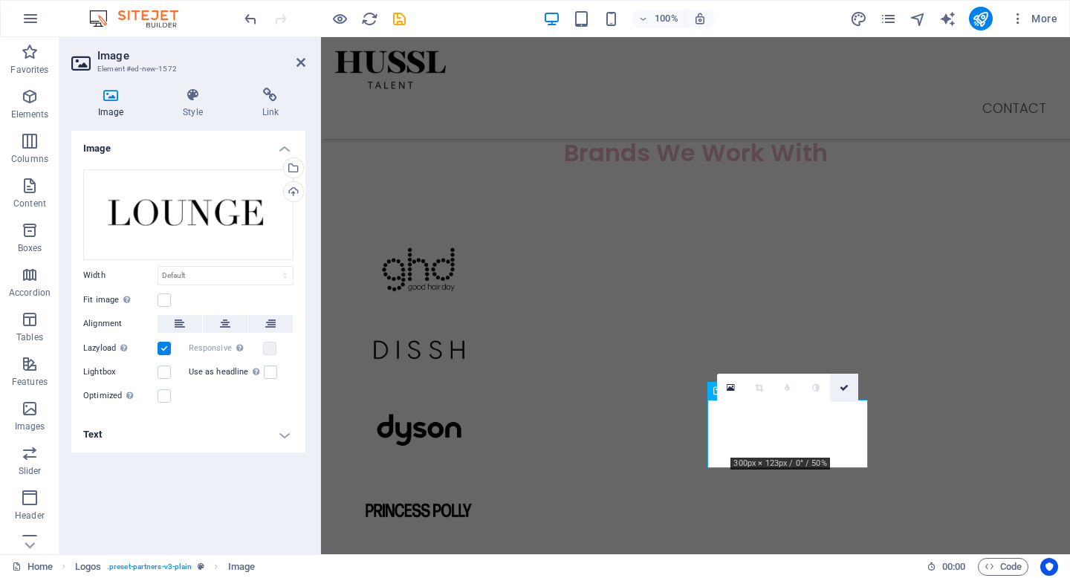
click at [845, 392] on link at bounding box center [844, 388] width 28 height 28
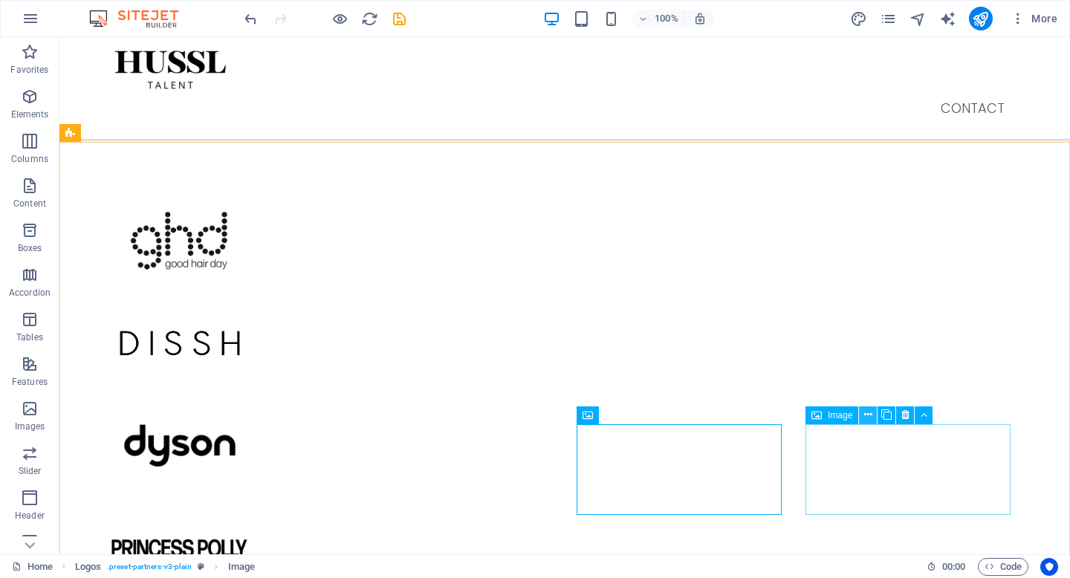
click at [864, 423] on icon at bounding box center [868, 415] width 8 height 16
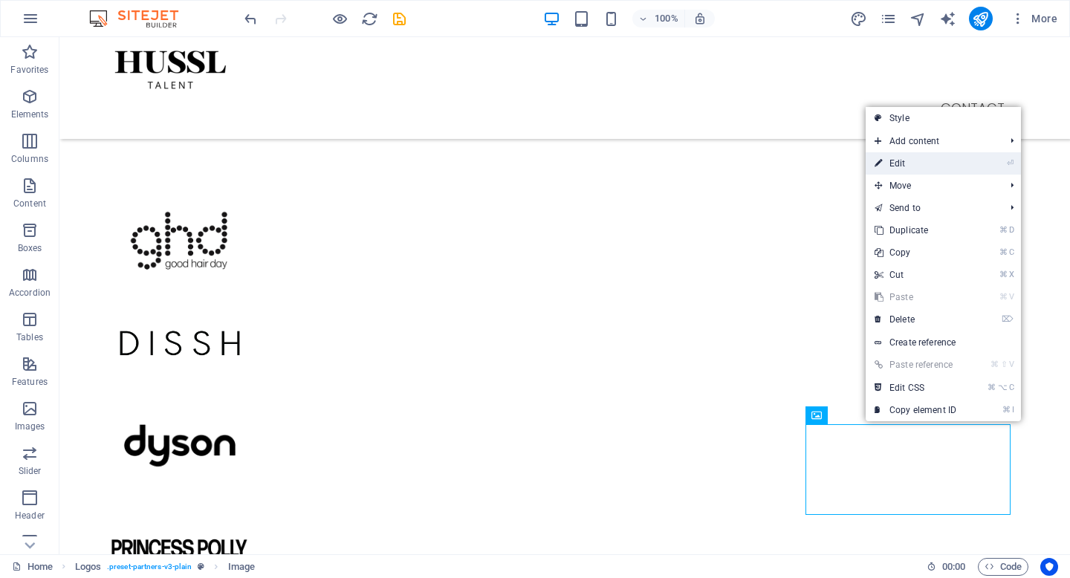
click at [945, 165] on link "⏎ Edit" at bounding box center [915, 163] width 100 height 22
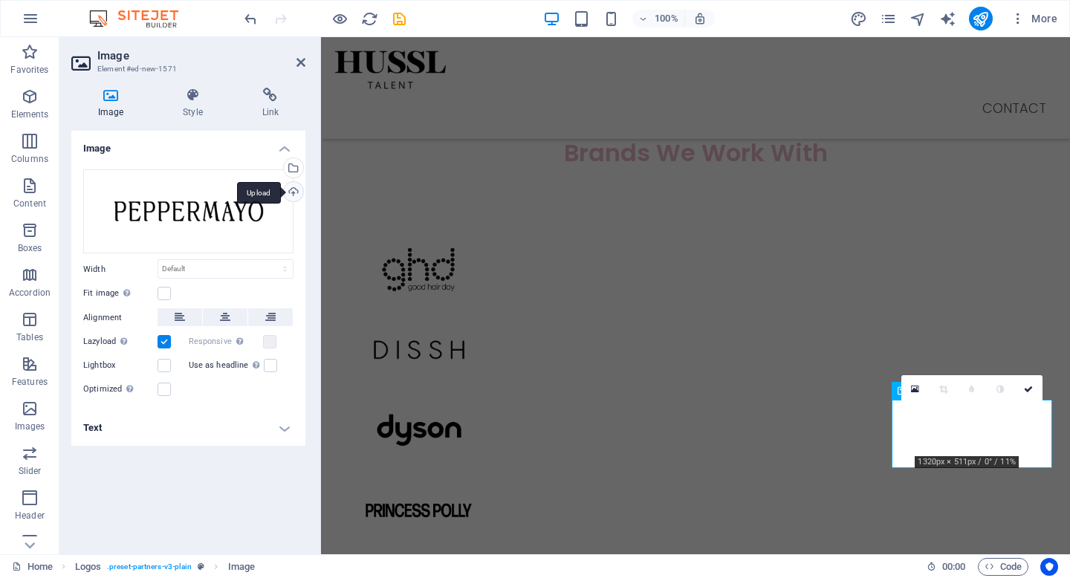
click at [293, 186] on div "Upload" at bounding box center [292, 193] width 22 height 22
click at [295, 194] on div "Upload" at bounding box center [292, 193] width 22 height 22
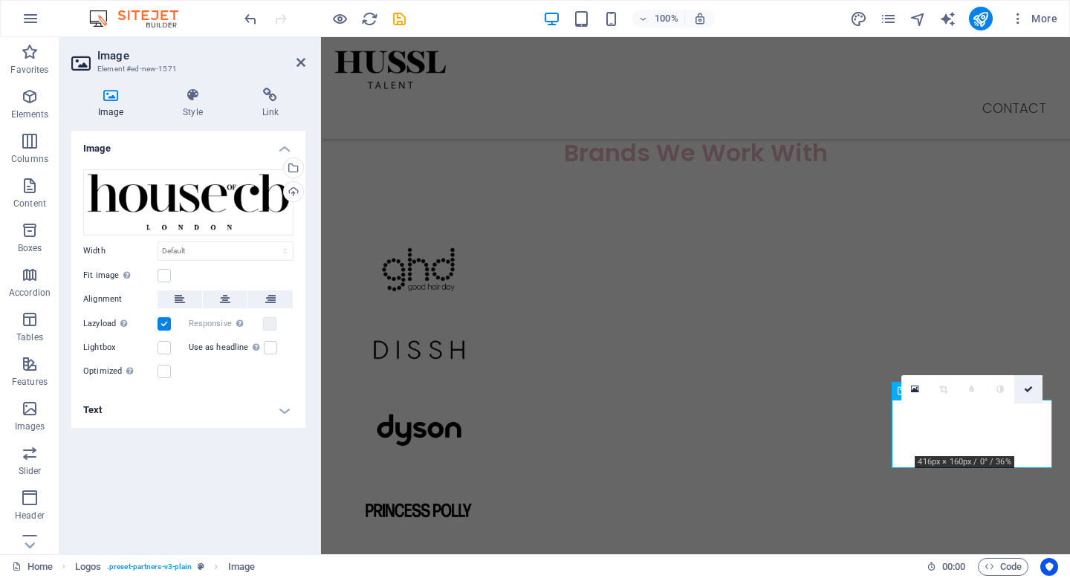
click at [1035, 390] on link at bounding box center [1028, 389] width 28 height 28
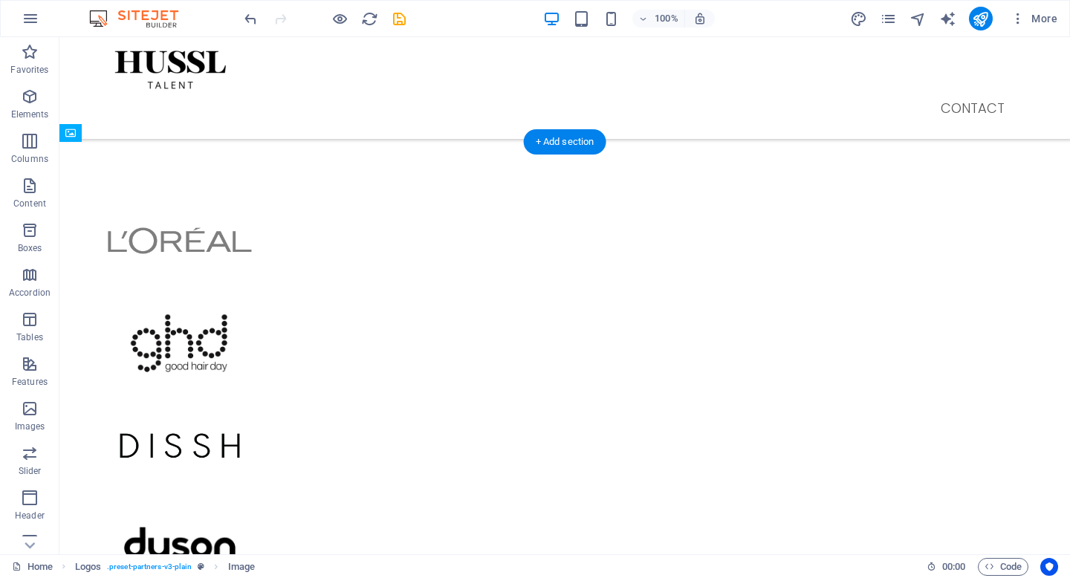
drag, startPoint x: 447, startPoint y: 472, endPoint x: 250, endPoint y: 225, distance: 316.6
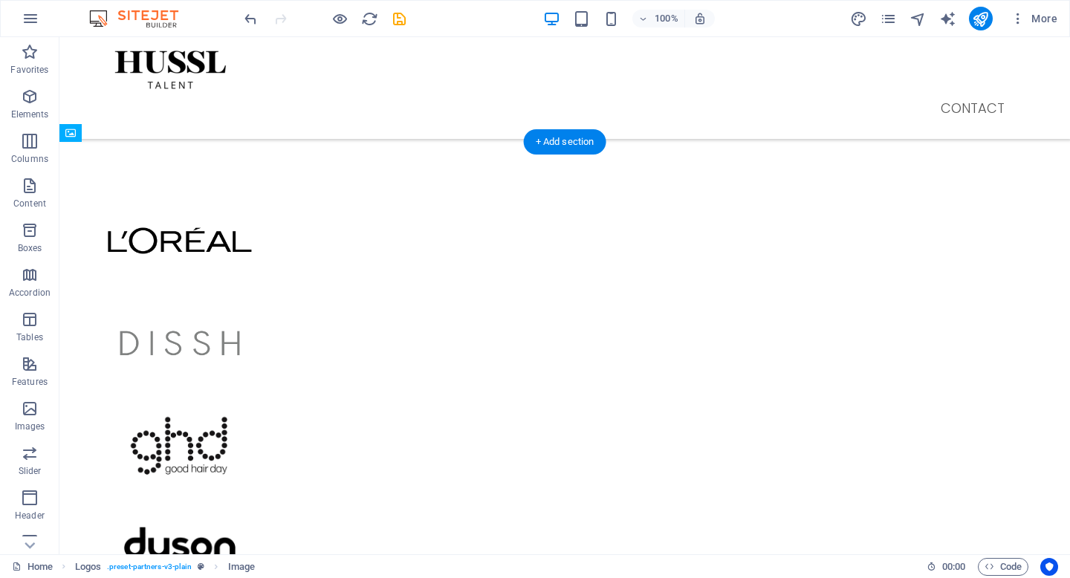
drag, startPoint x: 630, startPoint y: 247, endPoint x: 440, endPoint y: 247, distance: 189.4
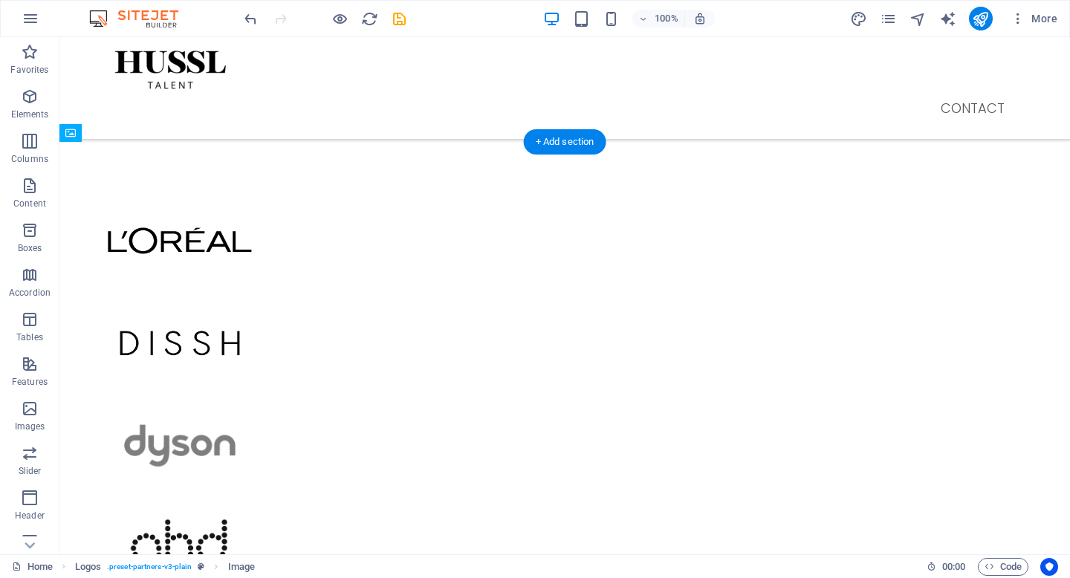
drag, startPoint x: 888, startPoint y: 246, endPoint x: 705, endPoint y: 244, distance: 182.7
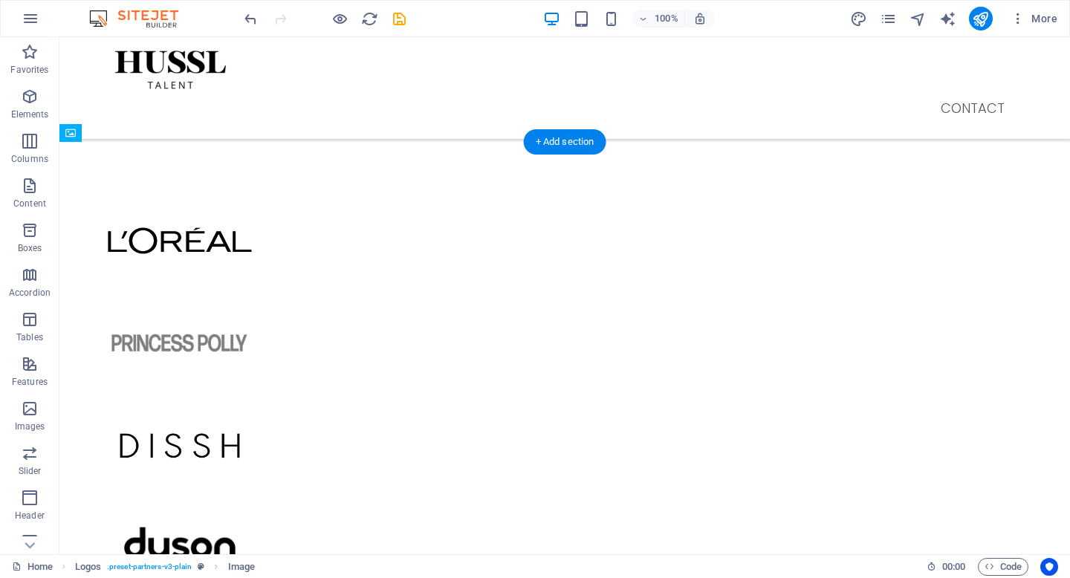
drag, startPoint x: 259, startPoint y: 356, endPoint x: 385, endPoint y: 281, distance: 146.2
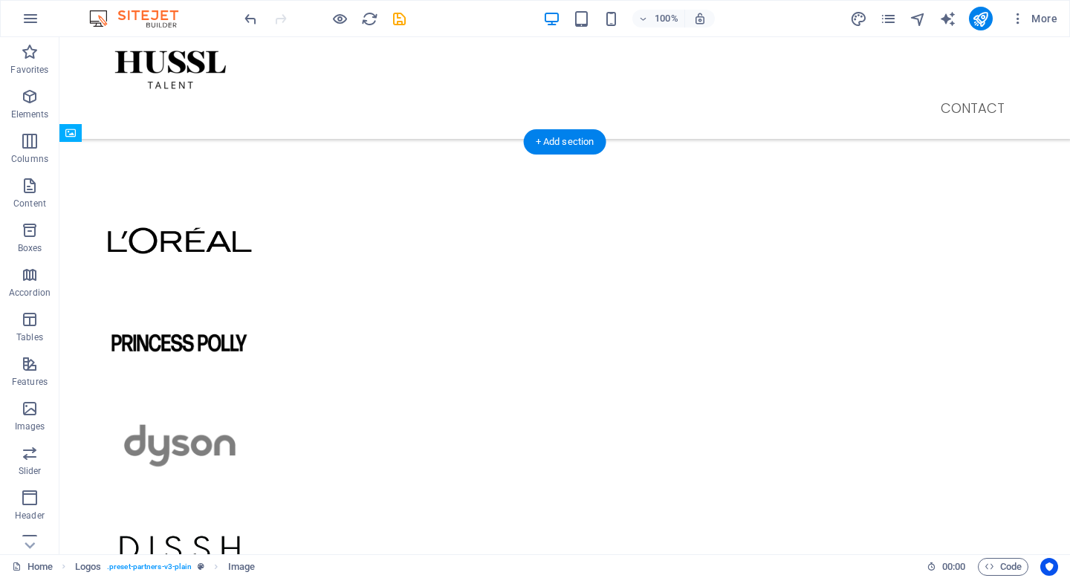
drag, startPoint x: 874, startPoint y: 230, endPoint x: 747, endPoint y: 229, distance: 126.3
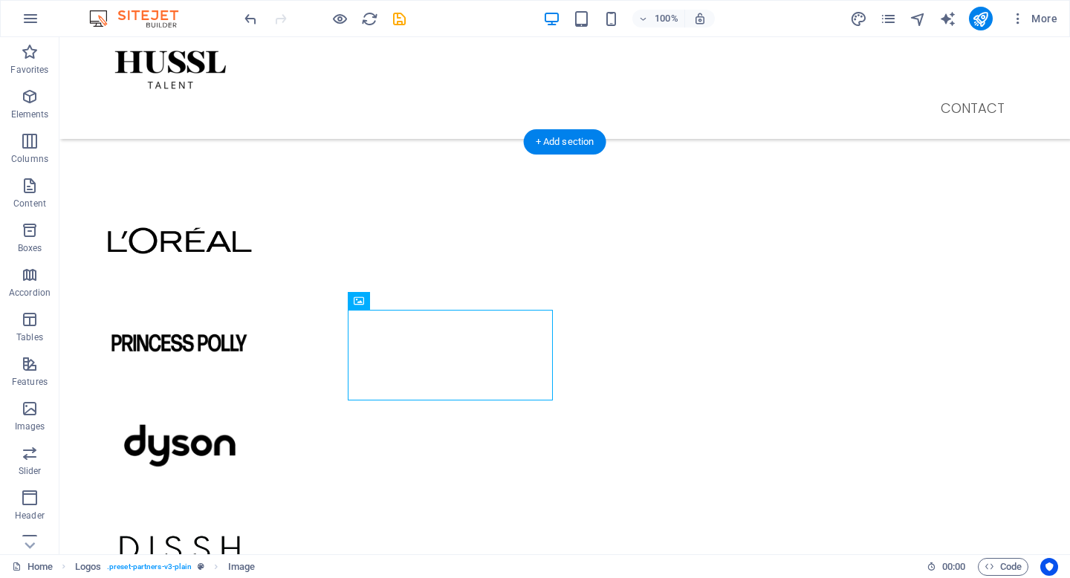
drag, startPoint x: 476, startPoint y: 348, endPoint x: 335, endPoint y: 348, distance: 141.1
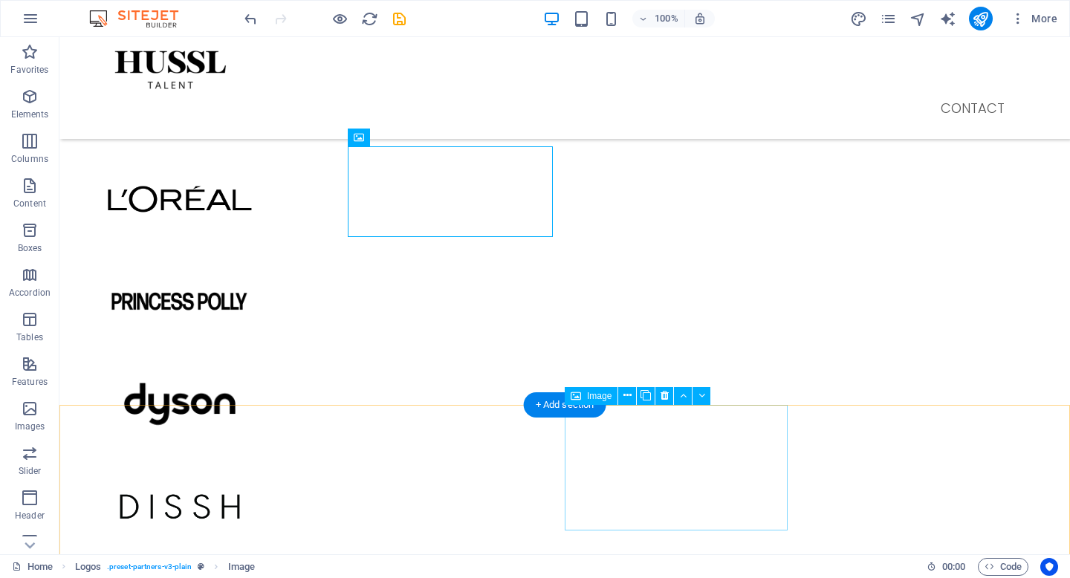
scroll to position [1249, 0]
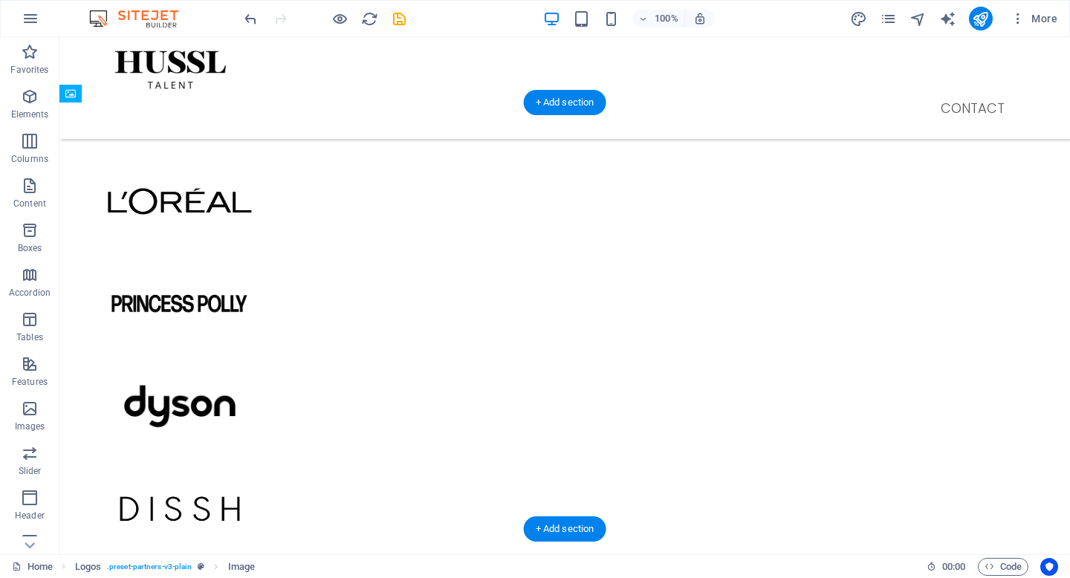
drag, startPoint x: 874, startPoint y: 415, endPoint x: 621, endPoint y: 336, distance: 265.5
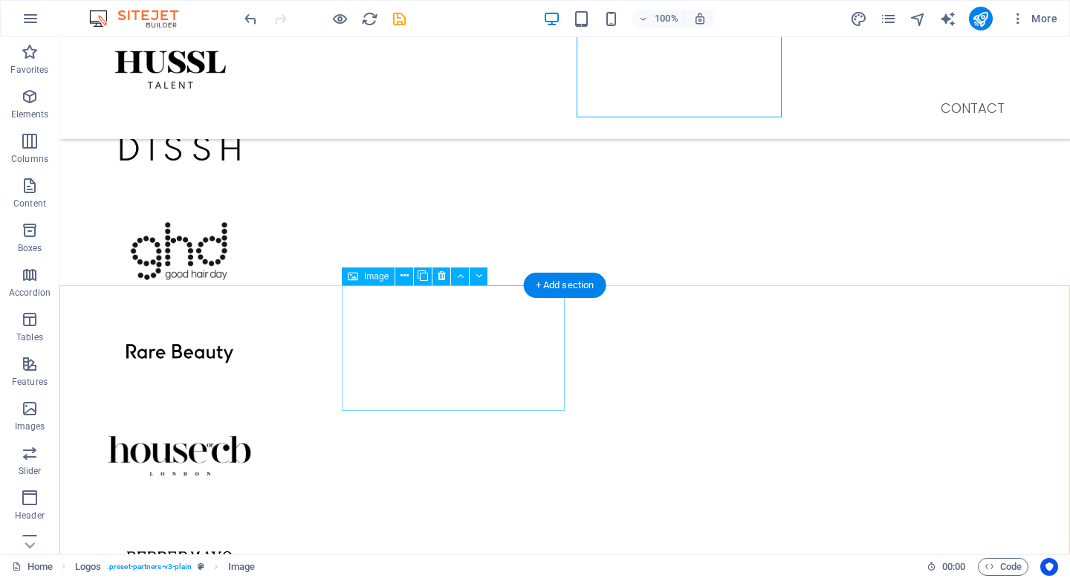
scroll to position [1610, 0]
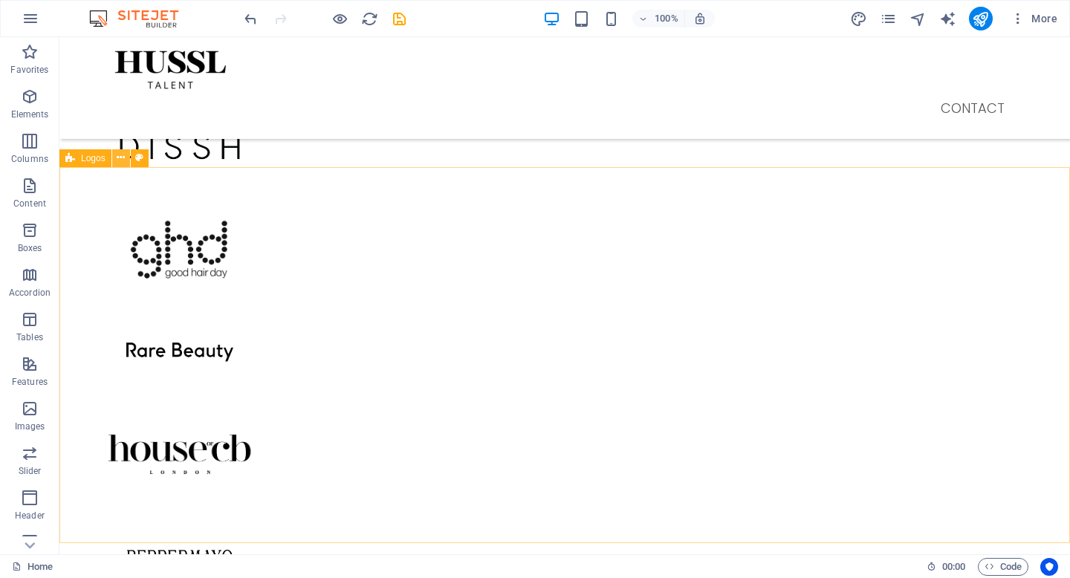
click at [123, 157] on icon at bounding box center [121, 158] width 8 height 16
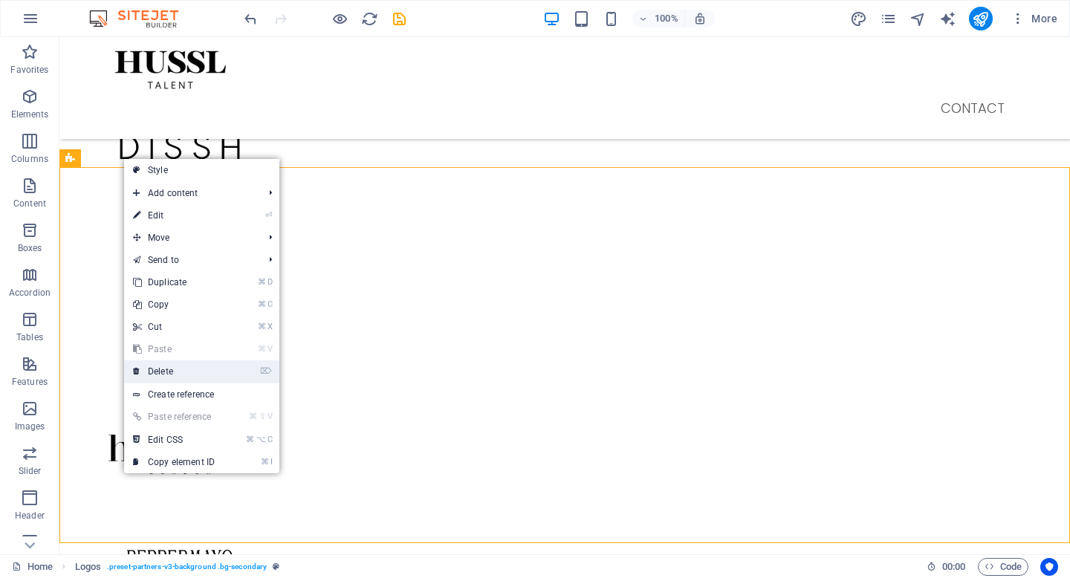
click at [198, 376] on link "⌦ Delete" at bounding box center [174, 371] width 100 height 22
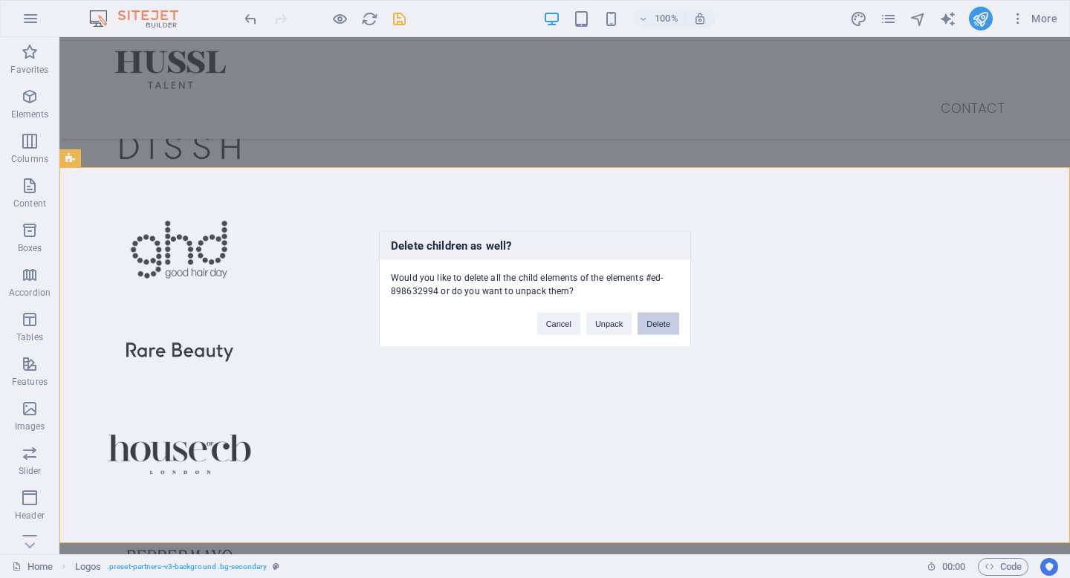
click at [657, 329] on button "Delete" at bounding box center [658, 324] width 42 height 22
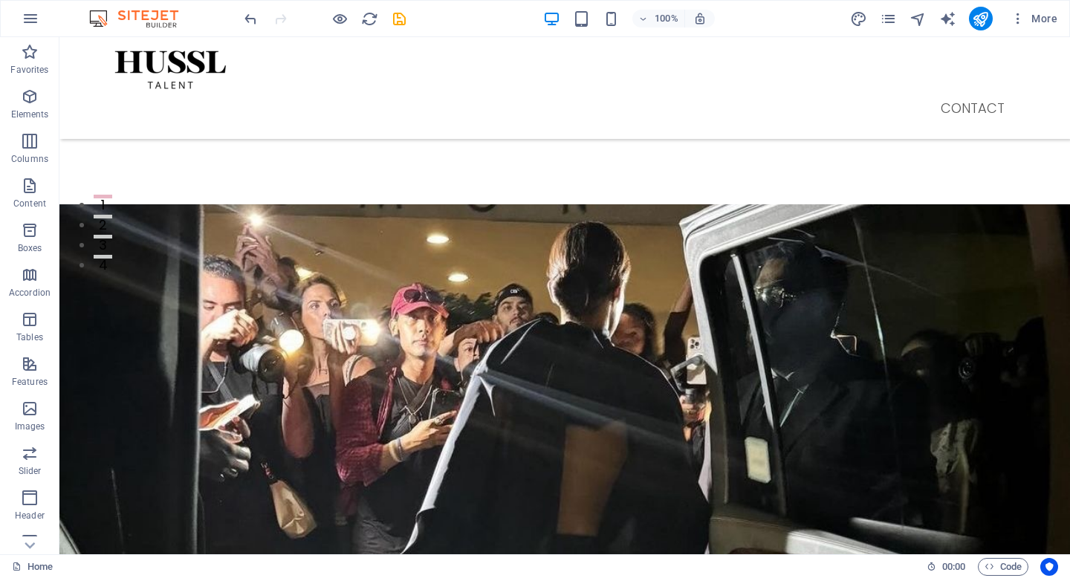
scroll to position [0, 0]
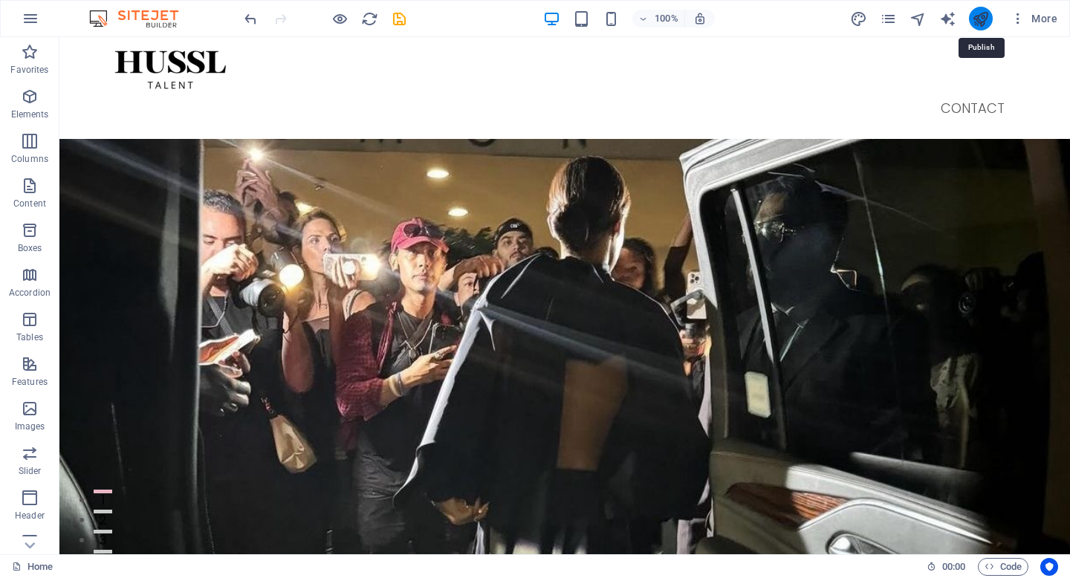
click at [976, 24] on icon "publish" at bounding box center [980, 18] width 17 height 17
